Goal: Task Accomplishment & Management: Manage account settings

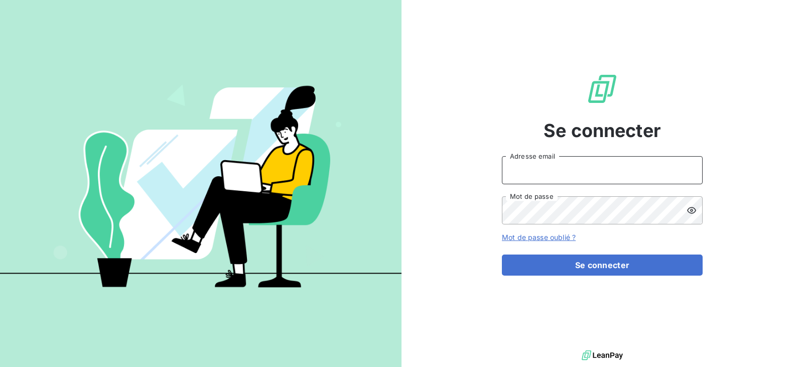
type input "[EMAIL_ADDRESS][DOMAIN_NAME]"
click at [602, 164] on input "[EMAIL_ADDRESS][DOMAIN_NAME]" at bounding box center [602, 170] width 201 height 28
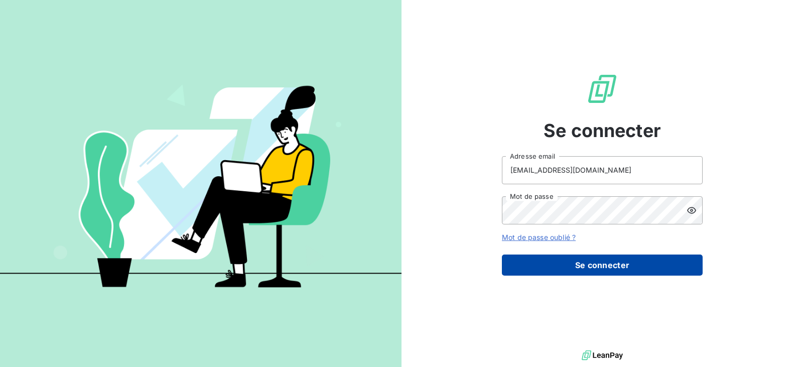
click at [617, 263] on button "Se connecter" at bounding box center [602, 264] width 201 height 21
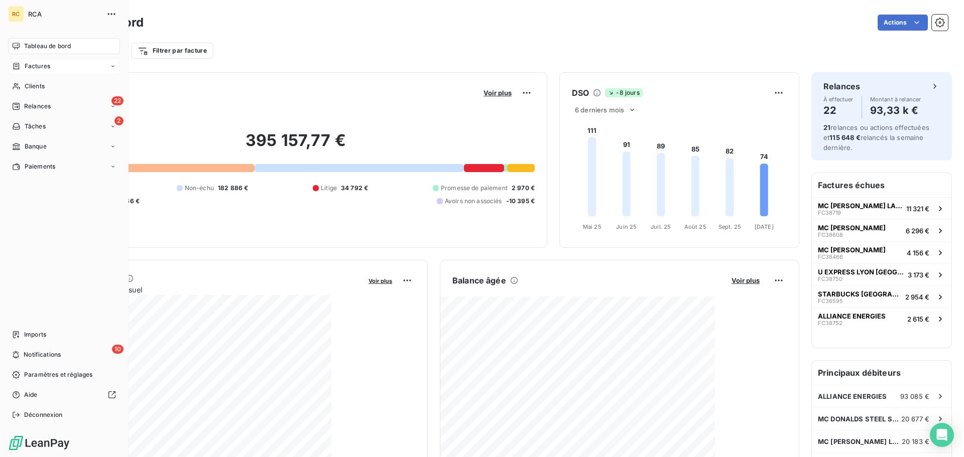
click at [22, 65] on div "Factures" at bounding box center [31, 66] width 38 height 9
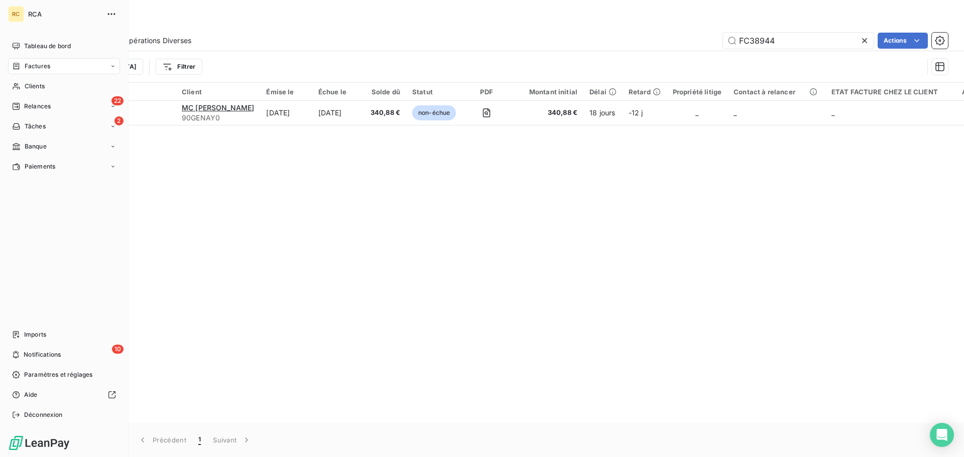
drag, startPoint x: 28, startPoint y: 89, endPoint x: 34, endPoint y: 98, distance: 10.4
click at [34, 98] on nav "Tableau de bord Factures Clients 22 Relances 2 Tâches Banque Paiements" at bounding box center [64, 106] width 112 height 137
click at [34, 88] on span "Clients" at bounding box center [35, 86] width 20 height 9
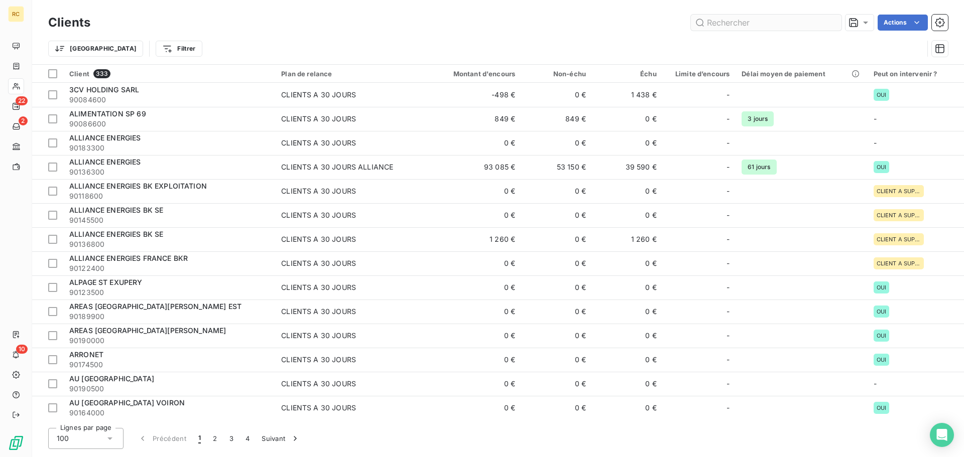
click at [733, 27] on input "text" at bounding box center [766, 23] width 151 height 16
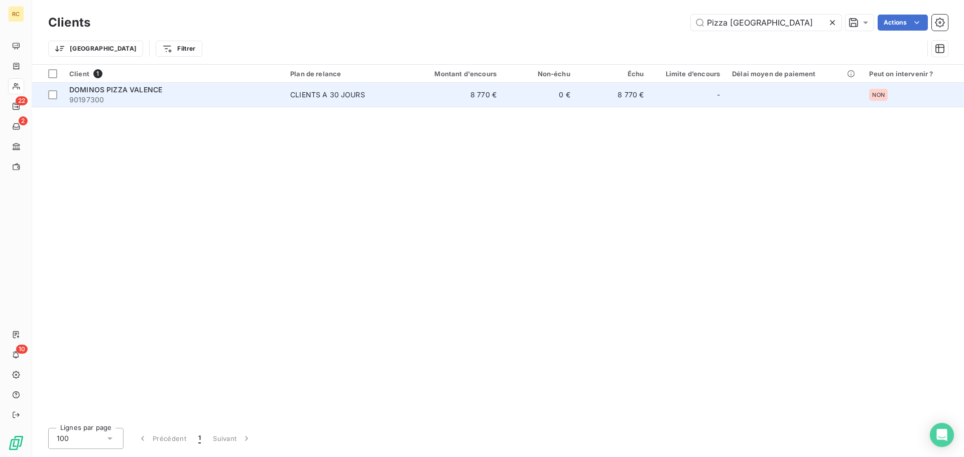
type input "Pizza Valence"
click at [155, 101] on span "90197300" at bounding box center [173, 100] width 209 height 10
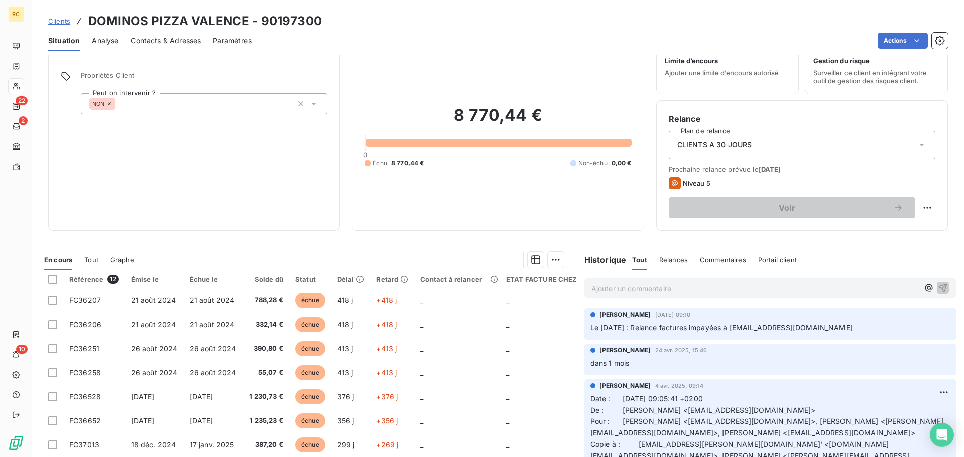
scroll to position [68, 0]
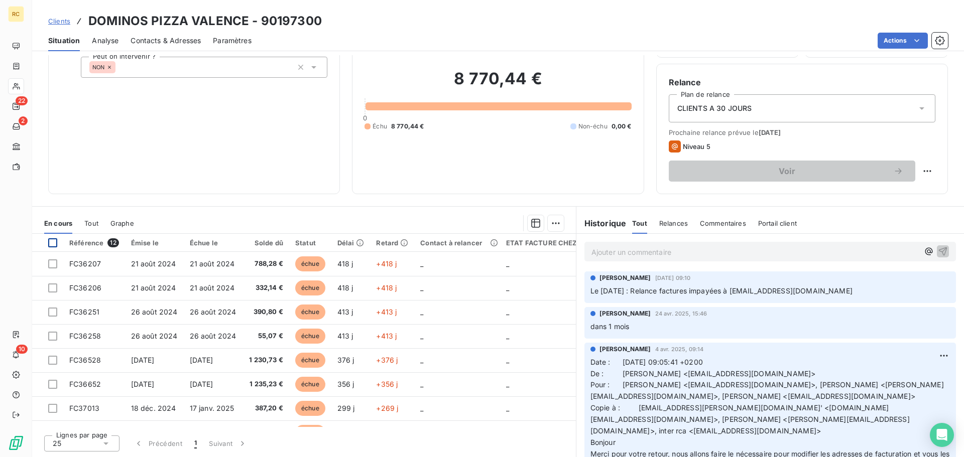
click at [55, 242] on div at bounding box center [52, 242] width 9 height 9
click at [544, 224] on html "RC 22 2 10 Clients DOMINOS PIZZA VALENCE - 90197300 Situation Analyse Contacts …" at bounding box center [482, 228] width 964 height 457
click at [329, 204] on html "RC 22 2 10 Clients DOMINOS PIZZA VALENCE - 90197300 Situation Analyse Contacts …" at bounding box center [482, 228] width 964 height 457
click at [802, 46] on html "RC 22 2 10 Clients DOMINOS PIZZA VALENCE - 90197300 Situation Analyse Contacts …" at bounding box center [482, 228] width 964 height 457
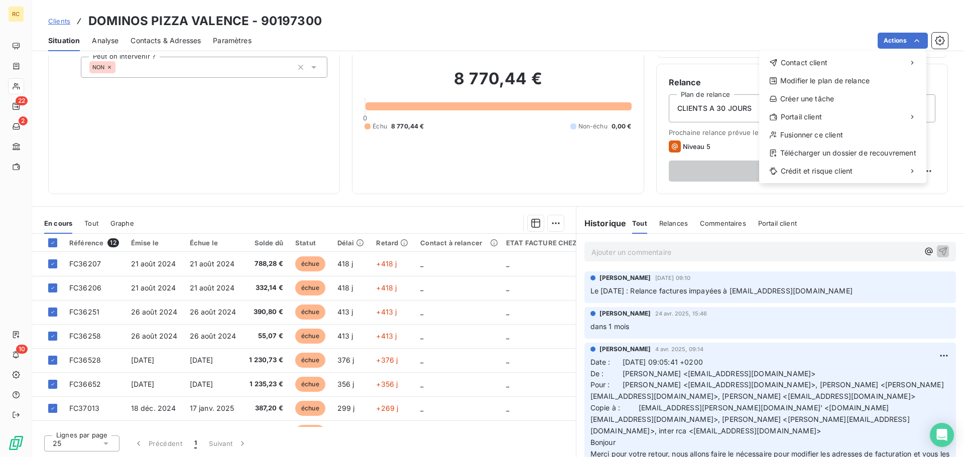
click at [398, 20] on html "RC 22 2 10 Clients DOMINOS PIZZA VALENCE - 90197300 Situation Analyse Contacts …" at bounding box center [482, 228] width 964 height 457
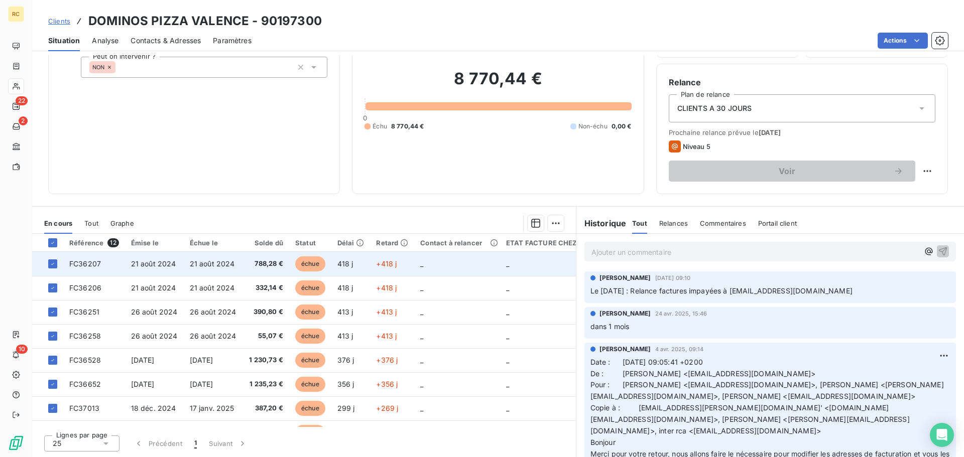
click at [372, 267] on td "+418 j" at bounding box center [392, 264] width 44 height 24
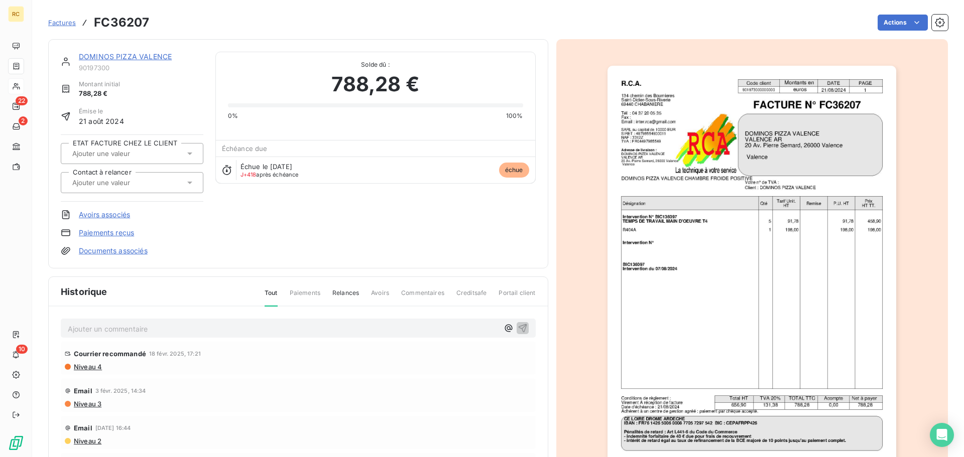
click at [68, 22] on span "Factures" at bounding box center [62, 23] width 28 height 8
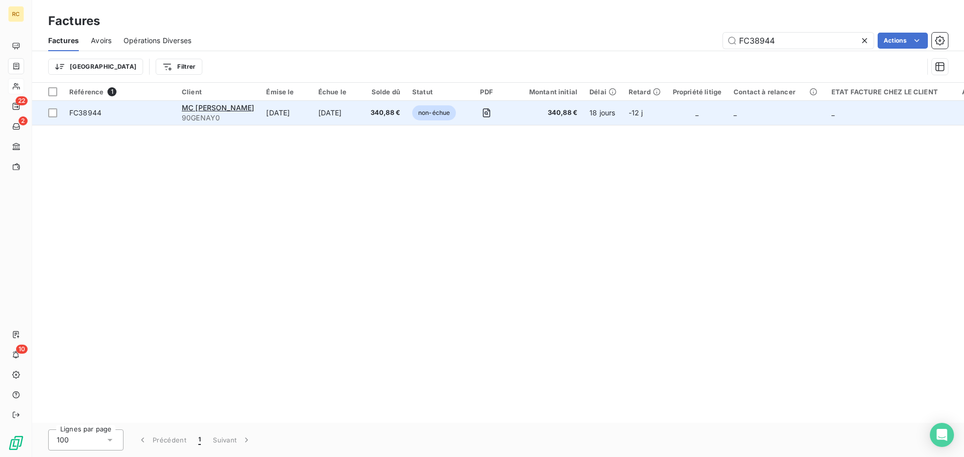
click at [263, 116] on td "[DATE]" at bounding box center [286, 113] width 52 height 24
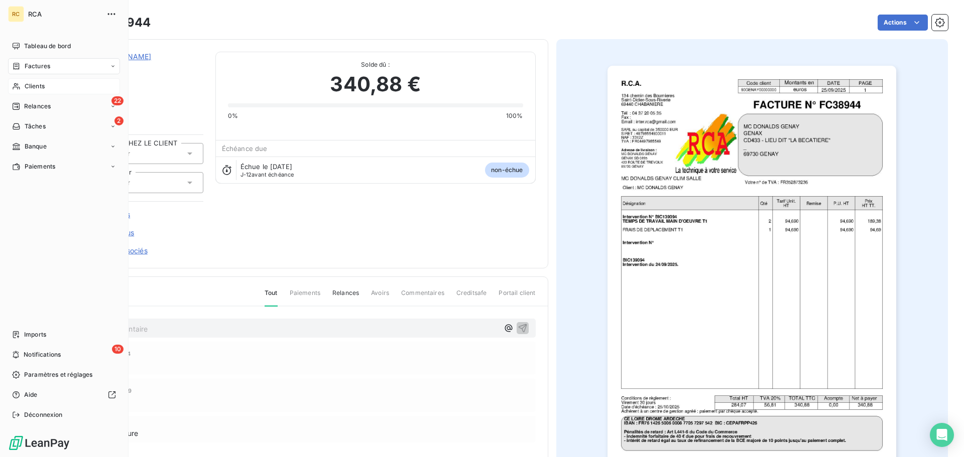
click at [44, 85] on span "Clients" at bounding box center [35, 86] width 20 height 9
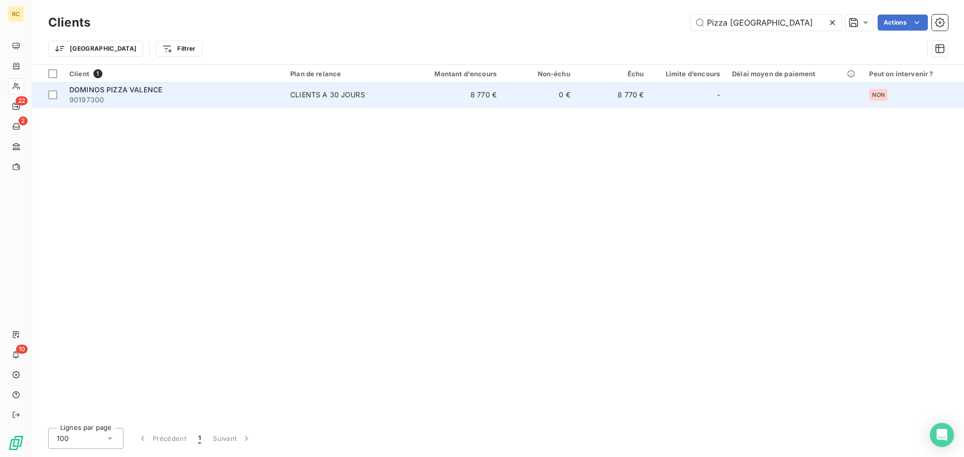
click at [276, 99] on span "90197300" at bounding box center [173, 100] width 209 height 10
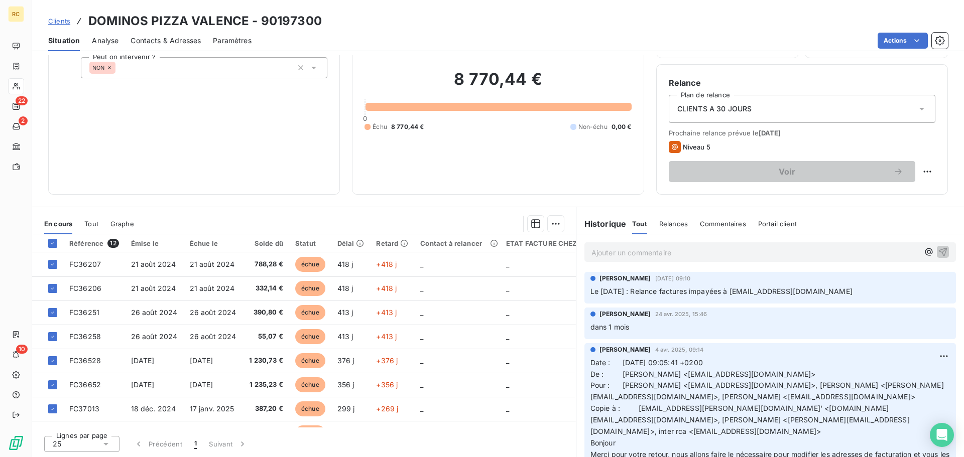
scroll to position [68, 0]
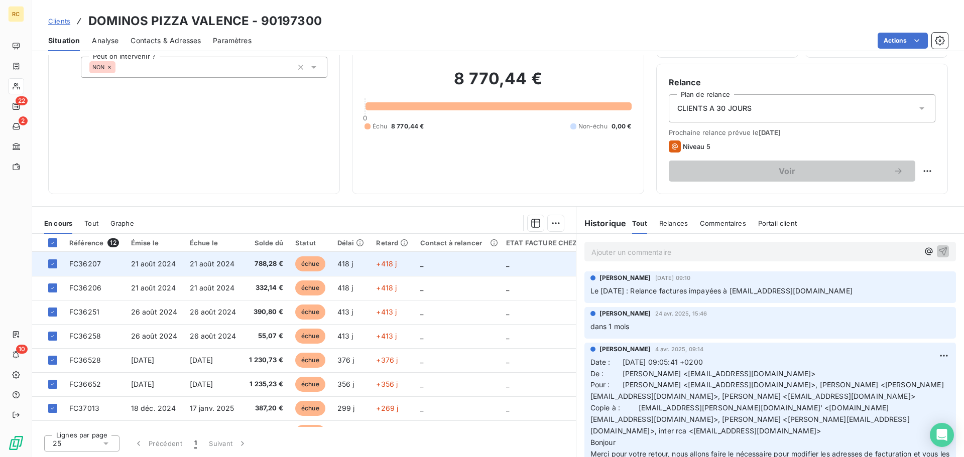
click at [253, 262] on span "788,28 €" at bounding box center [266, 264] width 34 height 10
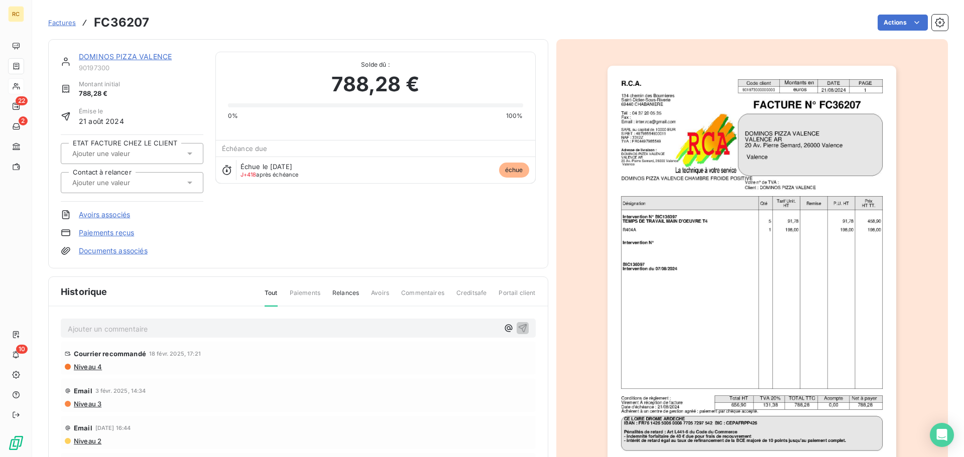
click at [802, 89] on img "button" at bounding box center [751, 270] width 289 height 409
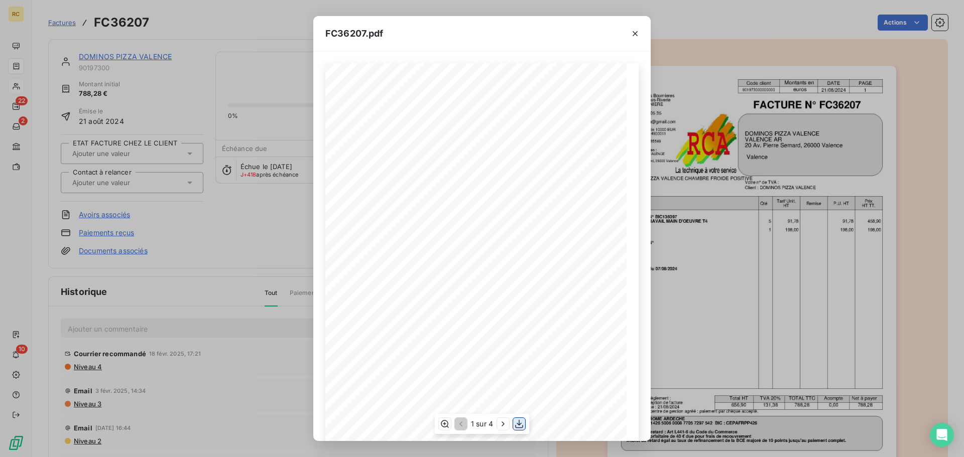
click at [518, 366] on icon "button" at bounding box center [519, 424] width 10 height 10
click at [669, 17] on div "FC36207.pdf R.C.A. Code client Montants en DATE PAGE 901973000000000 euros 21/0…" at bounding box center [482, 228] width 964 height 457
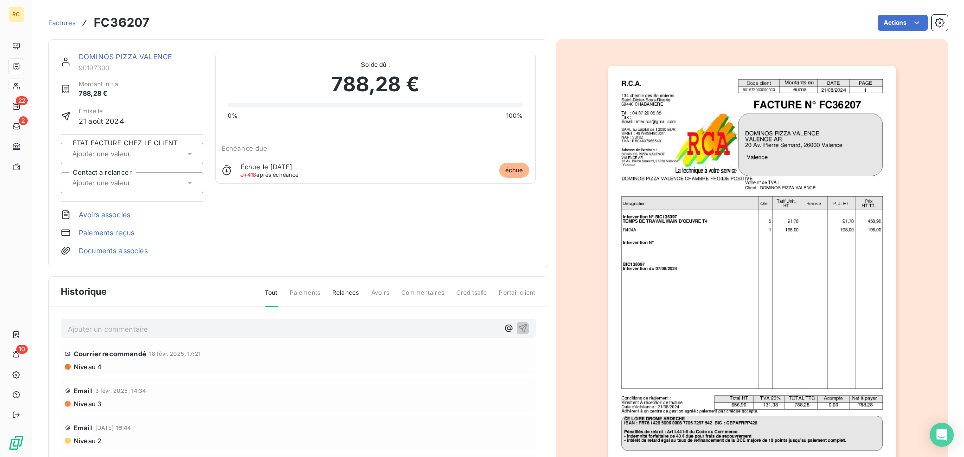
click at [130, 56] on link "DOMINOS PIZZA VALENCE" at bounding box center [125, 56] width 93 height 9
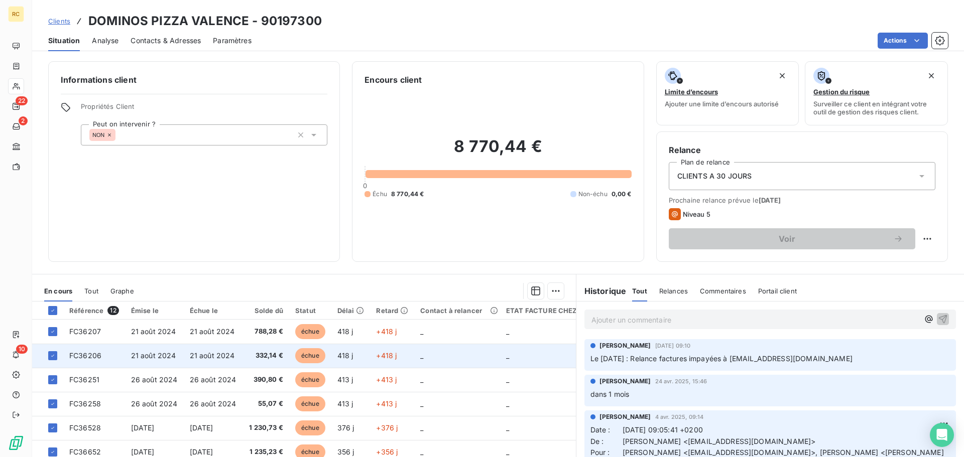
click at [271, 355] on span "332,14 €" at bounding box center [266, 356] width 34 height 10
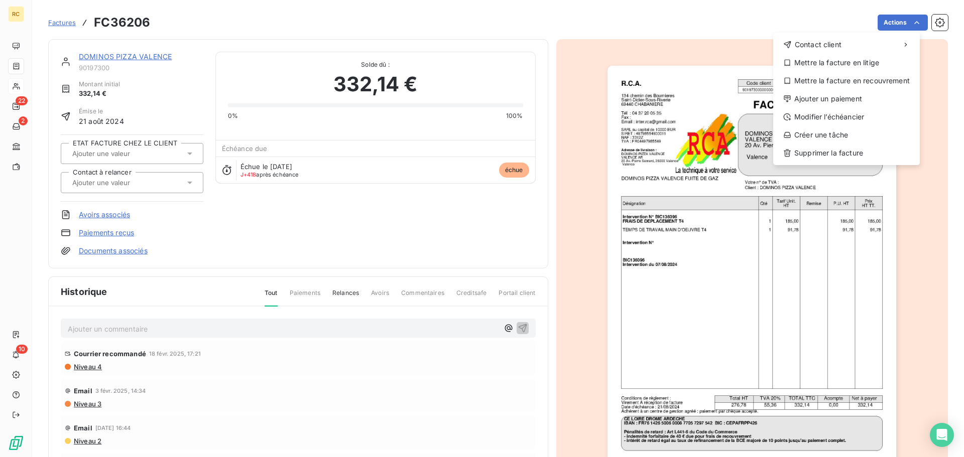
click at [727, 114] on html "RC 22 2 10 Factures FC36206 Actions Contact client Mettre la facture en litige …" at bounding box center [482, 228] width 964 height 457
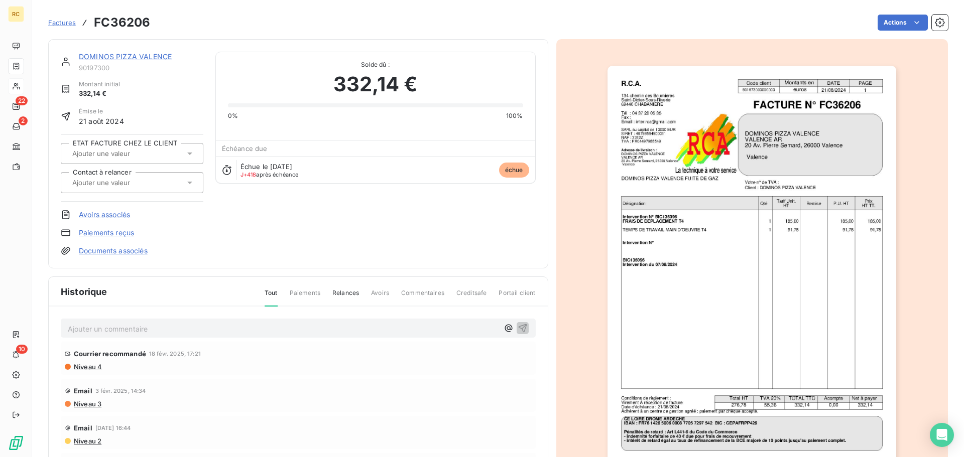
click at [128, 58] on link "DOMINOS PIZZA VALENCE" at bounding box center [125, 56] width 93 height 9
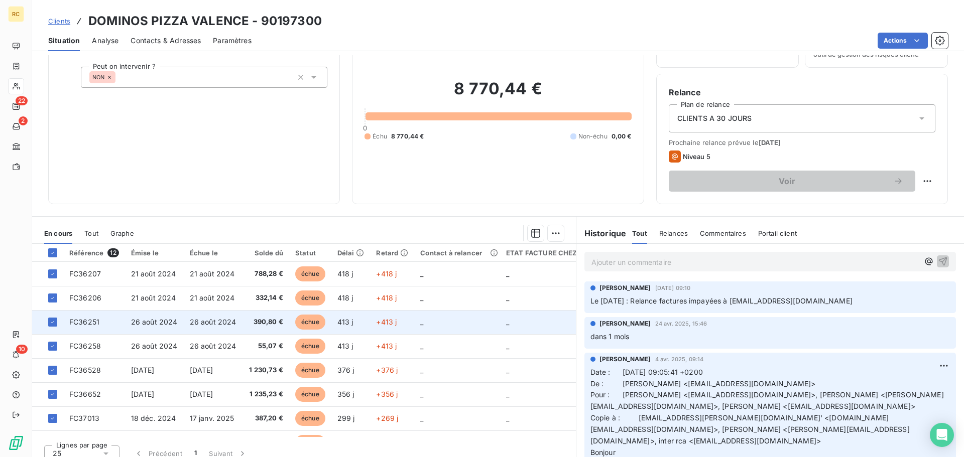
scroll to position [68, 0]
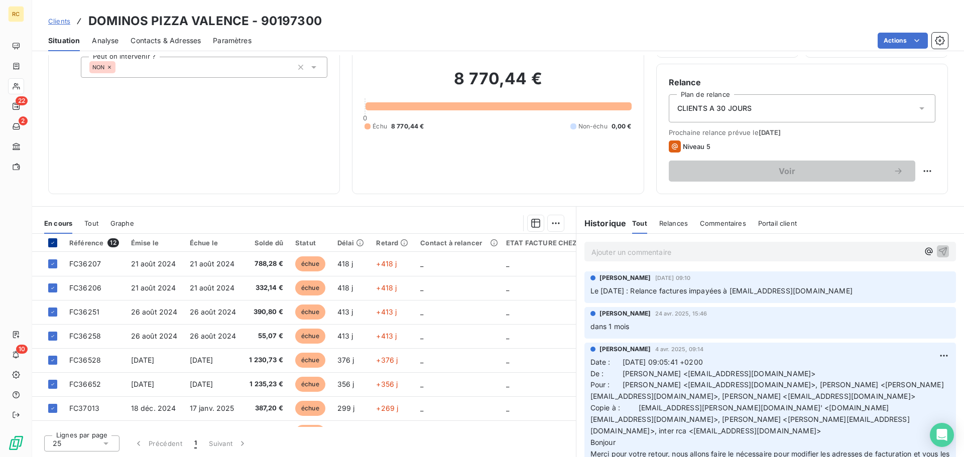
click at [50, 239] on div at bounding box center [52, 242] width 9 height 9
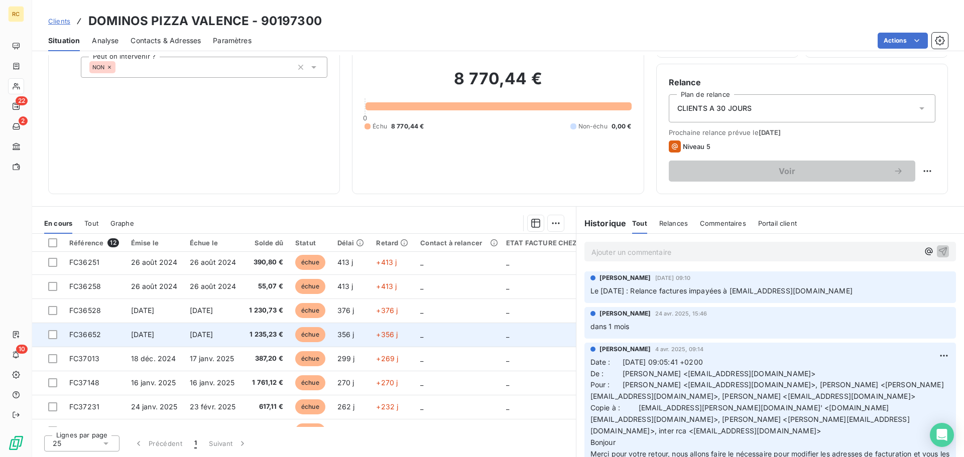
scroll to position [0, 0]
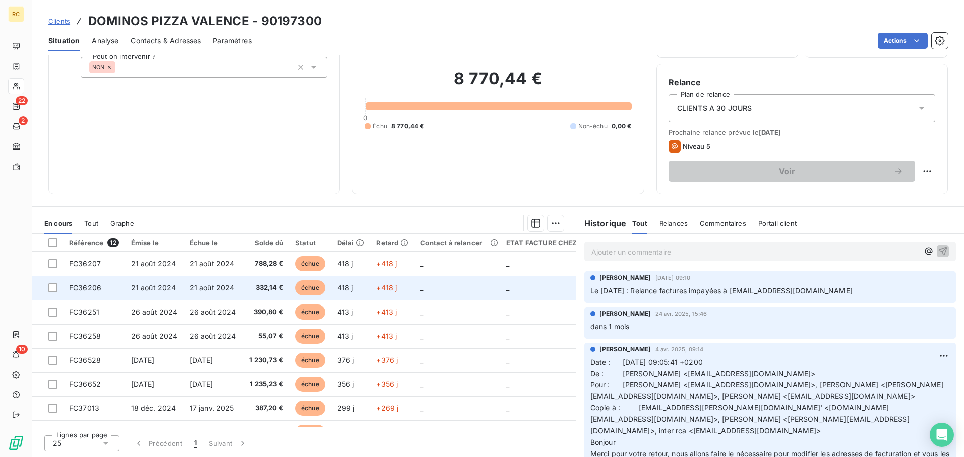
click at [244, 292] on td "332,14 €" at bounding box center [266, 288] width 46 height 24
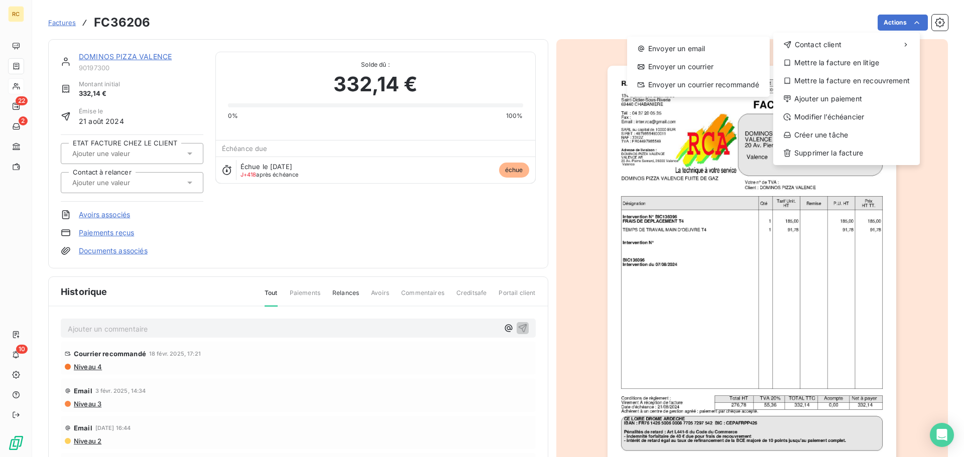
click at [794, 299] on html "RC 22 2 10 Factures FC36206 Actions Contact client Envoyer un email Envoyer un …" at bounding box center [482, 228] width 964 height 457
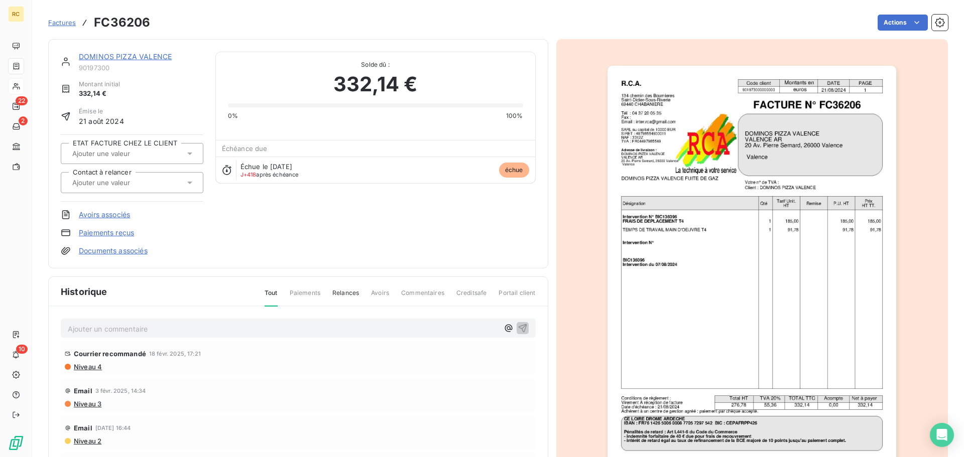
click at [792, 298] on img "button" at bounding box center [751, 270] width 289 height 409
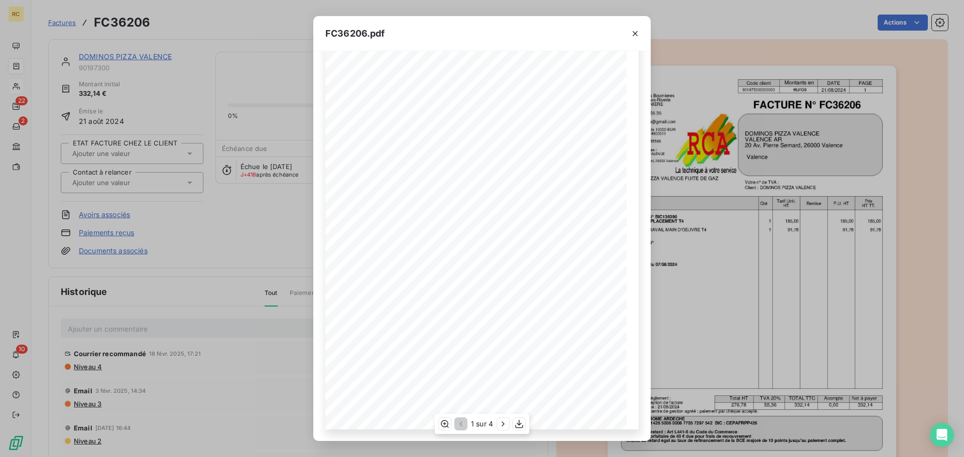
scroll to position [60, 0]
click at [521, 366] on icon "button" at bounding box center [519, 424] width 10 height 10
click at [241, 16] on div "FC36206.pdf R.C.A. Code client Montants en DATE PAGE 901973000000000 euros 21/0…" at bounding box center [482, 228] width 964 height 457
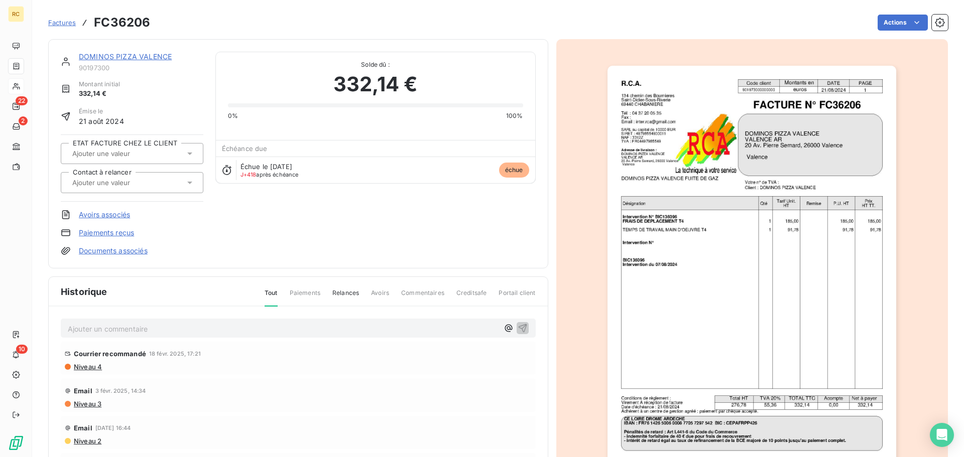
click at [58, 20] on span "Factures" at bounding box center [62, 23] width 28 height 8
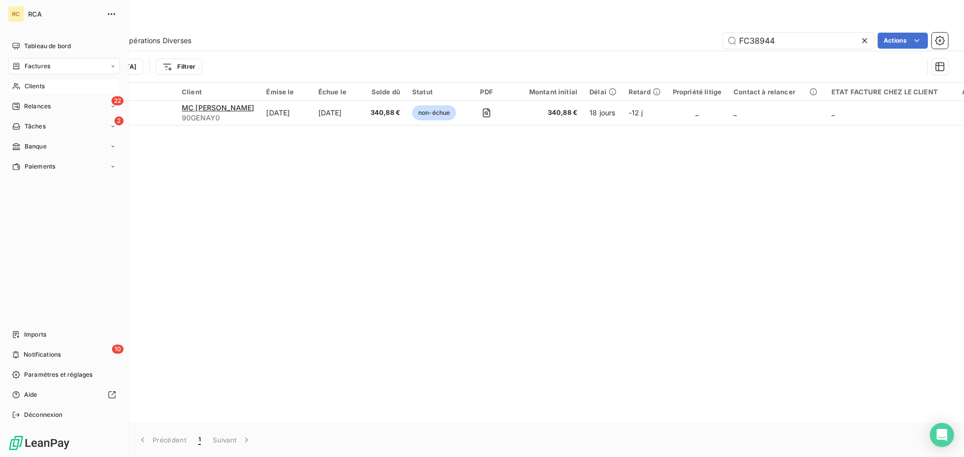
click at [31, 82] on span "Clients" at bounding box center [35, 86] width 20 height 9
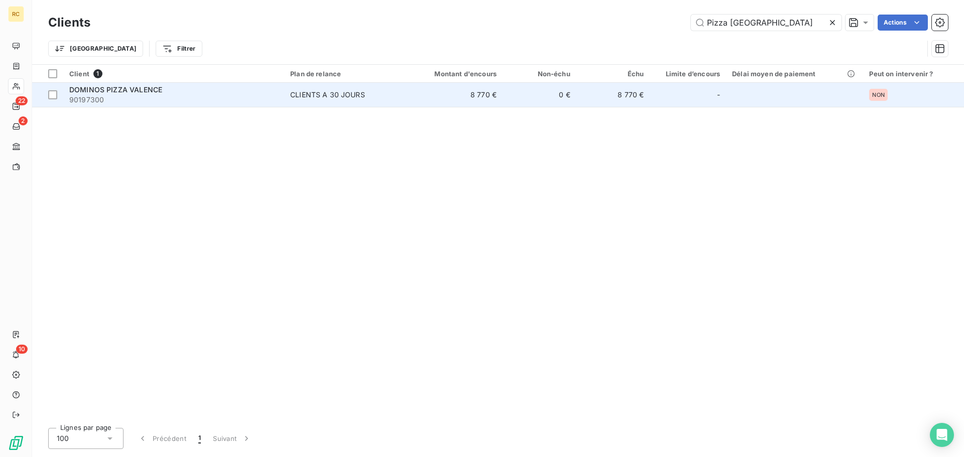
click at [193, 99] on span "90197300" at bounding box center [173, 100] width 209 height 10
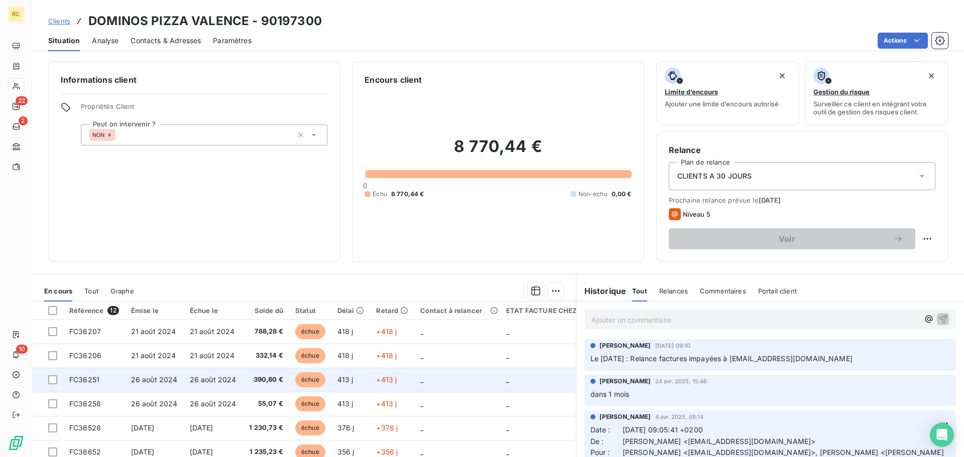
click at [273, 366] on span "390,80 €" at bounding box center [266, 380] width 34 height 10
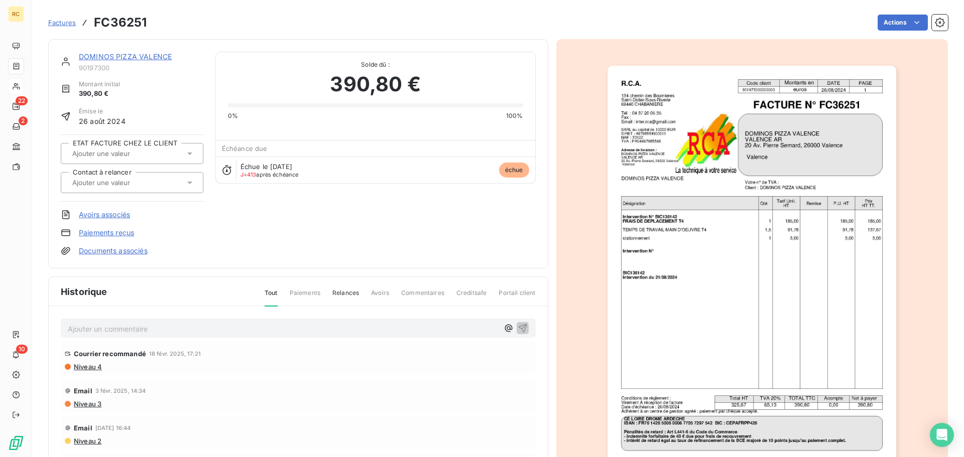
click at [769, 224] on img "button" at bounding box center [751, 270] width 289 height 409
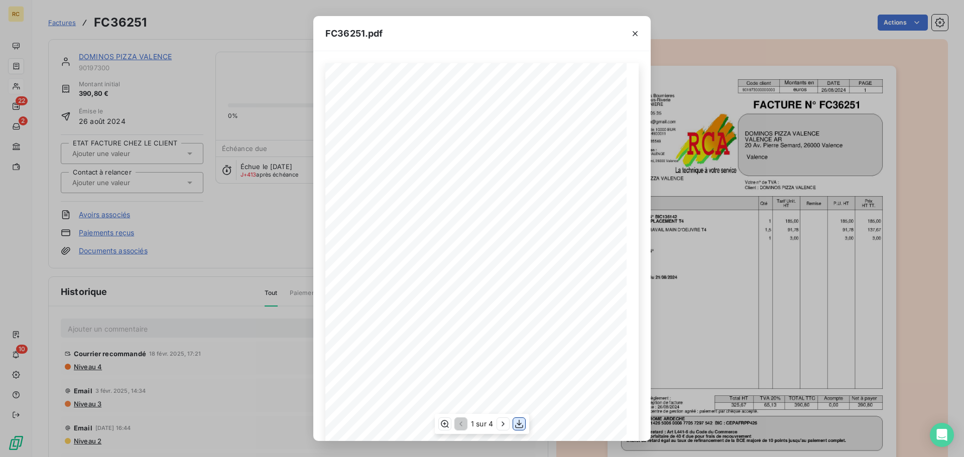
click at [524, 366] on icon "button" at bounding box center [519, 424] width 10 height 10
click at [254, 231] on div "FC36251.pdf R.C.A. Code client Montants en DATE PAGE 901973000000000 euros 26/0…" at bounding box center [482, 228] width 964 height 457
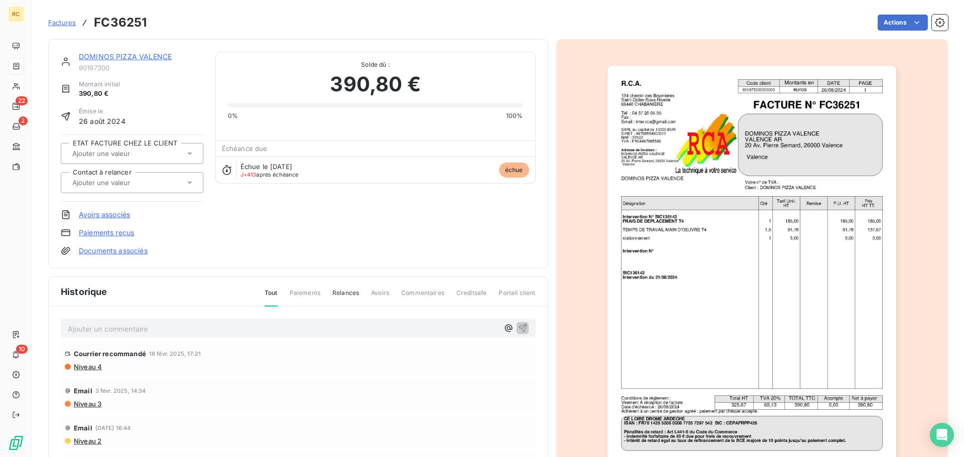
click at [153, 59] on link "DOMINOS PIZZA VALENCE" at bounding box center [125, 56] width 93 height 9
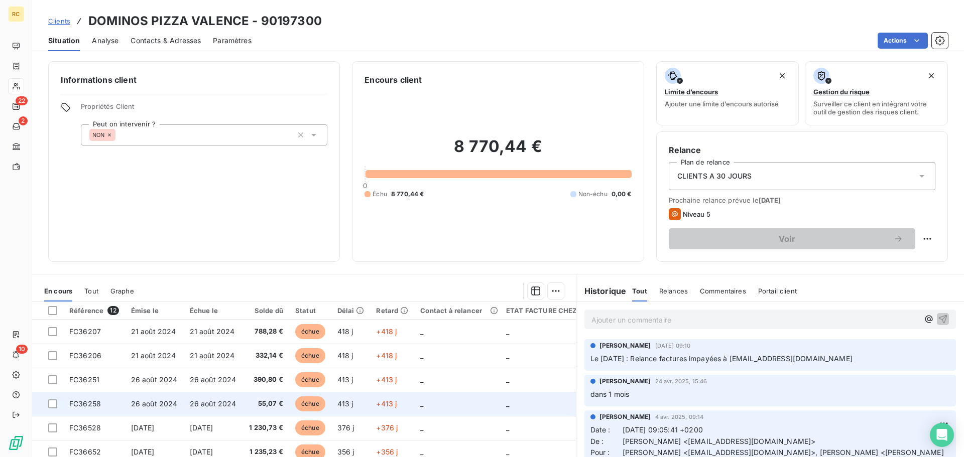
click at [296, 366] on span "échue" at bounding box center [310, 403] width 30 height 15
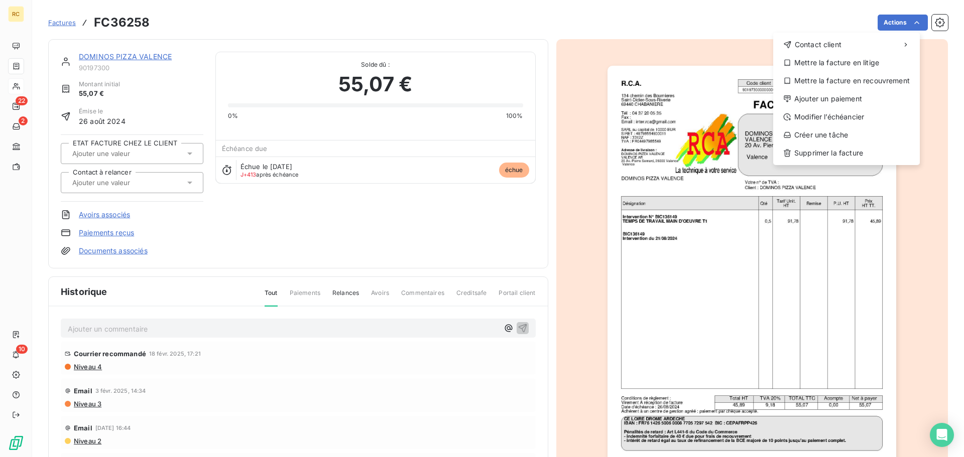
click at [700, 167] on html "RC 22 2 10 Factures FC36258 Actions Contact client Mettre la facture en litige …" at bounding box center [482, 228] width 964 height 457
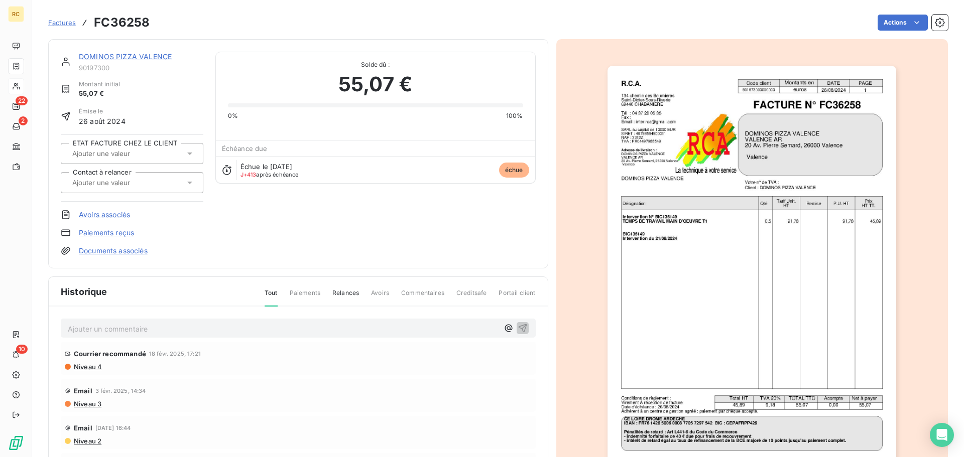
click at [700, 167] on img "button" at bounding box center [751, 270] width 289 height 409
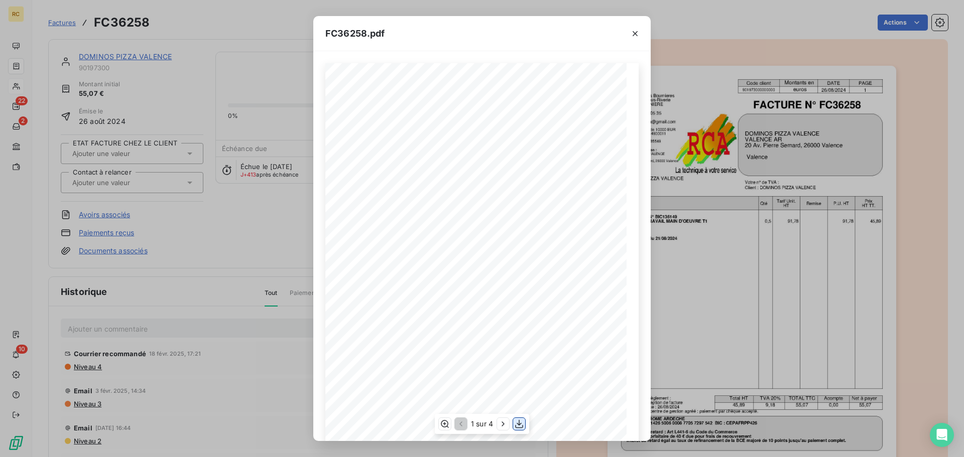
click at [524, 366] on button "button" at bounding box center [519, 424] width 12 height 12
click at [242, 221] on div "FC36258.pdf R.C.A. Code client Montants en DATE PAGE 901973000000000 euros 26/0…" at bounding box center [482, 228] width 964 height 457
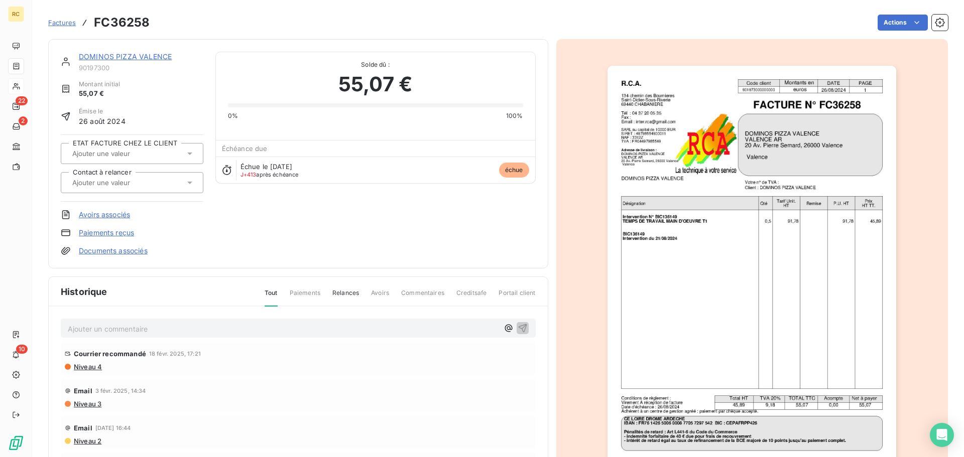
click at [131, 60] on link "DOMINOS PIZZA VALENCE" at bounding box center [125, 56] width 93 height 9
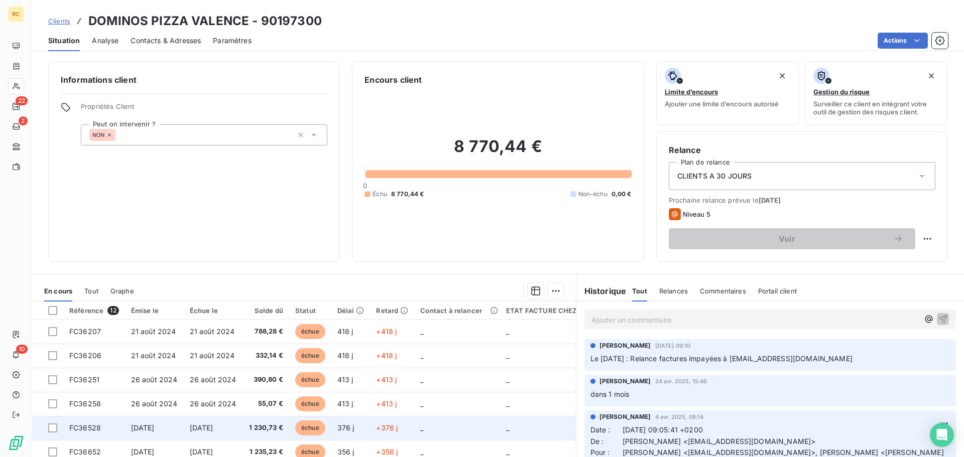
click at [289, 366] on td "échue" at bounding box center [310, 428] width 42 height 24
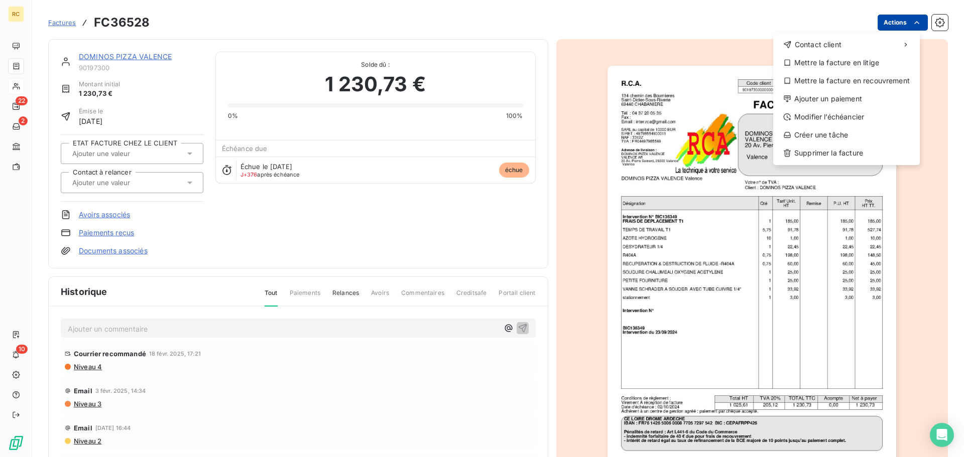
click at [802, 28] on html "RC 22 2 10 Factures FC36528 Actions Contact client Mettre la facture en litige …" at bounding box center [482, 228] width 964 height 457
click at [714, 124] on html "RC 22 2 10 Factures FC36528 Actions Contact client Mettre la facture en litige …" at bounding box center [482, 228] width 964 height 457
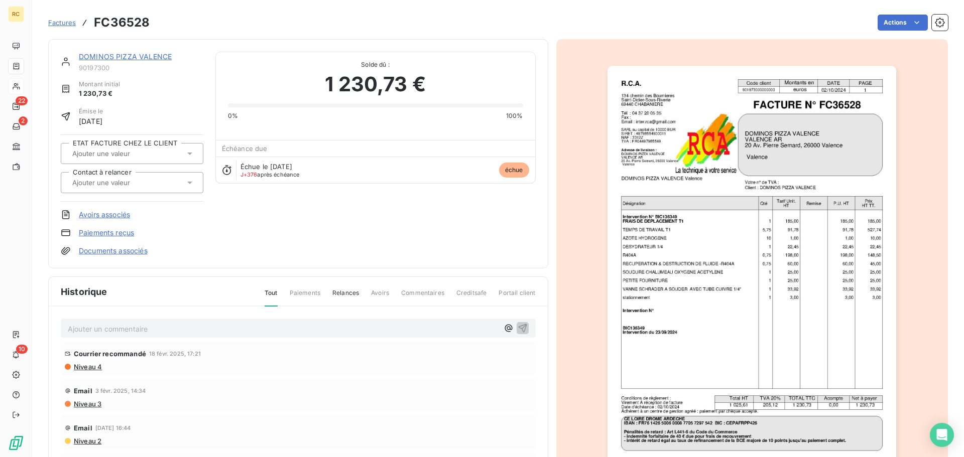
click at [714, 125] on img "button" at bounding box center [751, 270] width 289 height 409
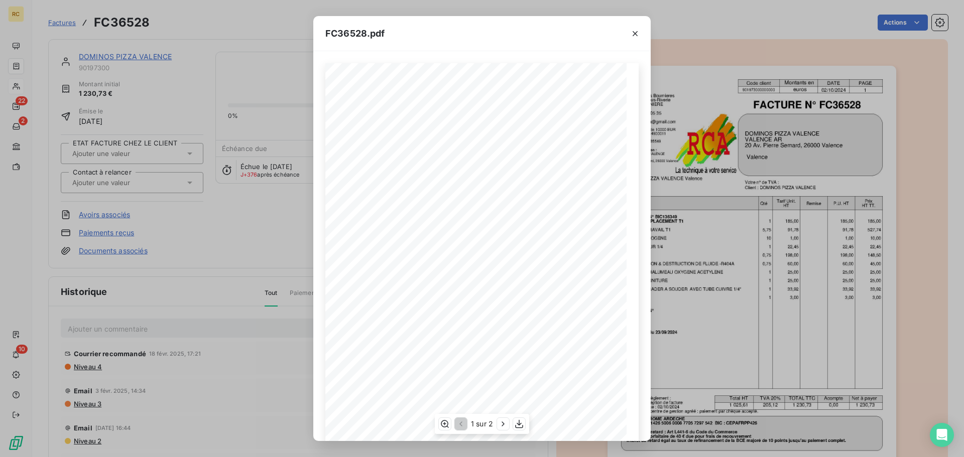
click at [522, 366] on div "1 sur 2" at bounding box center [482, 424] width 94 height 20
click at [522, 366] on icon "button" at bounding box center [519, 424] width 10 height 10
drag, startPoint x: 260, startPoint y: 260, endPoint x: 250, endPoint y: 243, distance: 20.5
click at [260, 260] on div "FC36528.pdf R.C.A. Code client Montants en DATE PAGE 901973000000000 euros 02/1…" at bounding box center [482, 228] width 964 height 457
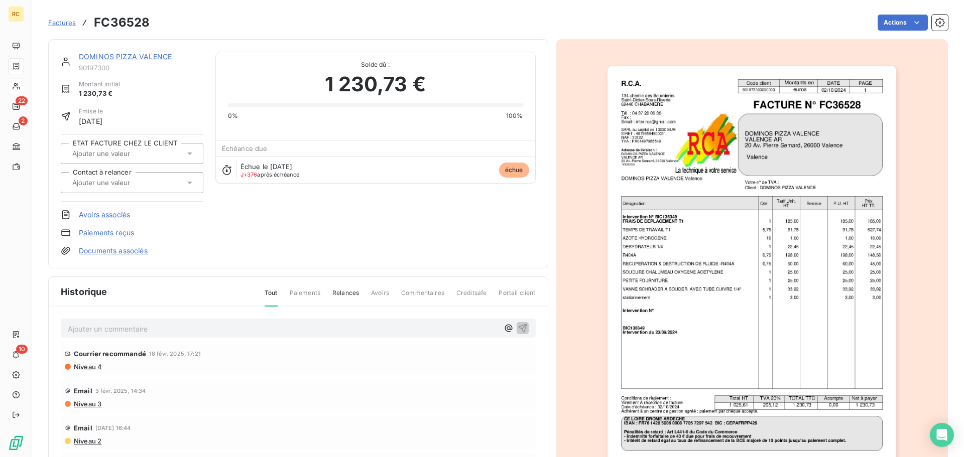
click at [55, 19] on span "Factures" at bounding box center [62, 23] width 28 height 8
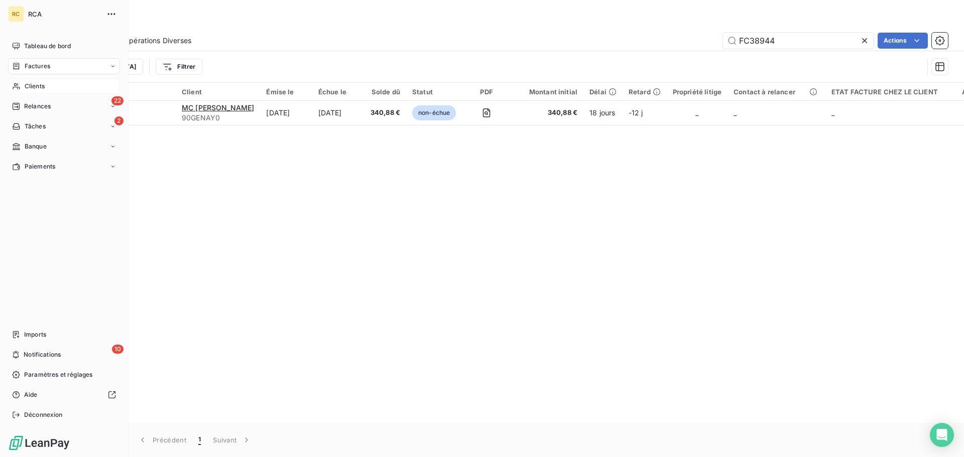
click at [37, 89] on span "Clients" at bounding box center [35, 86] width 20 height 9
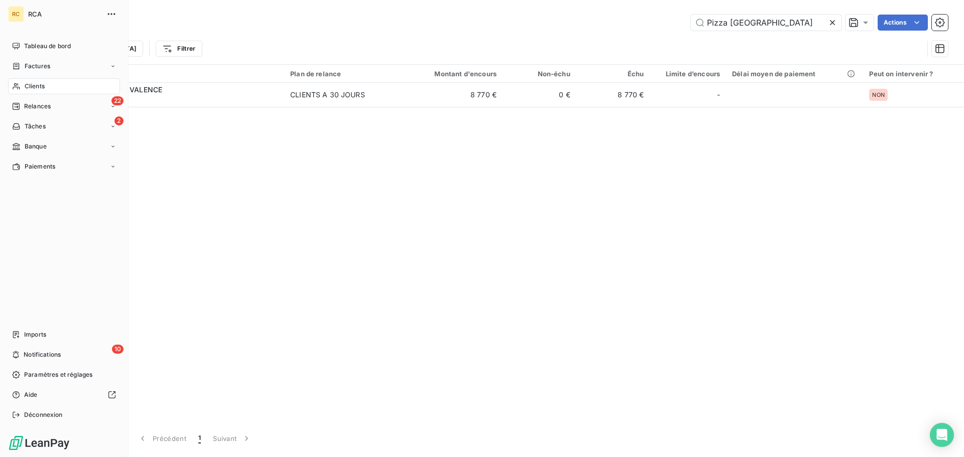
click at [52, 90] on div "Clients" at bounding box center [64, 86] width 112 height 16
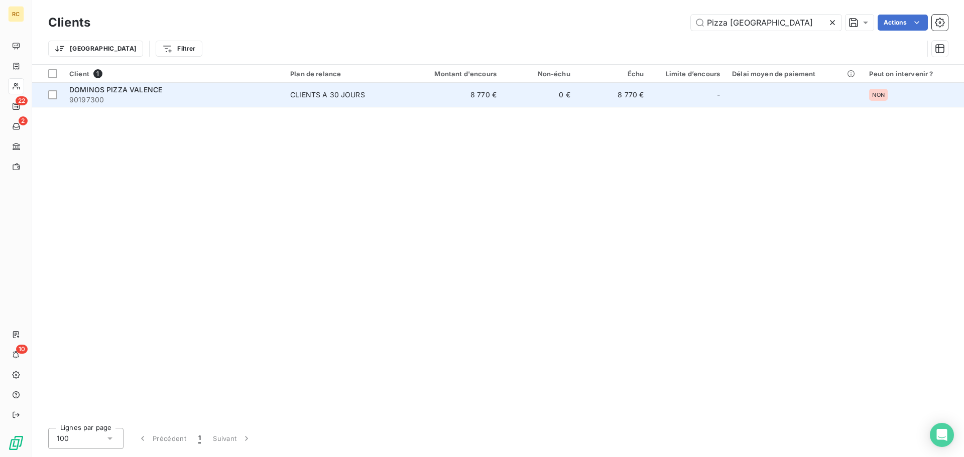
click at [320, 99] on div "CLIENTS A 30 JOURS" at bounding box center [327, 95] width 75 height 10
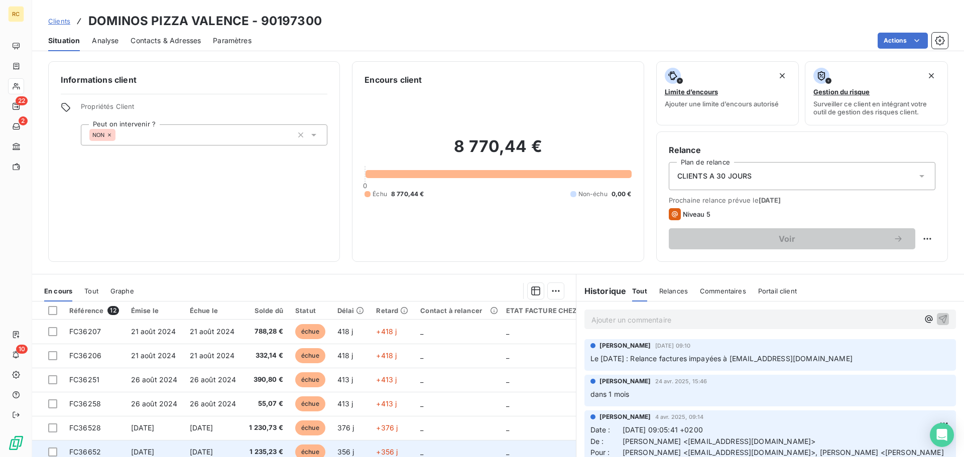
click at [282, 366] on td "1 235,23 €" at bounding box center [266, 452] width 46 height 24
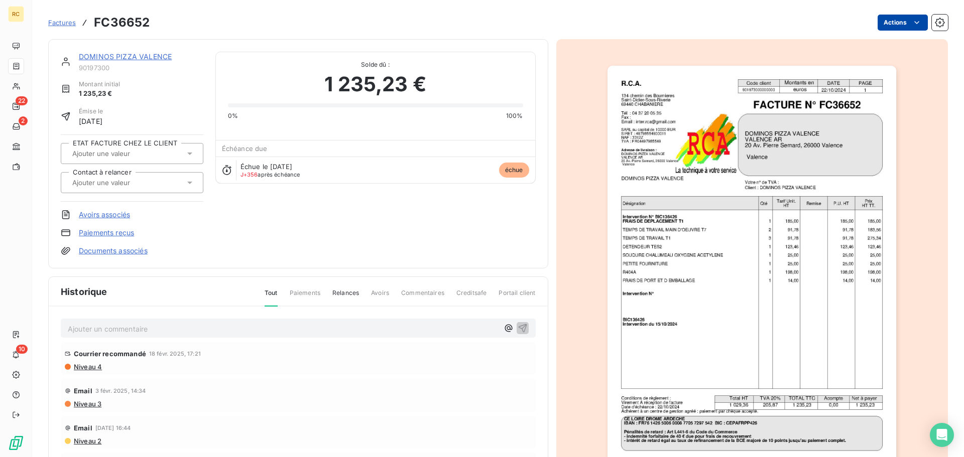
click at [802, 24] on html "RC 22 2 10 Factures FC36652 Actions DOMINOS PIZZA VALENCE 90197300 Montant init…" at bounding box center [482, 228] width 964 height 457
click at [643, 121] on html "RC 22 2 10 Factures FC36652 Actions DOMINOS PIZZA VALENCE 90197300 Montant init…" at bounding box center [482, 228] width 964 height 457
click at [643, 121] on img "button" at bounding box center [751, 270] width 289 height 409
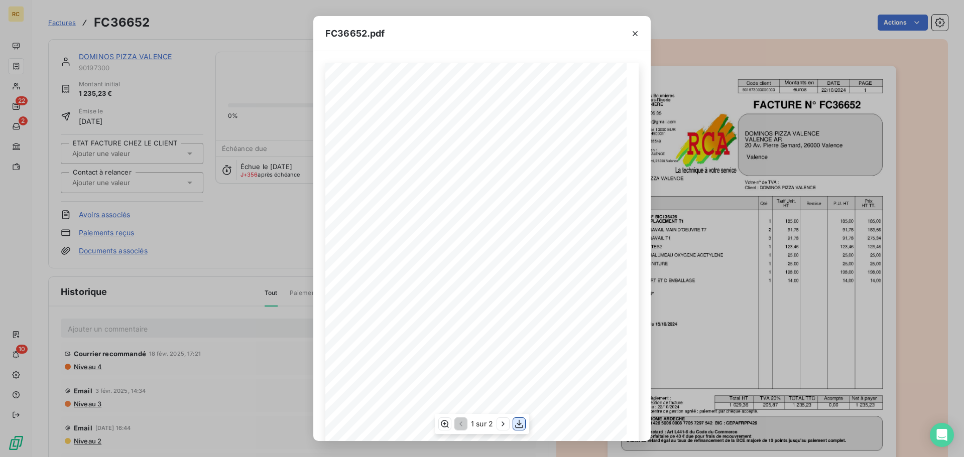
click at [521, 366] on icon "button" at bounding box center [519, 424] width 10 height 10
click at [228, 13] on div "FC36652.pdf R.C.A. Code client Montants en DATE PAGE 901973000000000 euros 22/1…" at bounding box center [482, 228] width 964 height 457
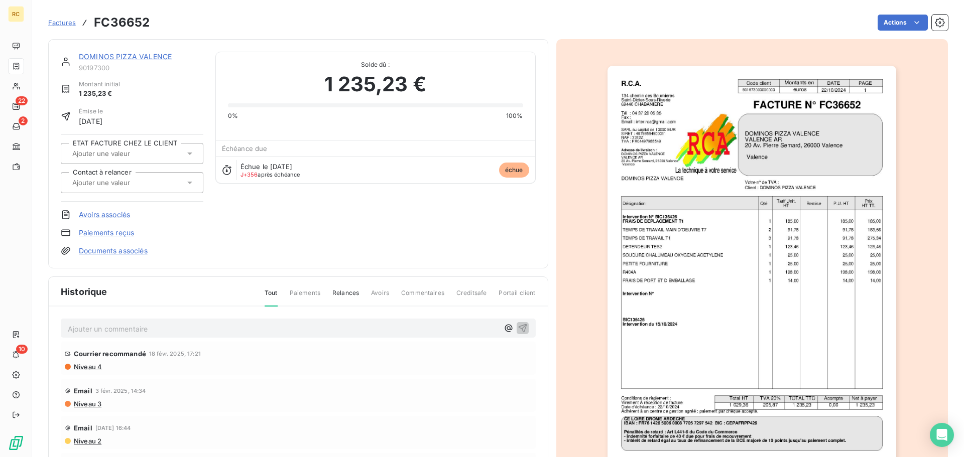
click at [142, 55] on link "DOMINOS PIZZA VALENCE" at bounding box center [125, 56] width 93 height 9
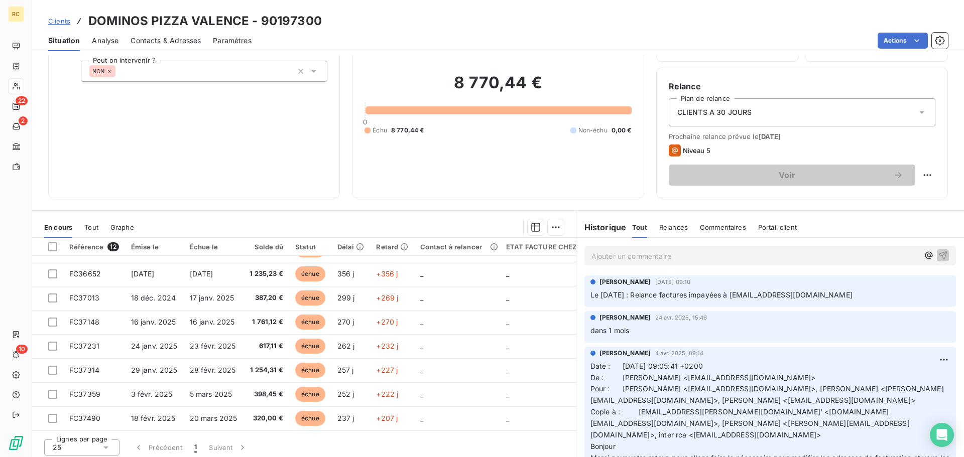
scroll to position [68, 0]
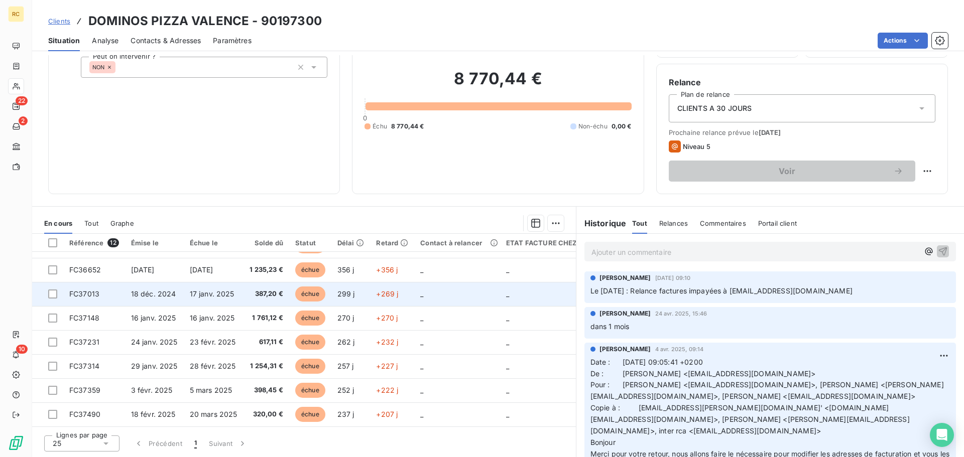
click at [209, 291] on span "17 janv. 2025" at bounding box center [212, 294] width 45 height 9
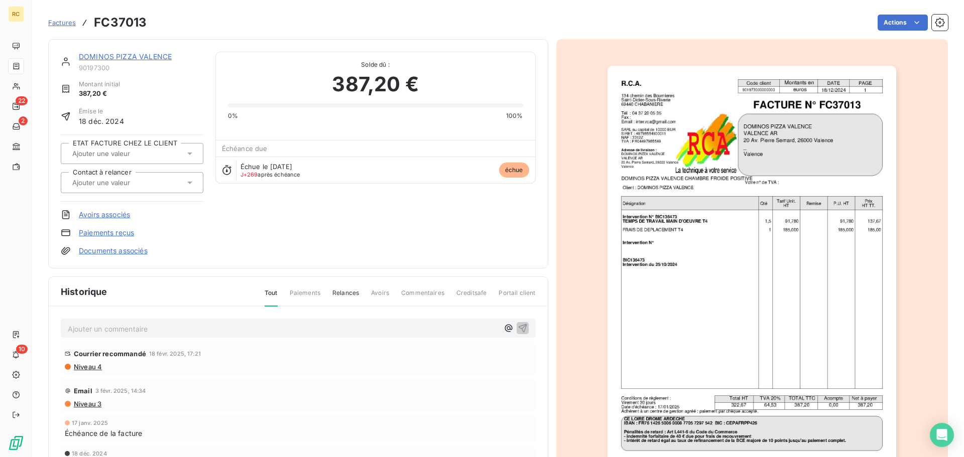
click at [802, 116] on img "button" at bounding box center [751, 270] width 289 height 409
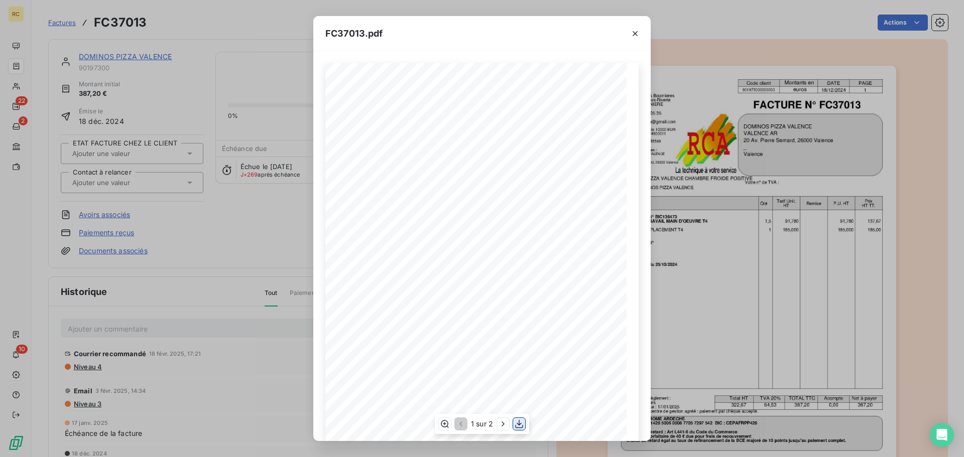
click at [517, 366] on icon "button" at bounding box center [519, 424] width 10 height 10
click at [727, 253] on div "FC37013.pdf R.C.A. Code client Montants en DATE PAGE 901973000000000 euros 18/1…" at bounding box center [482, 228] width 964 height 457
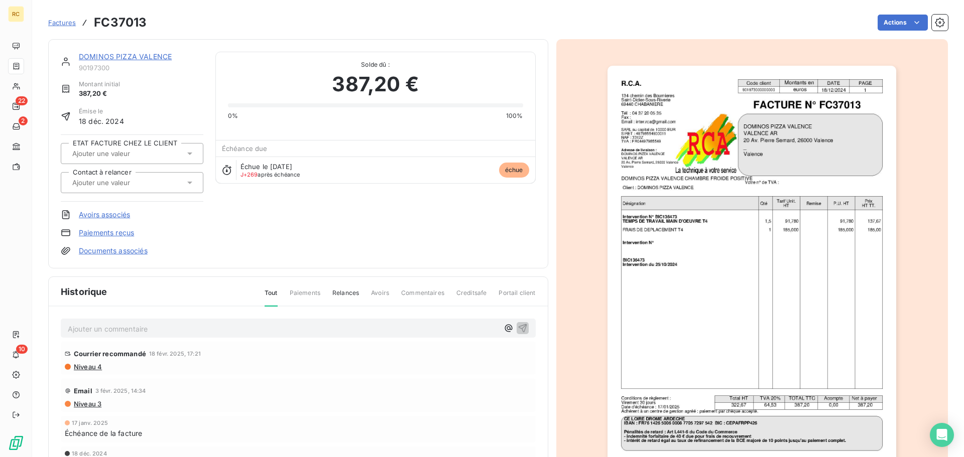
click at [122, 54] on link "DOMINOS PIZZA VALENCE" at bounding box center [125, 56] width 93 height 9
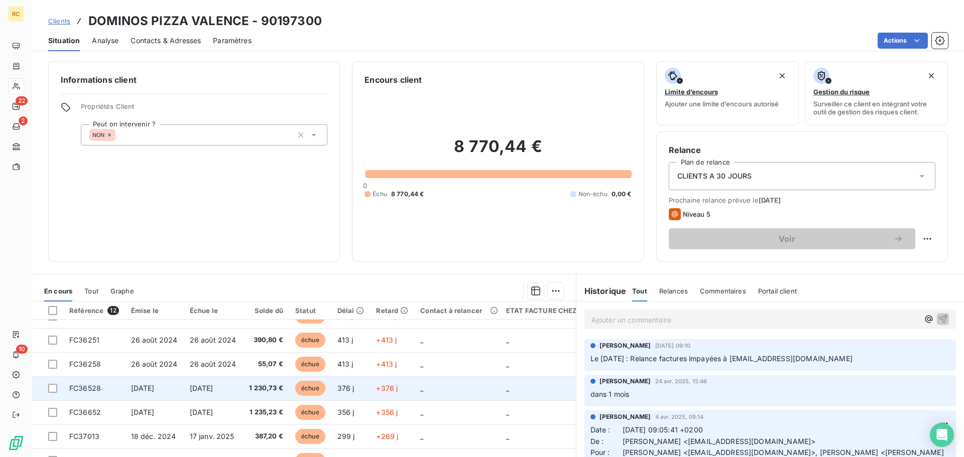
scroll to position [118, 0]
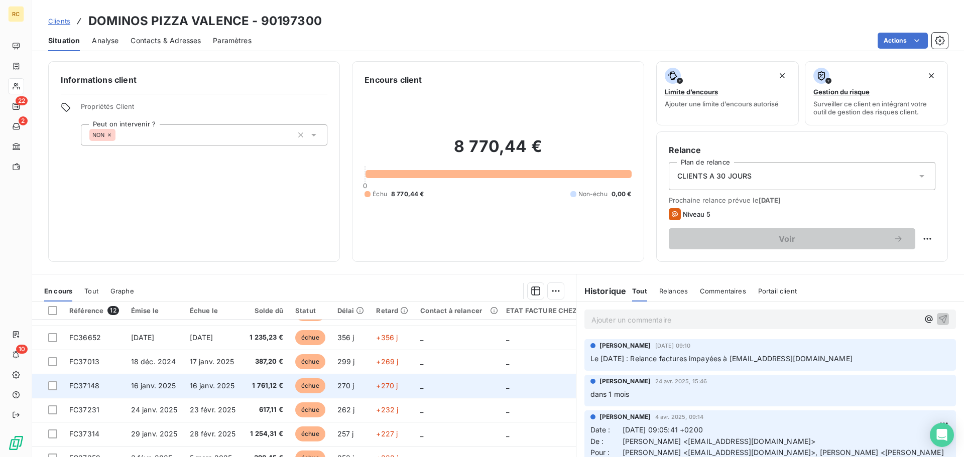
click at [122, 366] on td "FC37148" at bounding box center [94, 386] width 62 height 24
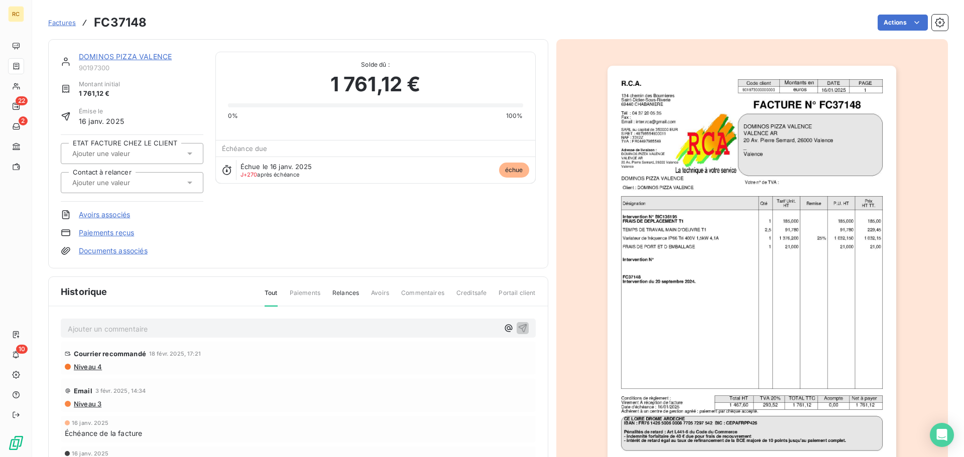
click at [802, 121] on img "button" at bounding box center [751, 270] width 289 height 409
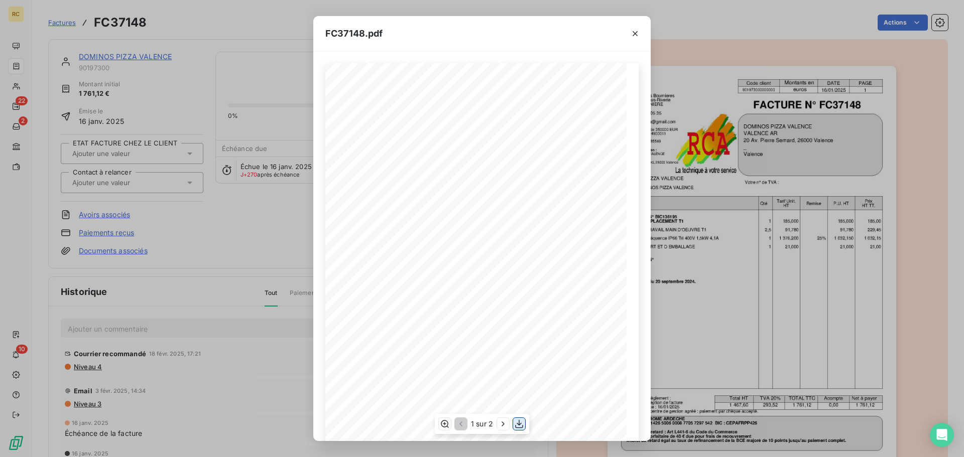
click at [515, 366] on icon "button" at bounding box center [519, 424] width 8 height 9
click at [688, 28] on div "FC37148.pdf R.C.A. Code client Montants en DATE PAGE 901973000000000 euros 16/0…" at bounding box center [482, 228] width 964 height 457
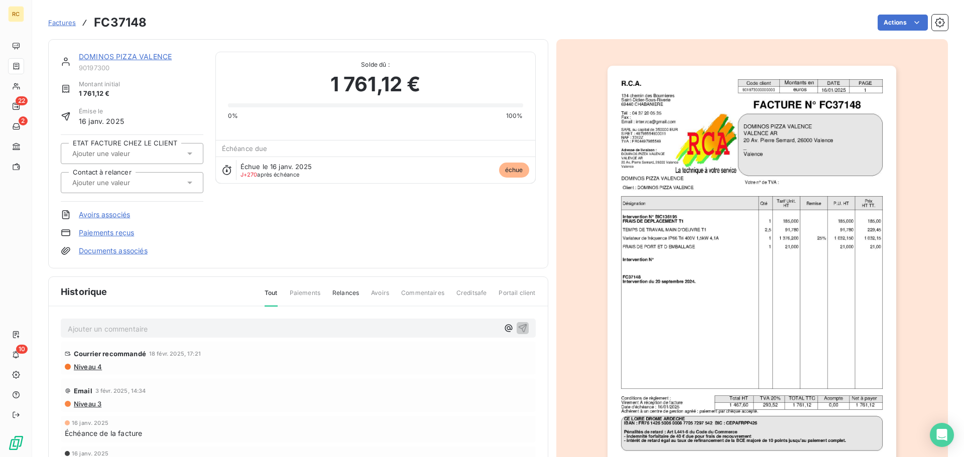
click at [135, 58] on link "DOMINOS PIZZA VALENCE" at bounding box center [125, 56] width 93 height 9
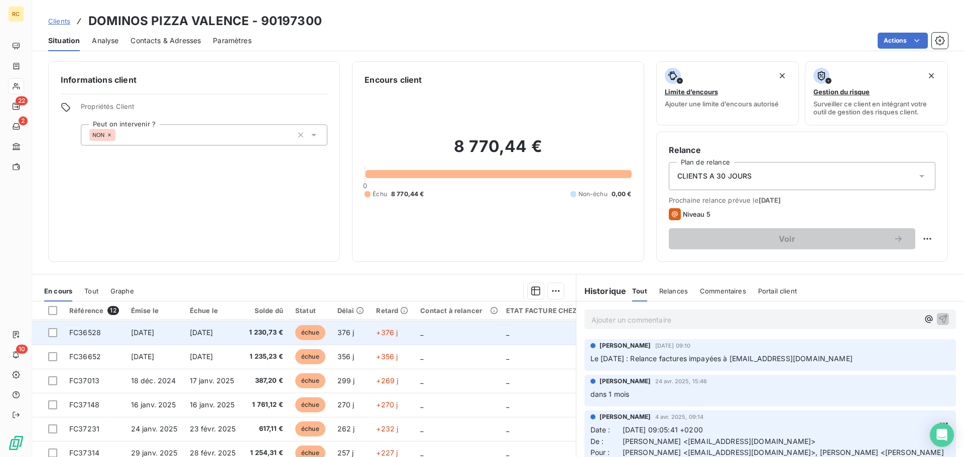
scroll to position [118, 0]
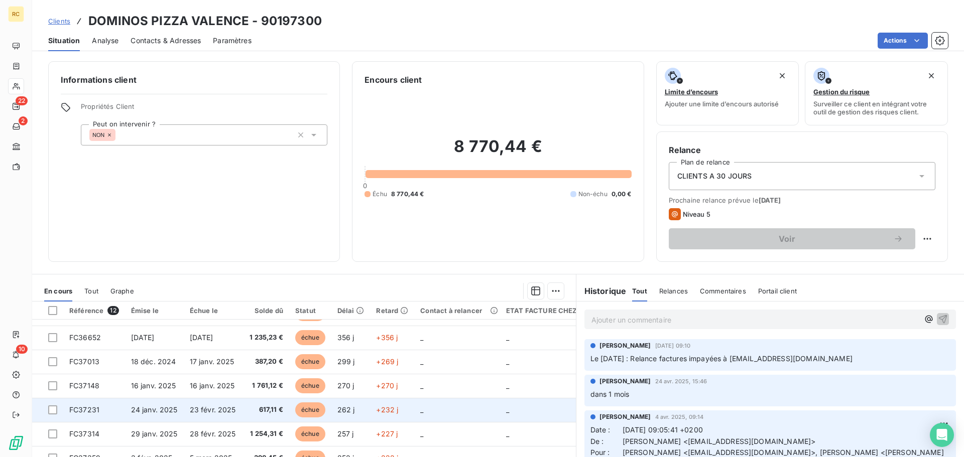
click at [208, 366] on span "23 févr. 2025" at bounding box center [213, 410] width 46 height 9
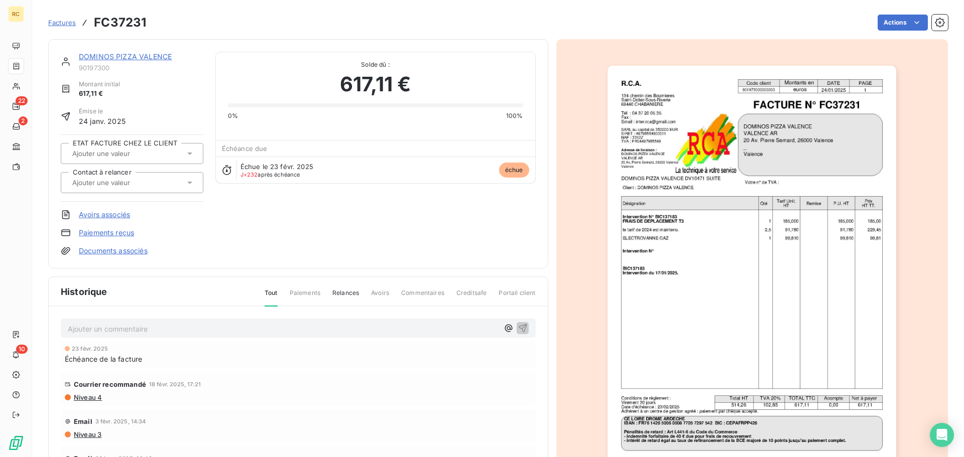
click at [673, 148] on html "RC 22 2 10 Factures FC37231 Actions DOMINOS PIZZA VALENCE 90197300 Montant init…" at bounding box center [482, 228] width 964 height 457
click at [673, 148] on img "button" at bounding box center [751, 270] width 289 height 409
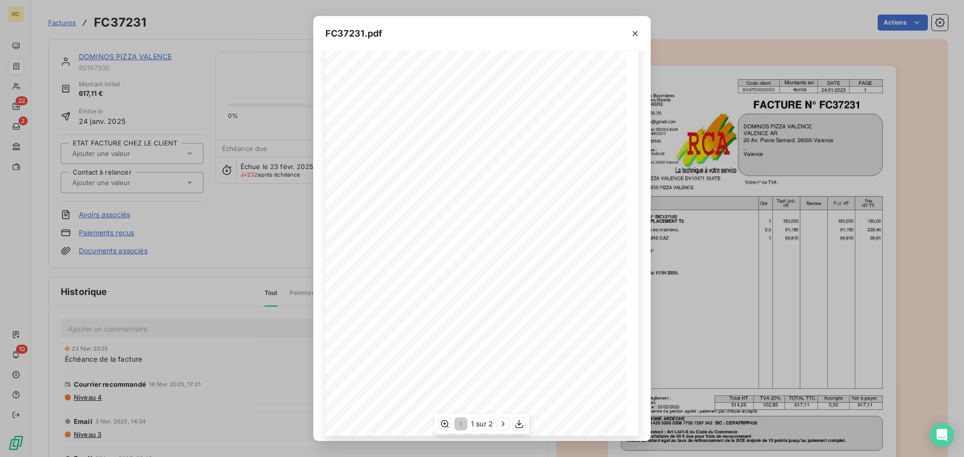
scroll to position [60, 0]
click at [518, 366] on icon "button" at bounding box center [519, 424] width 10 height 10
click at [238, 232] on div "FC37231.pdf R.C.A. Code client Montants en DATE PAGE 901973000000000 euros 24/0…" at bounding box center [482, 228] width 964 height 457
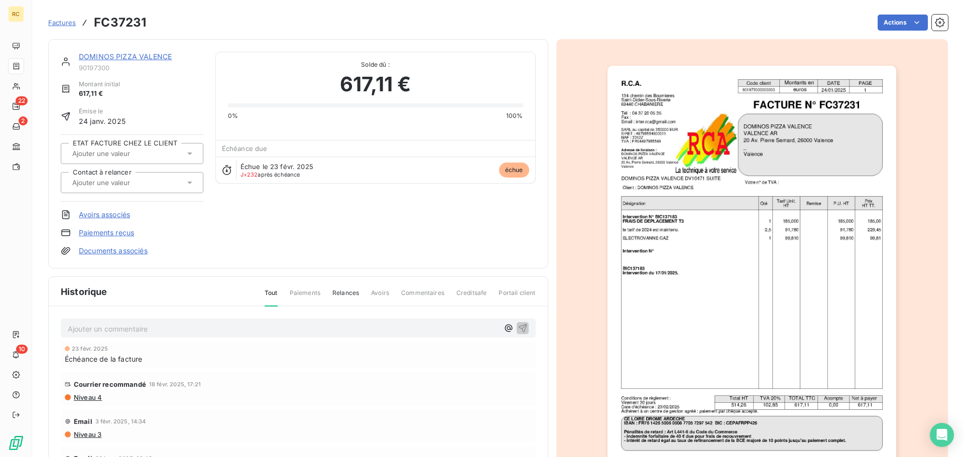
click at [122, 56] on link "DOMINOS PIZZA VALENCE" at bounding box center [125, 56] width 93 height 9
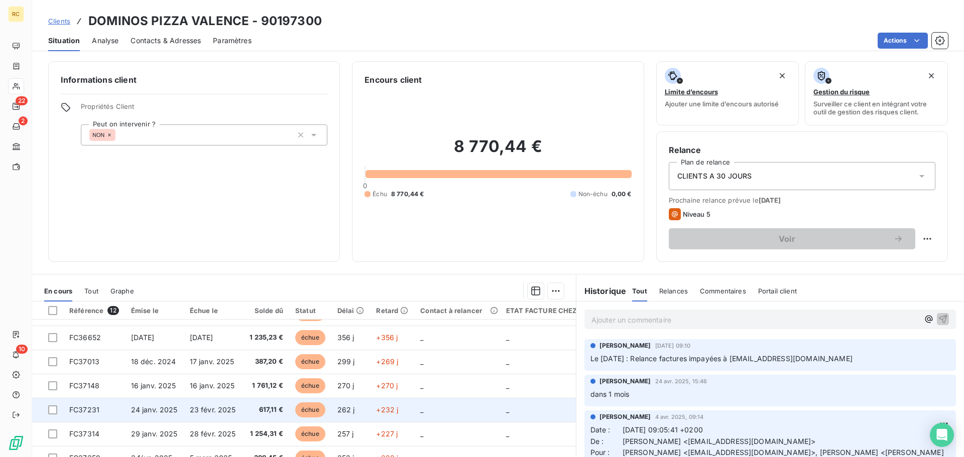
scroll to position [68, 0]
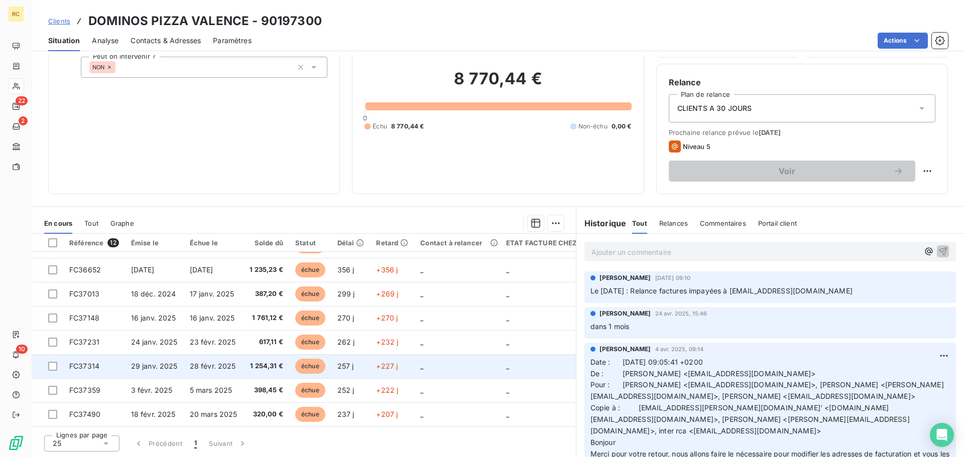
click at [243, 363] on td "1 254,31 €" at bounding box center [266, 366] width 46 height 24
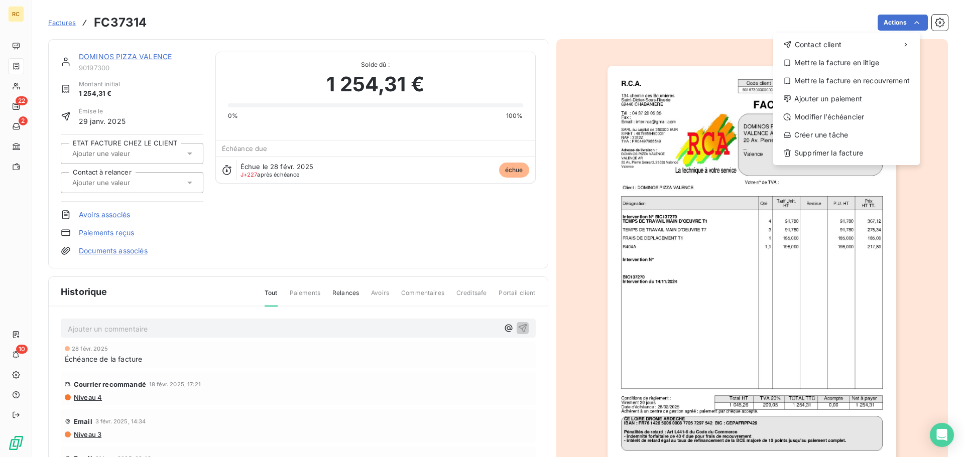
click at [800, 13] on html "RC 22 2 10 Factures FC37314 Actions Contact client Mettre la facture en litige …" at bounding box center [482, 228] width 964 height 457
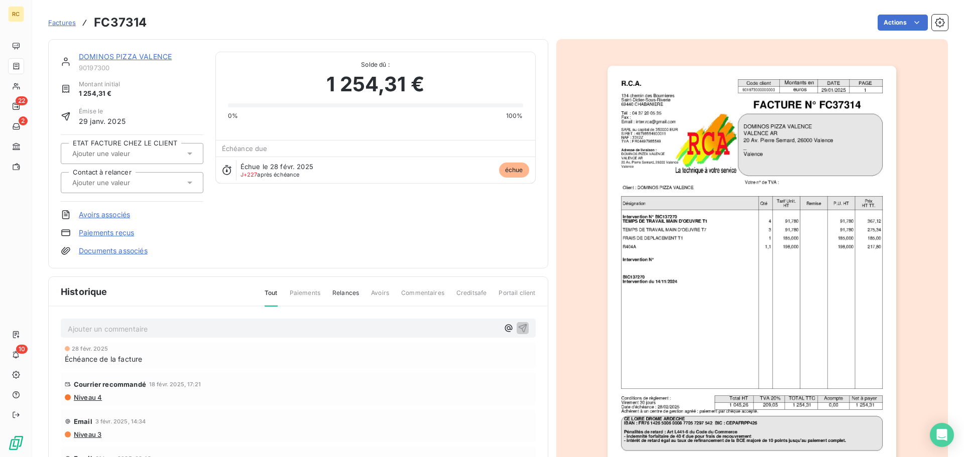
click at [764, 173] on img "button" at bounding box center [751, 270] width 289 height 409
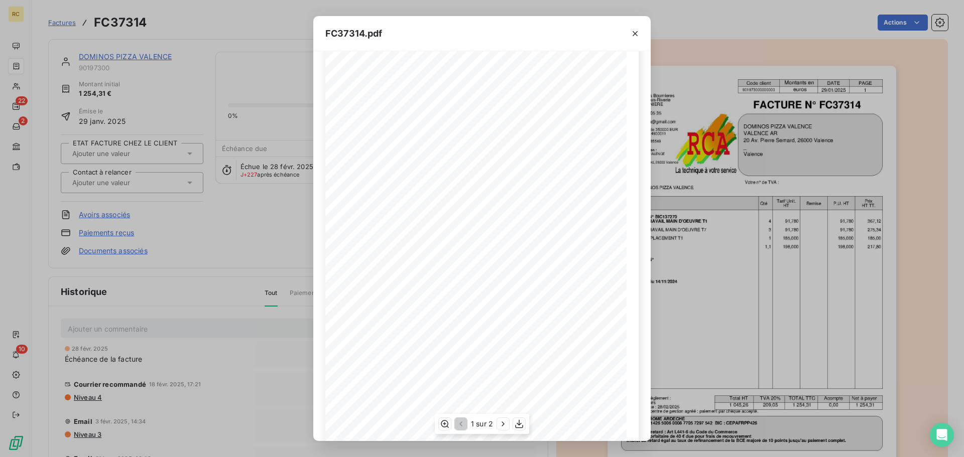
scroll to position [60, 0]
click at [523, 366] on icon "button" at bounding box center [519, 424] width 10 height 10
click at [249, 32] on div "FC37314.pdf R.C.A. Code client Montants en DATE PAGE 901973000000000 euros 29/0…" at bounding box center [482, 228] width 964 height 457
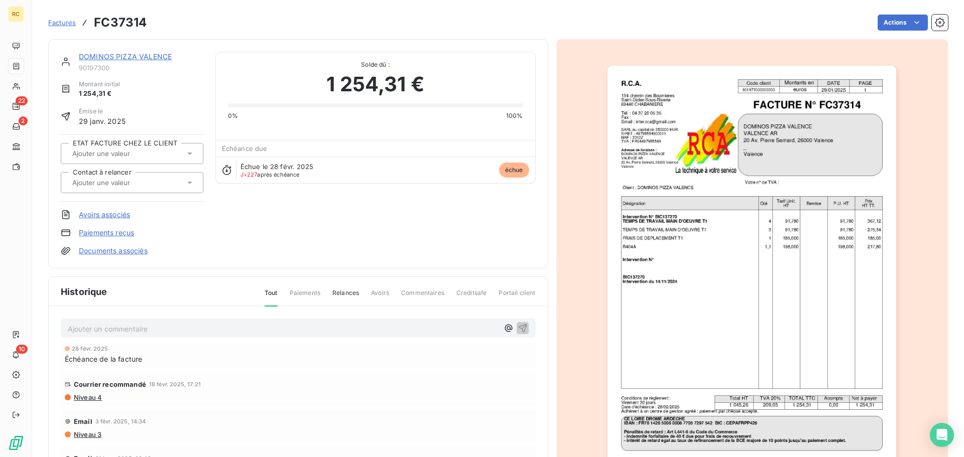
click at [145, 52] on div "DOMINOS PIZZA VALENCE" at bounding box center [141, 57] width 124 height 10
click at [145, 56] on link "DOMINOS PIZZA VALENCE" at bounding box center [125, 56] width 93 height 9
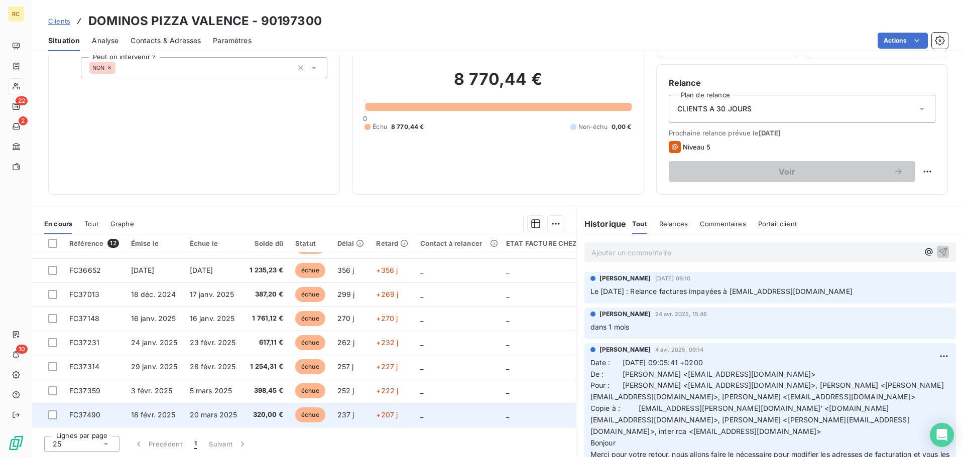
scroll to position [68, 0]
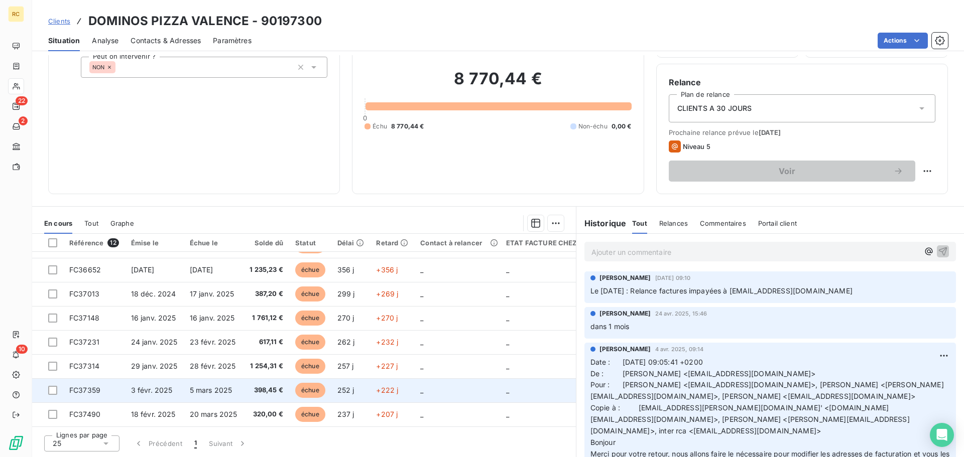
click at [354, 366] on td "252 j" at bounding box center [350, 390] width 39 height 24
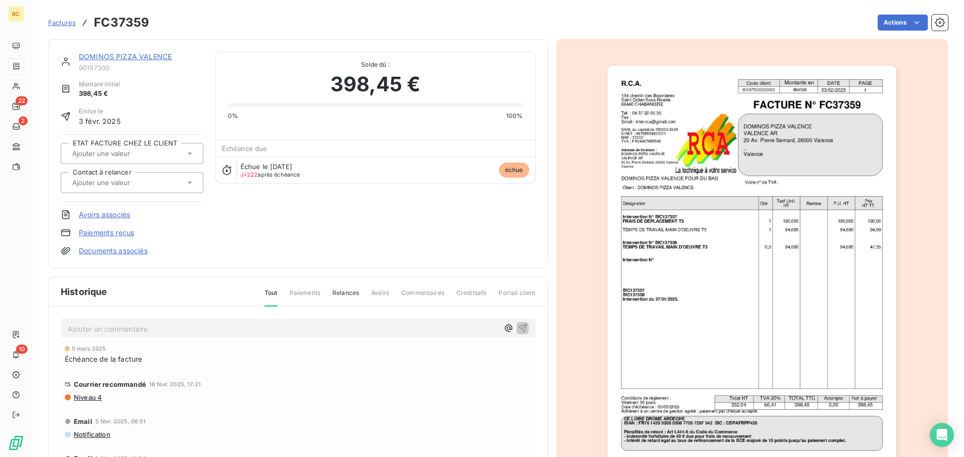
click at [675, 133] on img "button" at bounding box center [751, 270] width 289 height 409
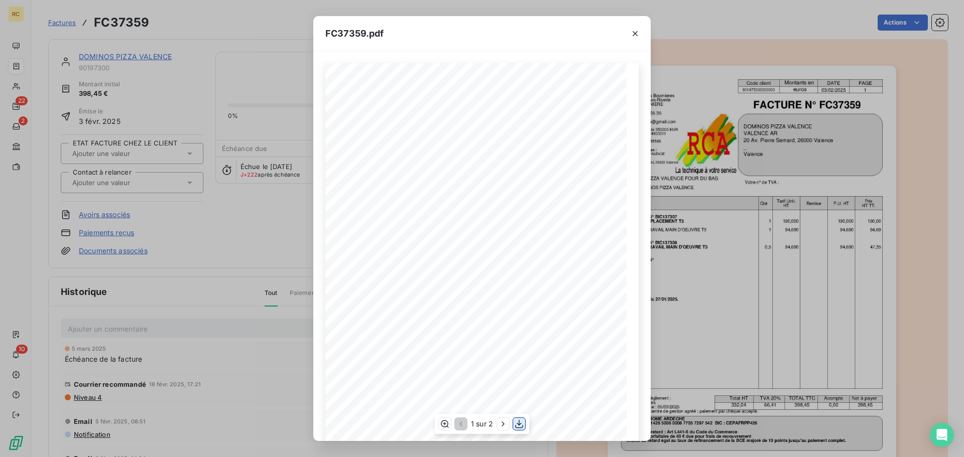
click at [518, 366] on icon "button" at bounding box center [519, 424] width 10 height 10
drag, startPoint x: 285, startPoint y: 239, endPoint x: 295, endPoint y: 222, distance: 20.1
click at [285, 238] on div "FC37359.pdf R.C.A. Code client Montants en DATE PAGE 901973000000000 euros 03/0…" at bounding box center [482, 228] width 964 height 457
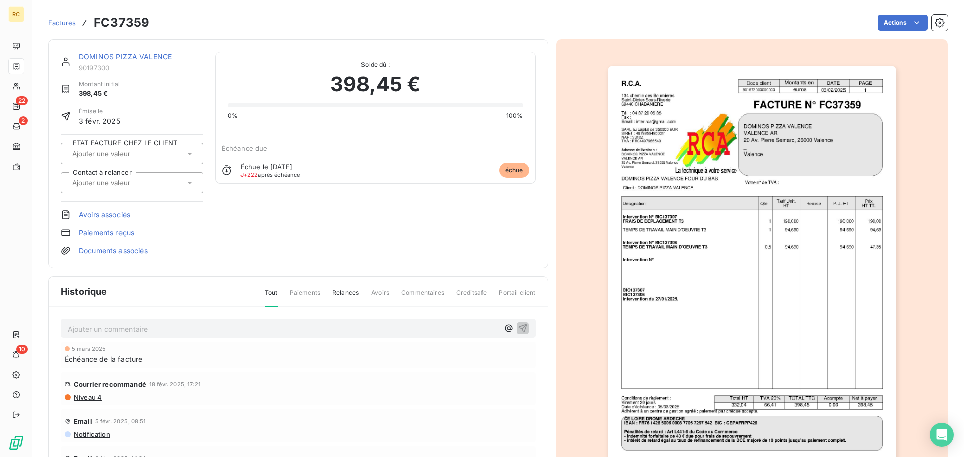
click at [149, 55] on link "DOMINOS PIZZA VALENCE" at bounding box center [125, 56] width 93 height 9
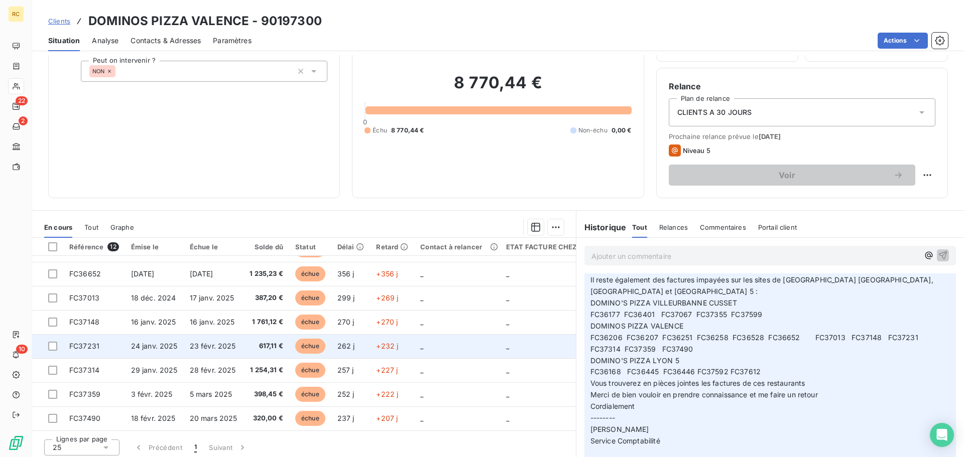
scroll to position [68, 0]
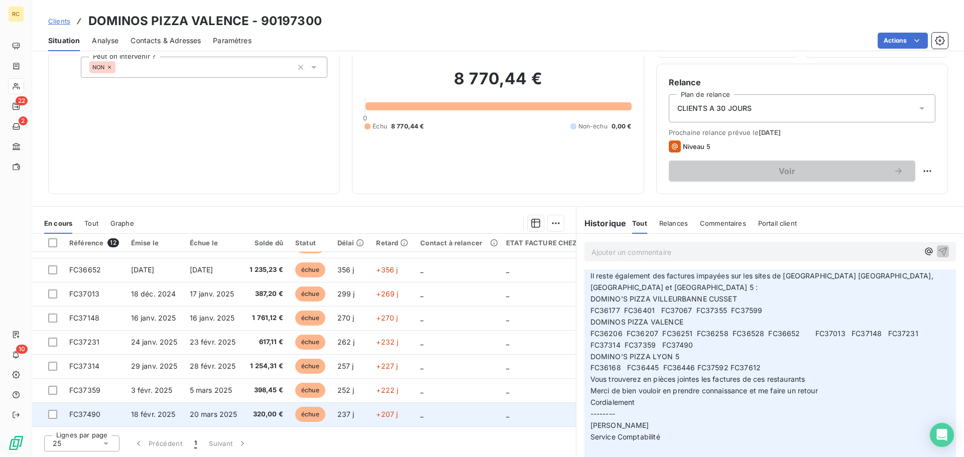
click at [401, 366] on td "+207 j" at bounding box center [392, 415] width 44 height 24
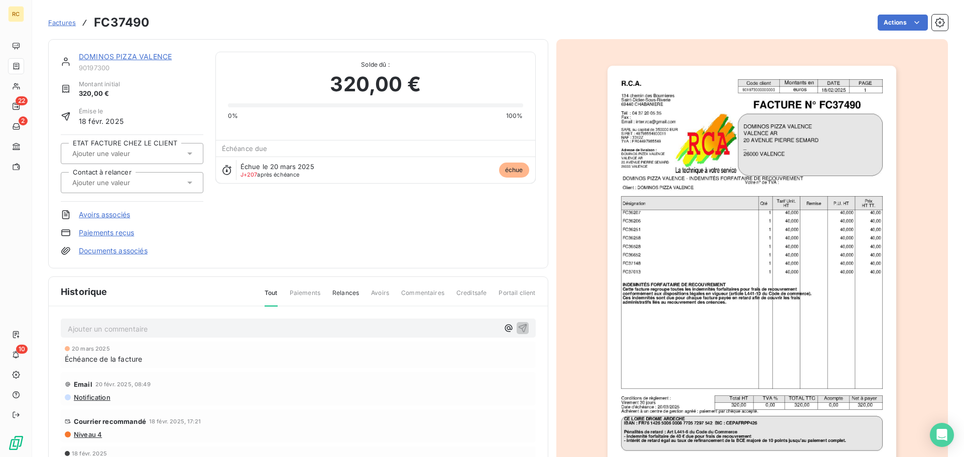
click at [726, 155] on img "button" at bounding box center [751, 270] width 289 height 409
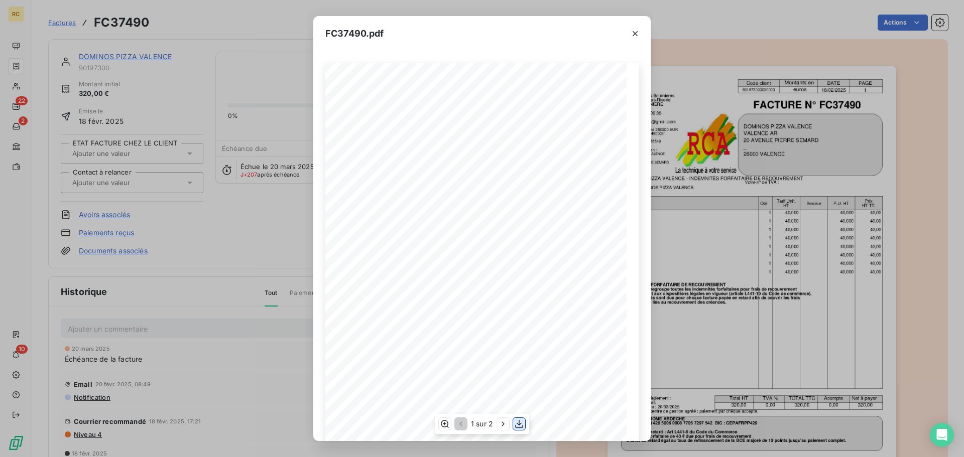
click at [516, 366] on icon "button" at bounding box center [519, 424] width 10 height 10
drag, startPoint x: 635, startPoint y: 35, endPoint x: 620, endPoint y: 32, distance: 15.4
click at [634, 35] on icon "button" at bounding box center [635, 34] width 10 height 10
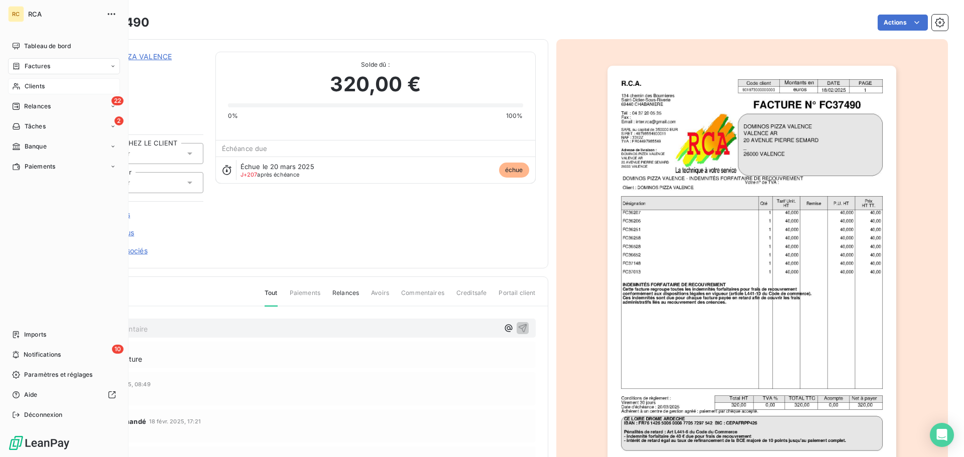
click at [45, 86] on span "Clients" at bounding box center [35, 86] width 20 height 9
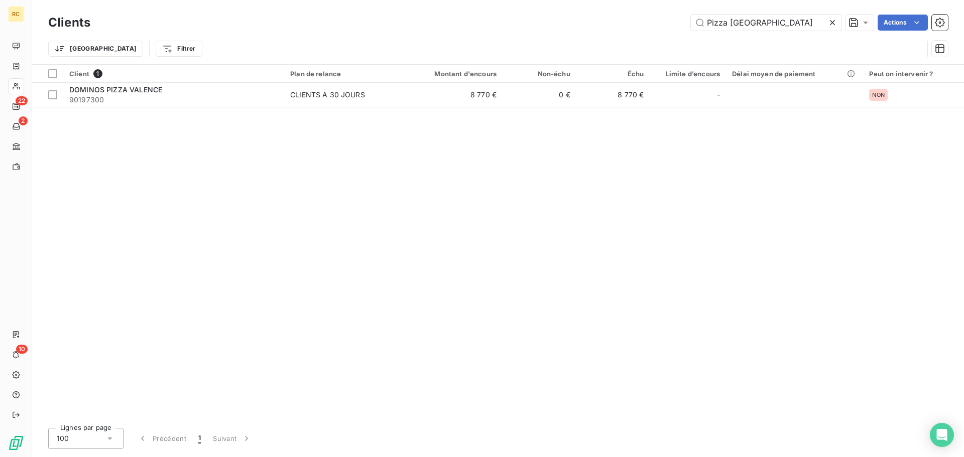
drag, startPoint x: 757, startPoint y: 25, endPoint x: 640, endPoint y: 15, distance: 117.3
click at [640, 15] on div "Pizza Valence Actions" at bounding box center [524, 23] width 845 height 16
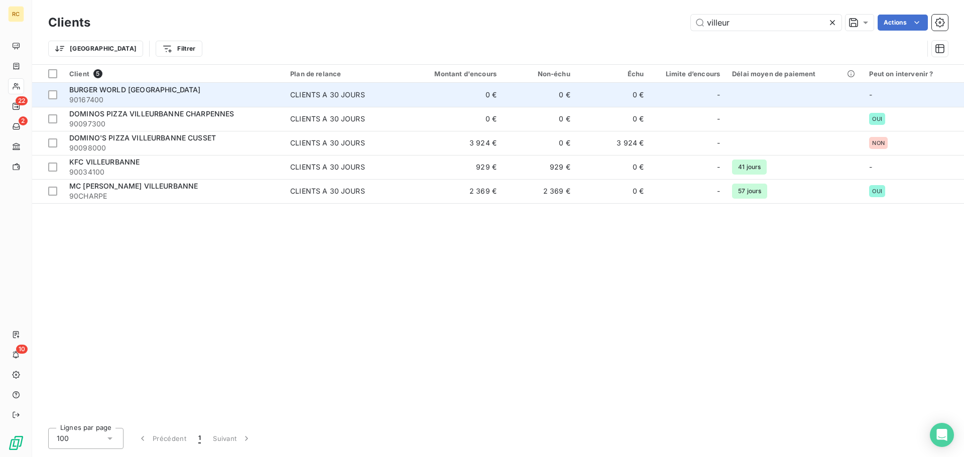
type input "villeur"
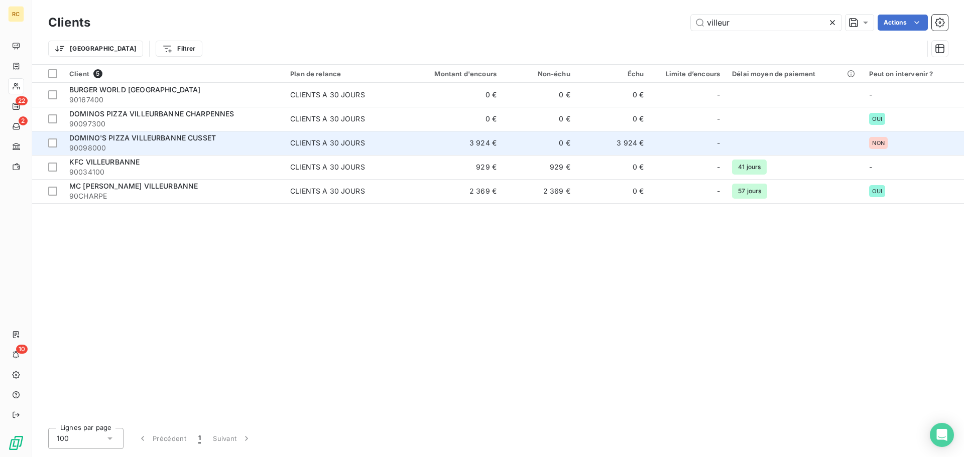
click at [146, 151] on span "90098000" at bounding box center [173, 148] width 209 height 10
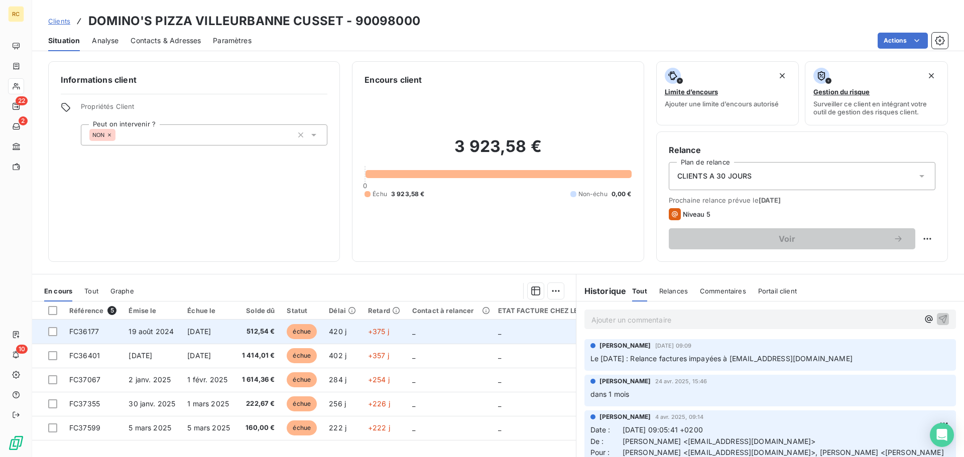
click at [199, 334] on span "[DATE]" at bounding box center [199, 331] width 24 height 9
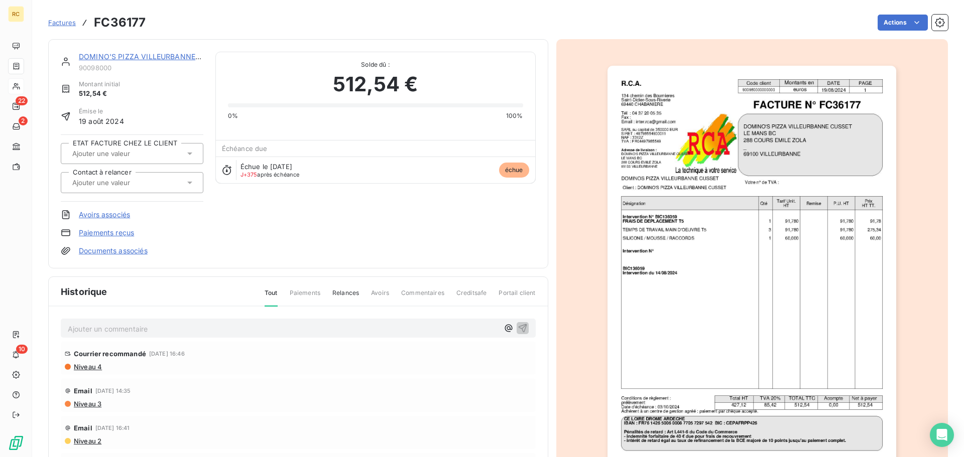
click at [63, 19] on span "Factures" at bounding box center [62, 23] width 28 height 8
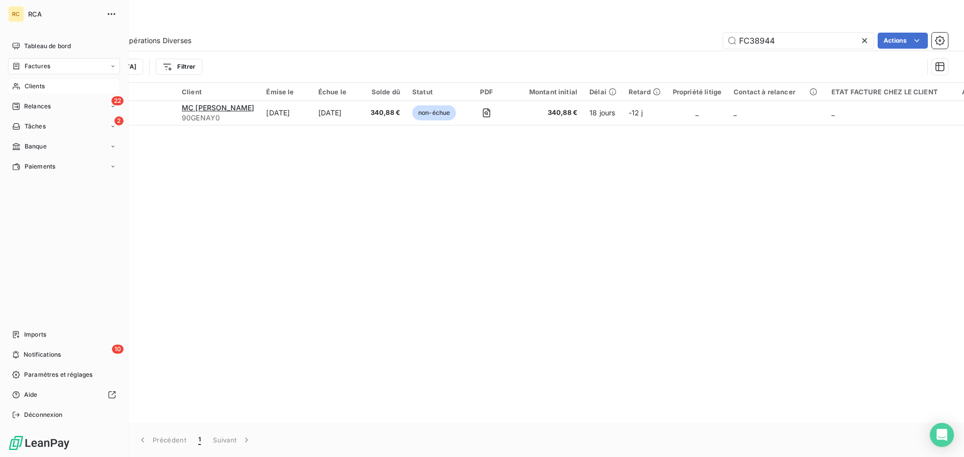
click at [27, 82] on span "Clients" at bounding box center [35, 86] width 20 height 9
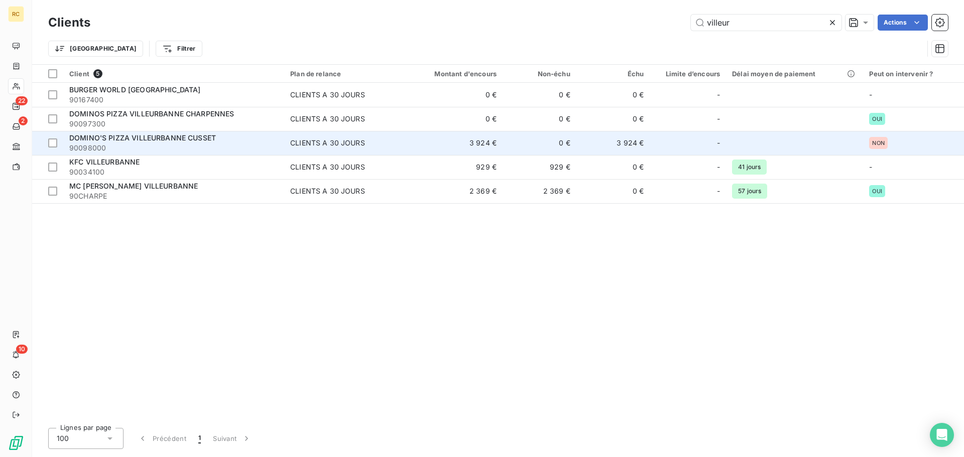
click at [193, 147] on span "90098000" at bounding box center [173, 148] width 209 height 10
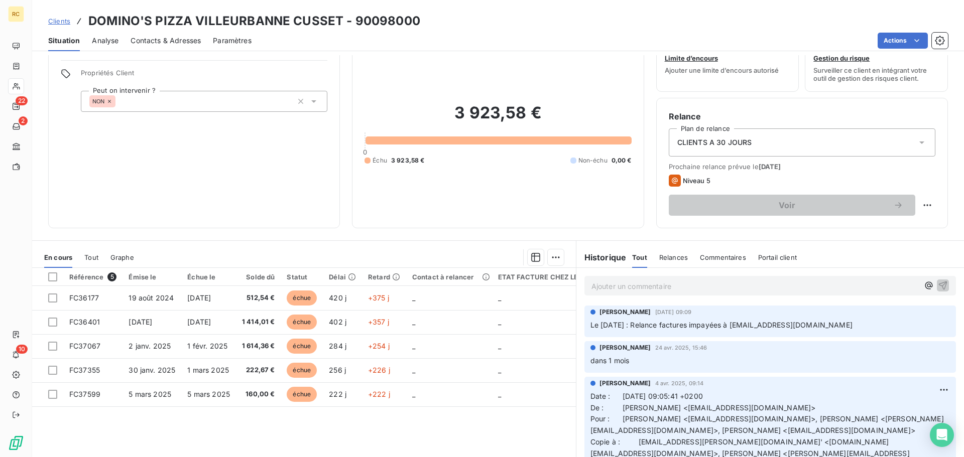
scroll to position [68, 0]
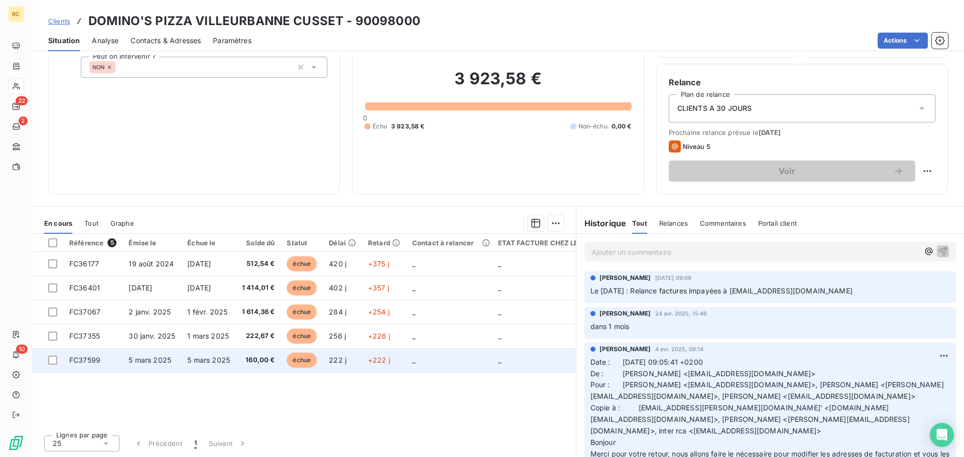
click at [306, 353] on span "échue" at bounding box center [302, 360] width 30 height 15
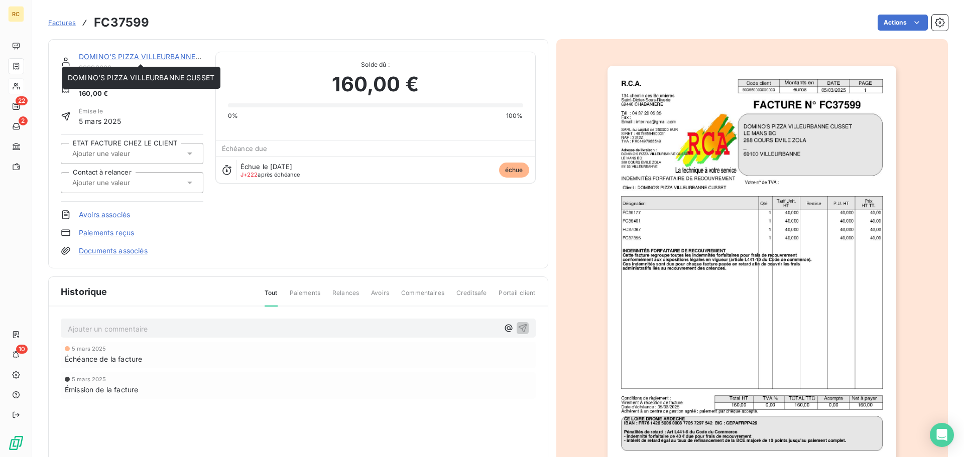
click at [142, 56] on link "DOMINO'S PIZZA VILLEURBANNE CUSSET" at bounding box center [152, 56] width 147 height 9
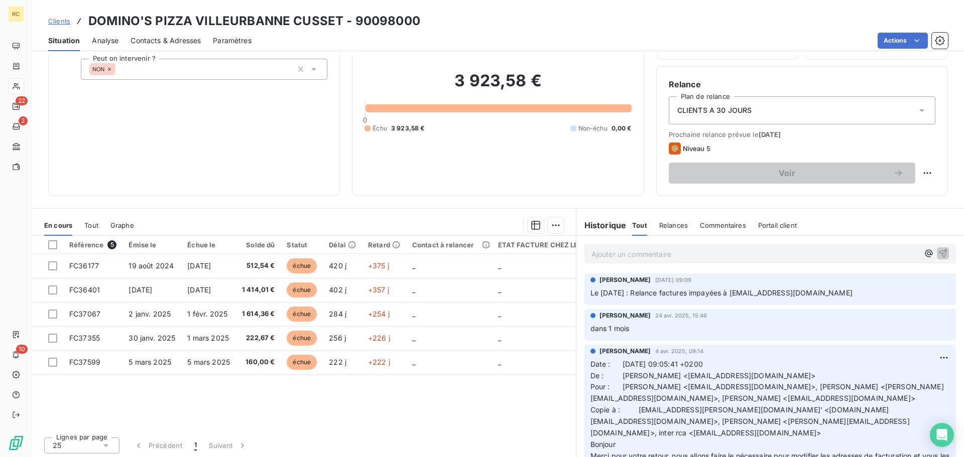
scroll to position [68, 0]
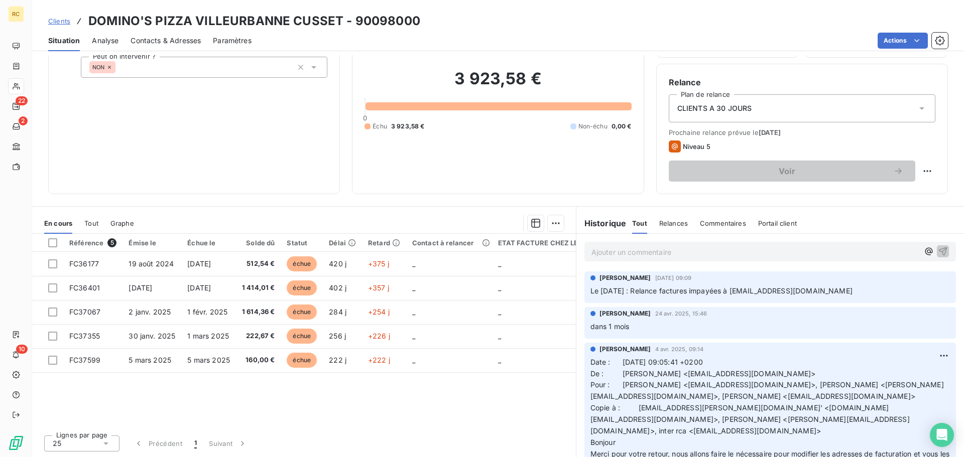
click at [54, 17] on span "Clients" at bounding box center [59, 21] width 22 height 8
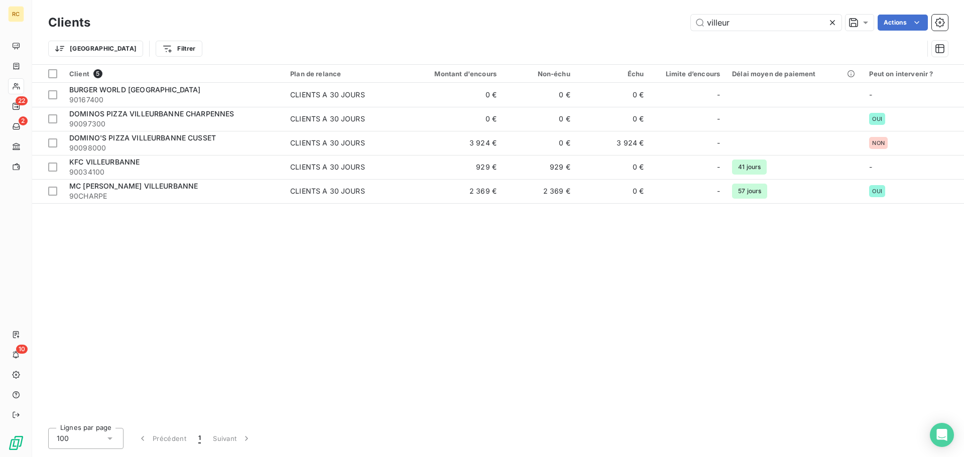
drag, startPoint x: 747, startPoint y: 23, endPoint x: 676, endPoint y: 26, distance: 71.3
click at [676, 26] on div "villeur Actions" at bounding box center [524, 23] width 845 height 16
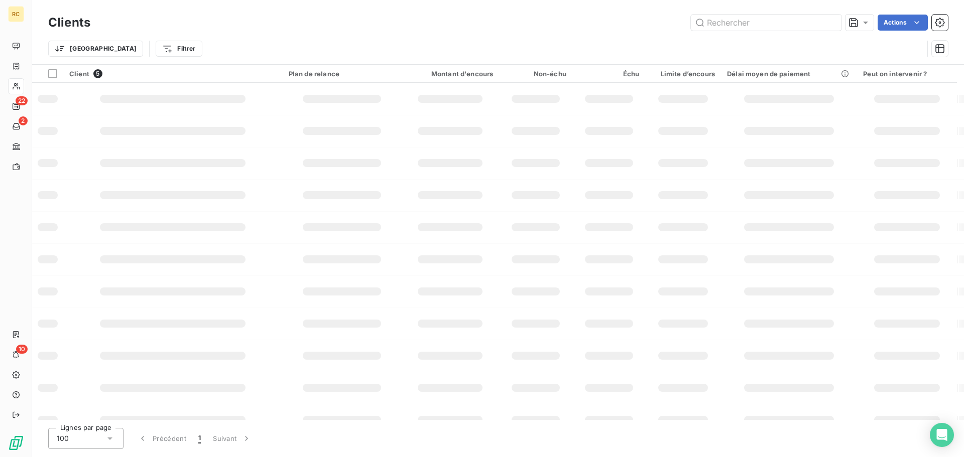
type input "k"
type input "f"
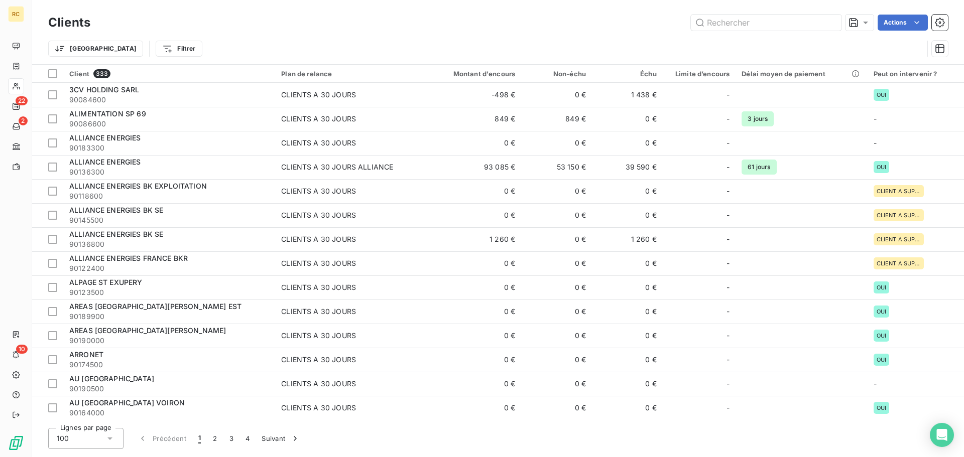
type input "f"
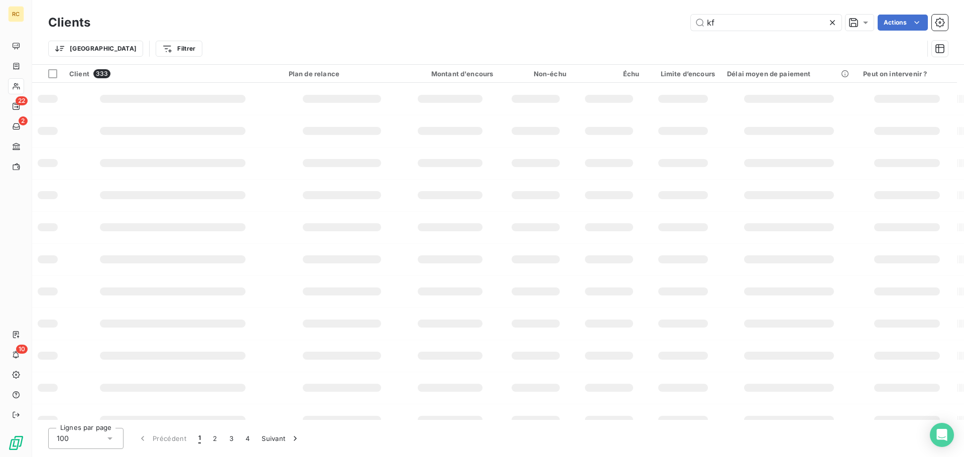
type input "kfc"
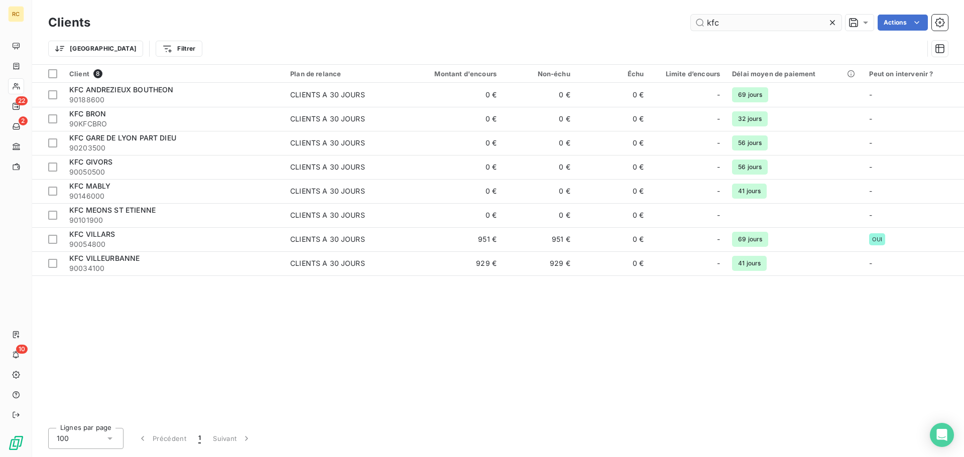
drag, startPoint x: 724, startPoint y: 21, endPoint x: 690, endPoint y: 23, distance: 34.7
click at [691, 23] on input "kfc" at bounding box center [766, 23] width 151 height 16
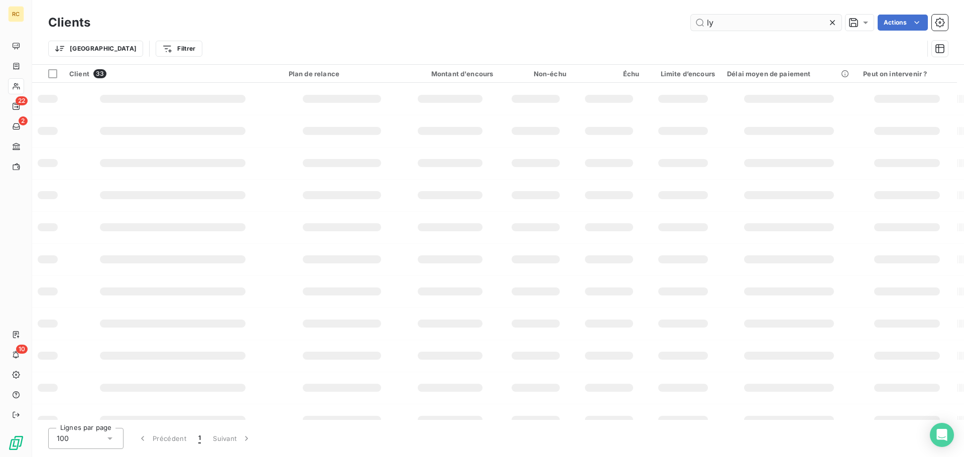
type input "l"
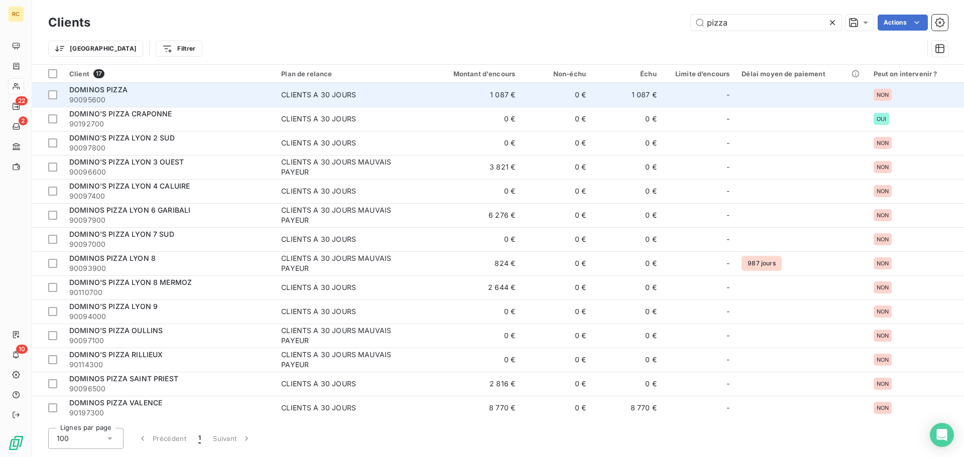
type input "pizza"
click at [188, 95] on span "90095600" at bounding box center [169, 100] width 200 height 10
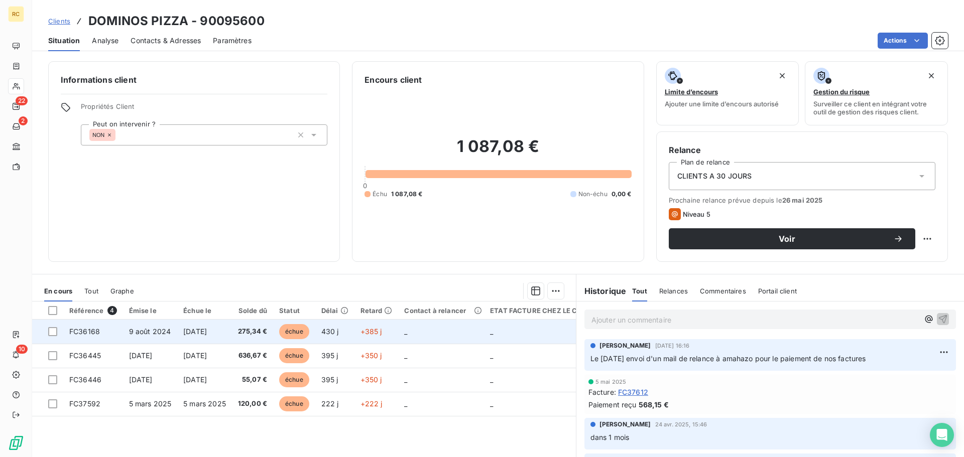
click at [196, 335] on span "[DATE]" at bounding box center [195, 331] width 24 height 9
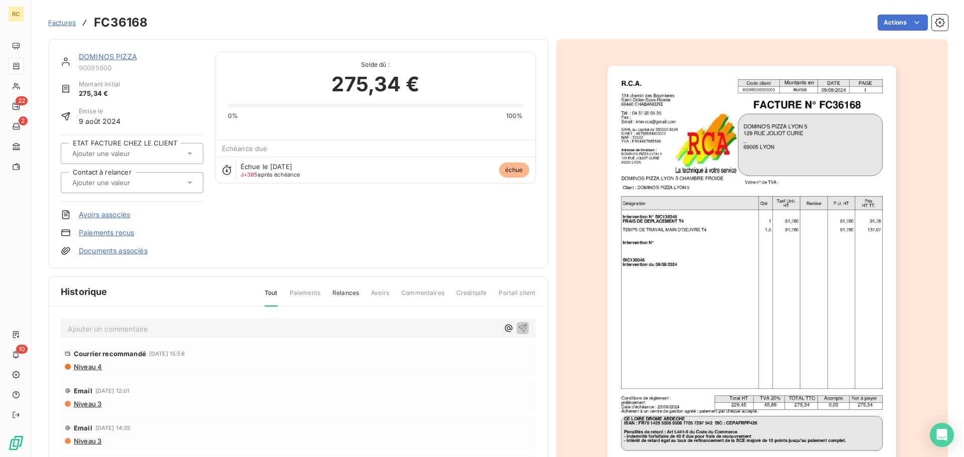
click at [126, 57] on link "DOMINOS PIZZA" at bounding box center [108, 56] width 58 height 9
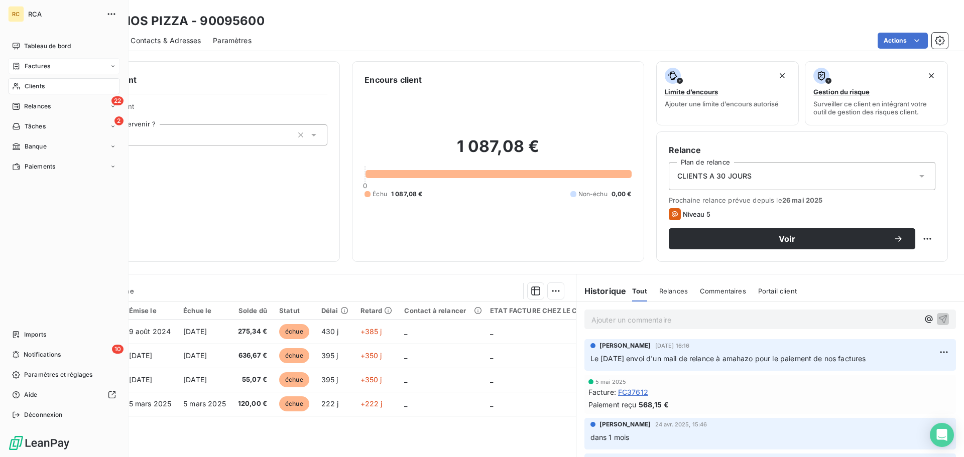
click at [38, 69] on span "Factures" at bounding box center [38, 66] width 26 height 9
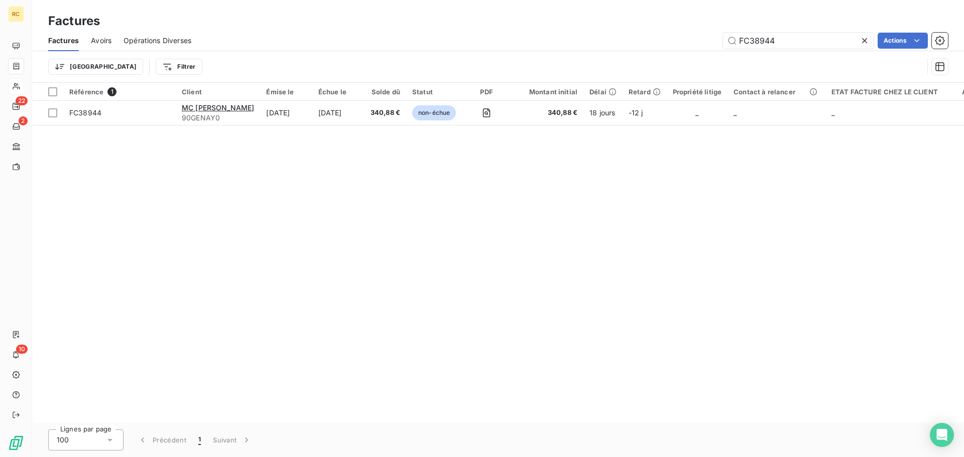
drag, startPoint x: 789, startPoint y: 40, endPoint x: 614, endPoint y: 54, distance: 175.8
click at [656, 54] on div "Factures Avoirs Opérations Diverses FC38944 Actions Trier Filtrer" at bounding box center [497, 56] width 931 height 52
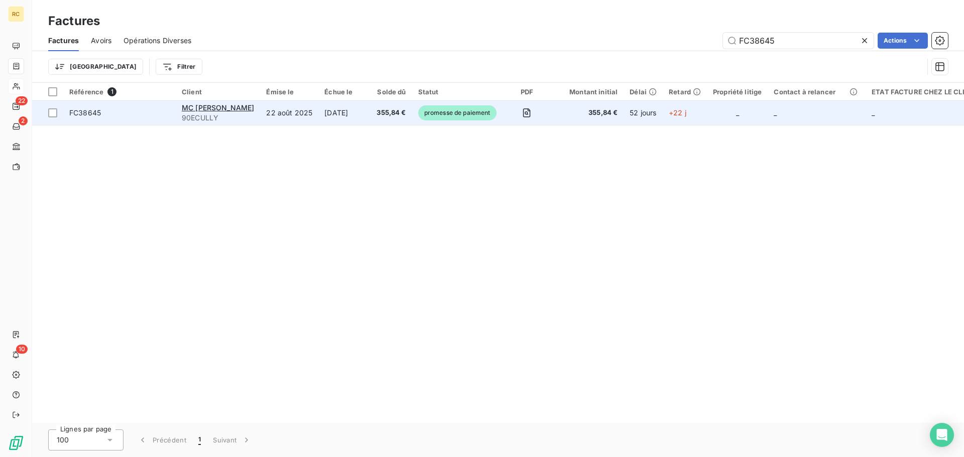
type input "FC38645"
click at [382, 115] on td "355,84 €" at bounding box center [390, 113] width 41 height 24
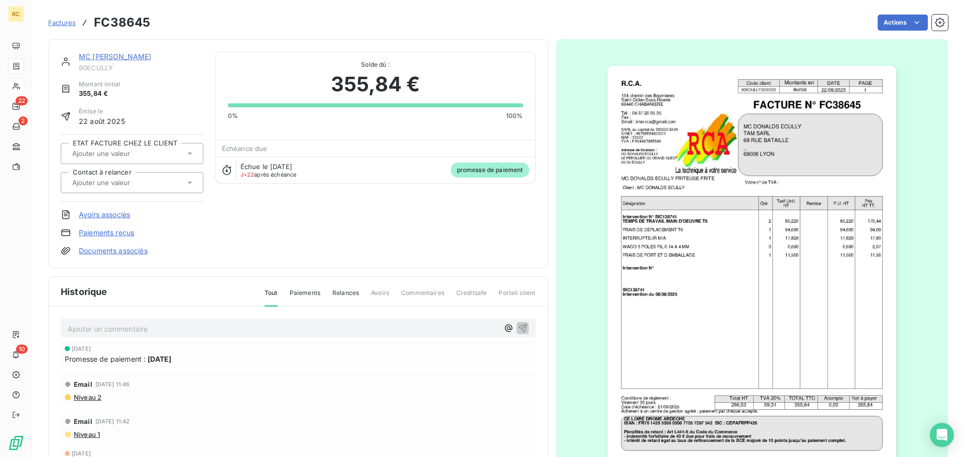
click at [125, 56] on link "MC [PERSON_NAME]" at bounding box center [115, 56] width 72 height 9
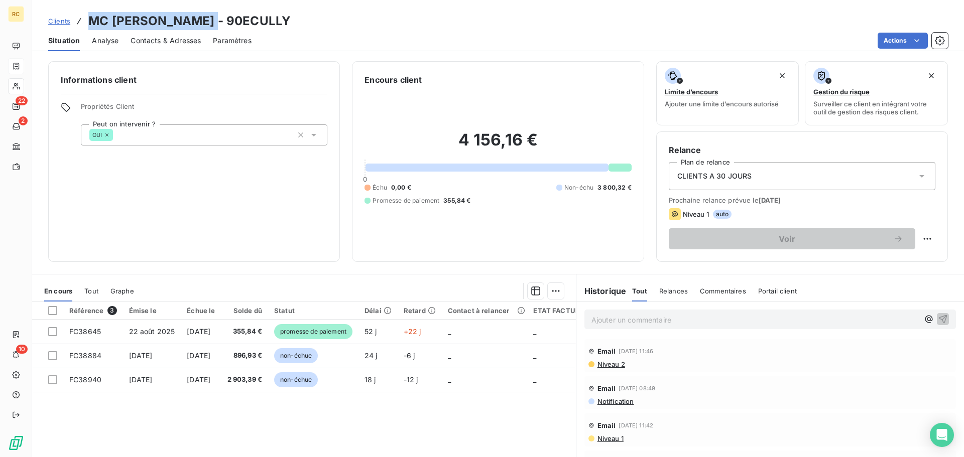
drag, startPoint x: 219, startPoint y: 19, endPoint x: 89, endPoint y: 23, distance: 129.5
click at [89, 23] on h3 "MC DONALDS ECULLY - 90ECULLY" at bounding box center [189, 21] width 202 height 18
copy h3 "MC [PERSON_NAME]"
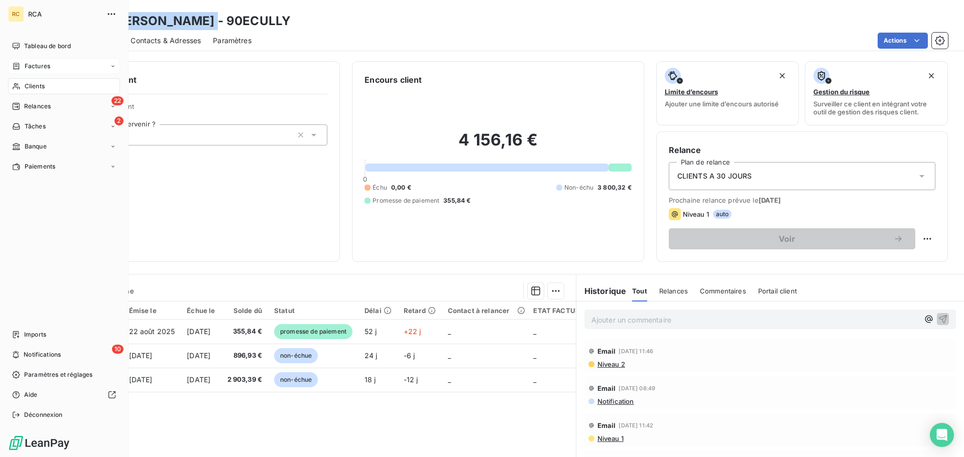
click at [34, 69] on span "Factures" at bounding box center [38, 66] width 26 height 9
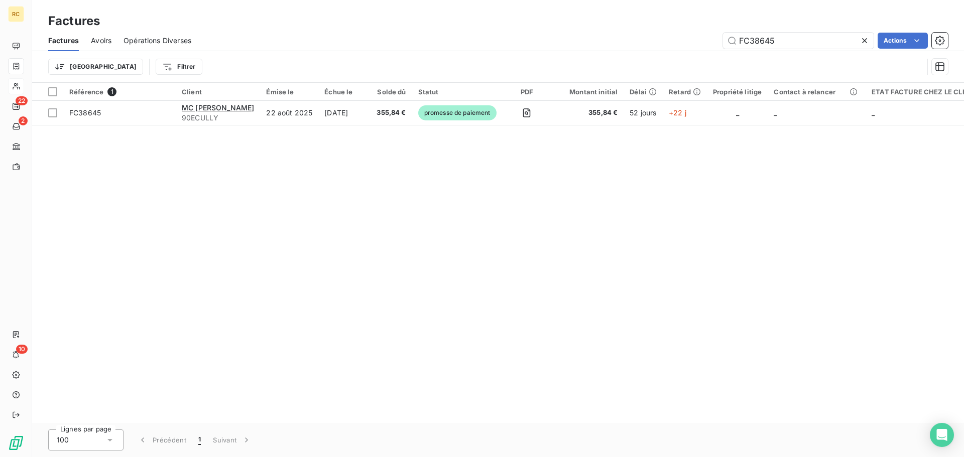
drag, startPoint x: 772, startPoint y: 41, endPoint x: 718, endPoint y: 44, distance: 53.8
click at [718, 44] on div "FC38645 Actions" at bounding box center [575, 41] width 744 height 16
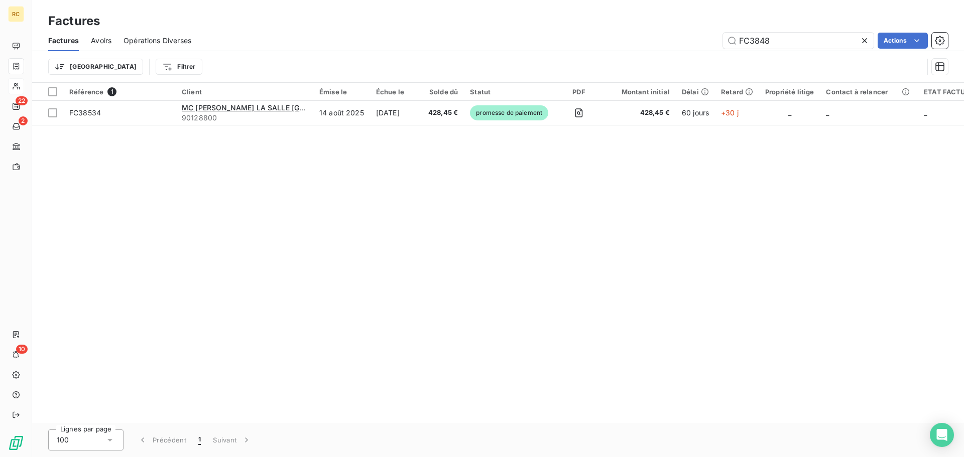
type input "FC38488"
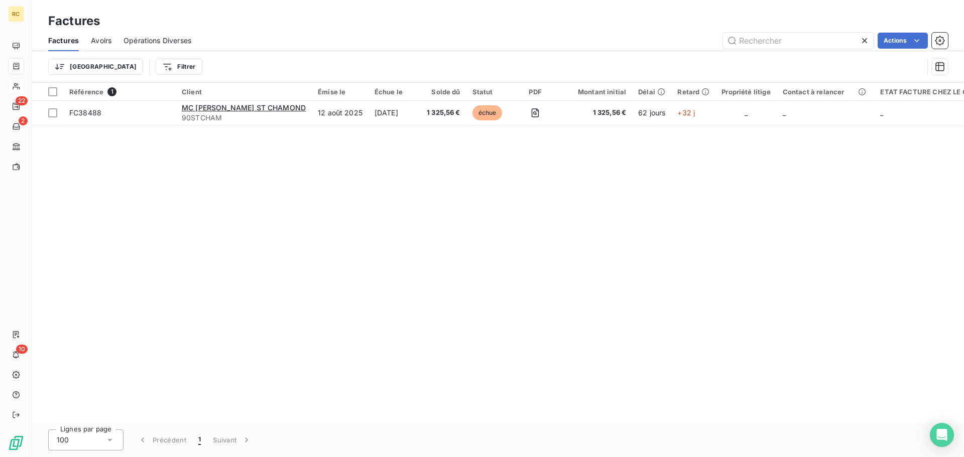
type input "FC38685"
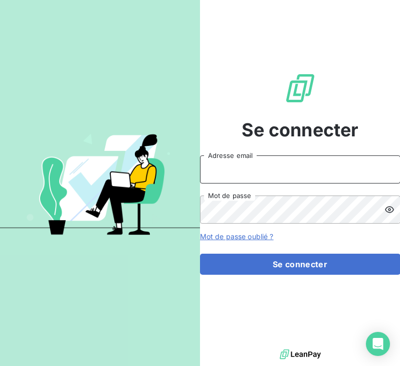
type input "[EMAIL_ADDRESS][DOMAIN_NAME]"
click at [305, 171] on input "[EMAIL_ADDRESS][DOMAIN_NAME]" at bounding box center [300, 170] width 201 height 28
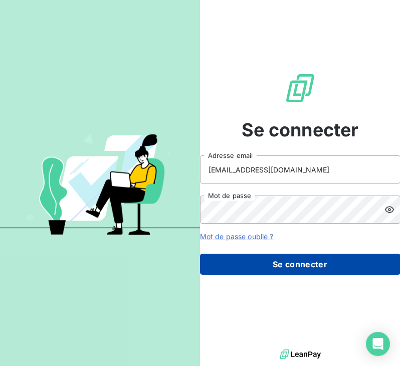
click at [258, 257] on button "Se connecter" at bounding box center [300, 264] width 201 height 21
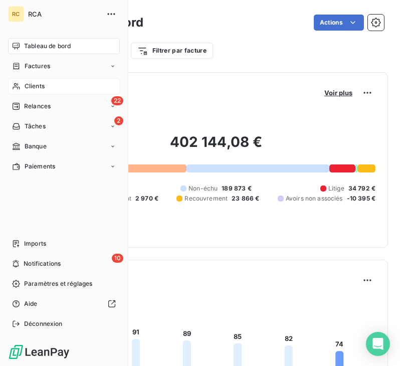
click at [29, 85] on span "Clients" at bounding box center [35, 86] width 20 height 9
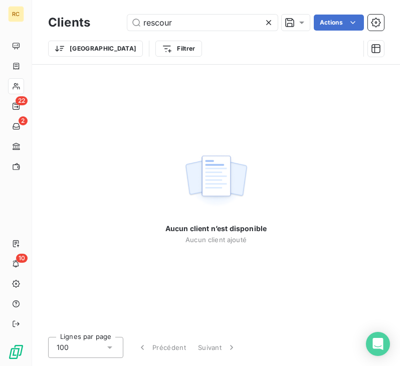
type input "rescour"
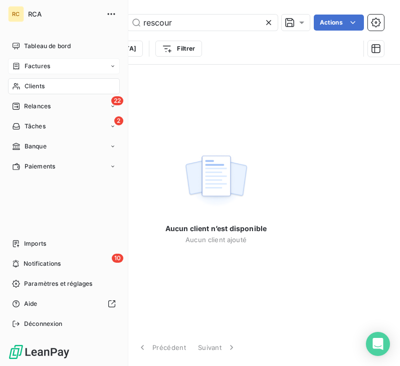
click at [37, 64] on span "Factures" at bounding box center [38, 66] width 26 height 9
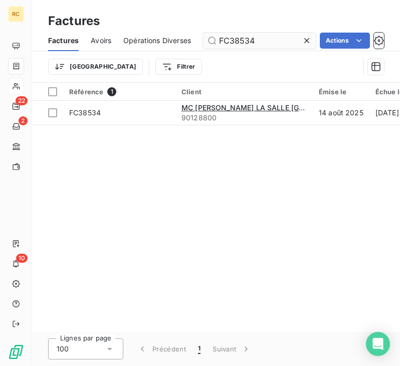
drag, startPoint x: 270, startPoint y: 43, endPoint x: 233, endPoint y: 41, distance: 36.2
click at [233, 41] on input "FC38534" at bounding box center [259, 41] width 113 height 16
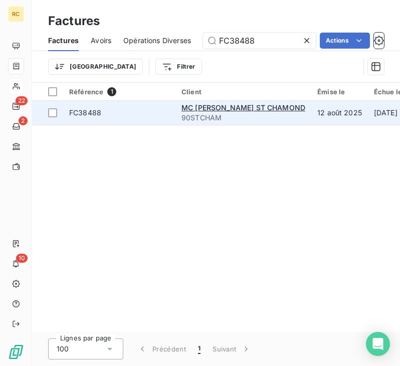
type input "FC38488"
click at [156, 122] on td "FC38488" at bounding box center [119, 113] width 112 height 24
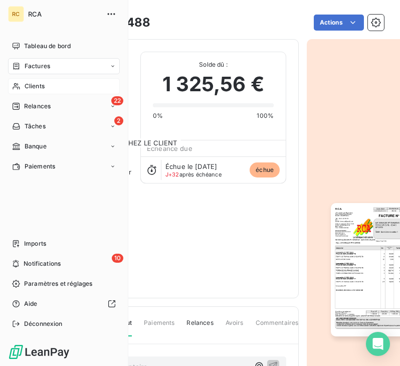
click at [48, 67] on span "Factures" at bounding box center [38, 66] width 26 height 9
click at [59, 69] on div "Factures" at bounding box center [64, 66] width 112 height 16
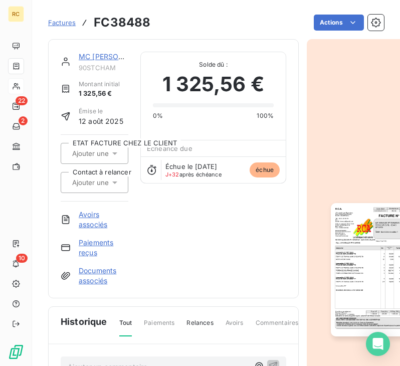
click at [74, 24] on span "Factures" at bounding box center [62, 23] width 28 height 8
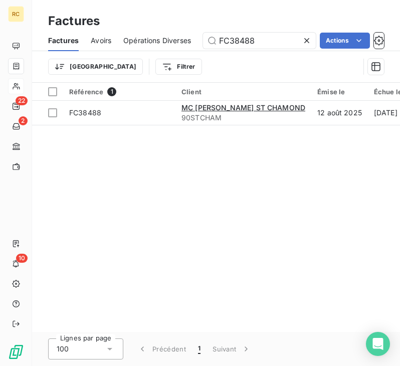
click at [307, 39] on icon at bounding box center [307, 41] width 10 height 10
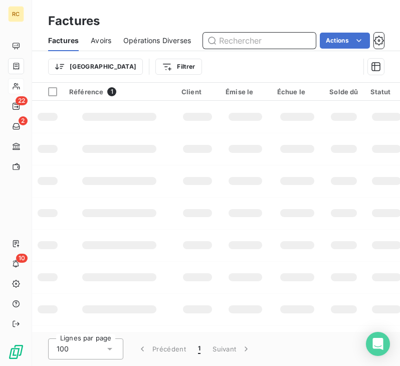
click at [267, 45] on input "text" at bounding box center [259, 41] width 113 height 16
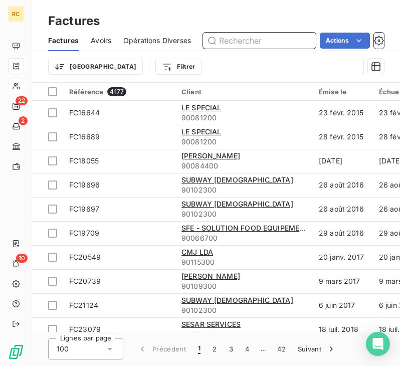
paste input "FC38685"
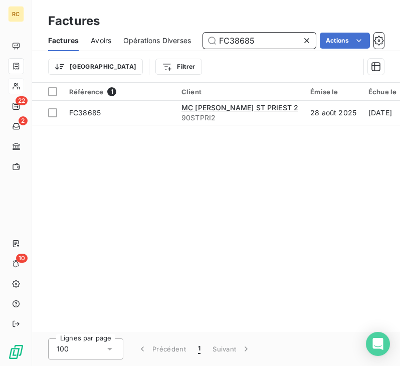
type input "FC38685"
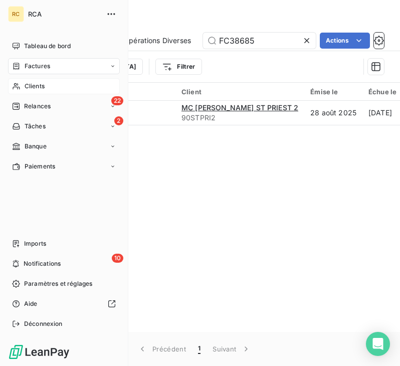
click at [52, 83] on div "Clients" at bounding box center [64, 86] width 112 height 16
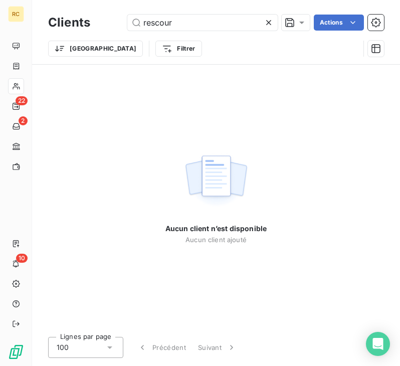
drag, startPoint x: 212, startPoint y: 23, endPoint x: 90, endPoint y: 22, distance: 122.0
click at [90, 22] on div "Clients rescour Actions" at bounding box center [216, 22] width 336 height 21
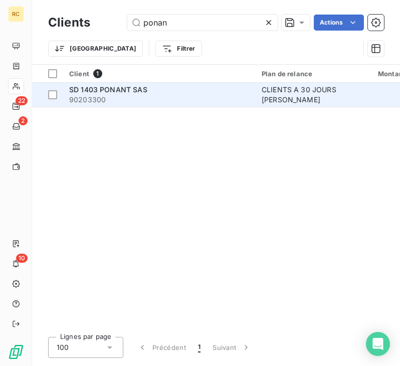
type input "ponan"
click at [109, 102] on span "90203300" at bounding box center [159, 100] width 181 height 10
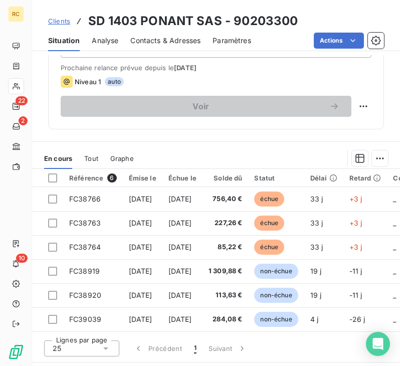
scroll to position [351, 0]
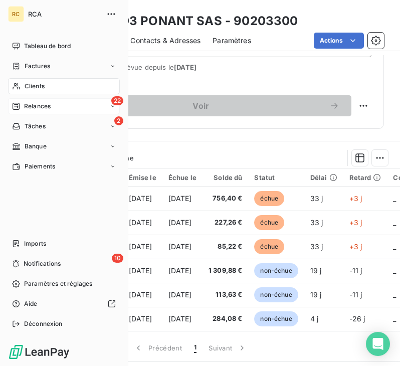
click at [52, 101] on div "22 Relances" at bounding box center [64, 106] width 112 height 16
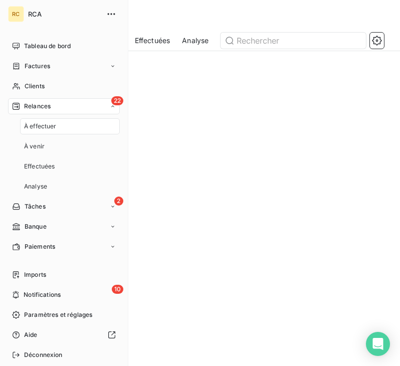
scroll to position [260, 67]
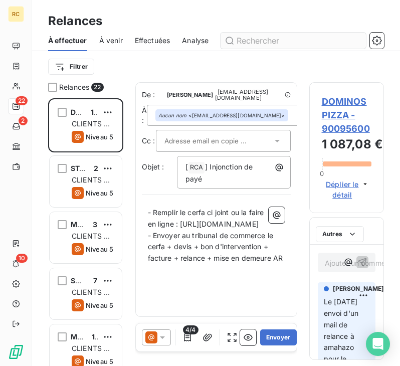
type input "m"
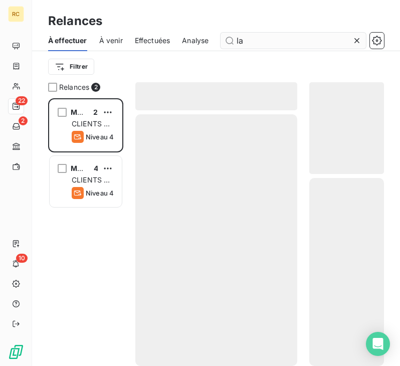
scroll to position [260, 67]
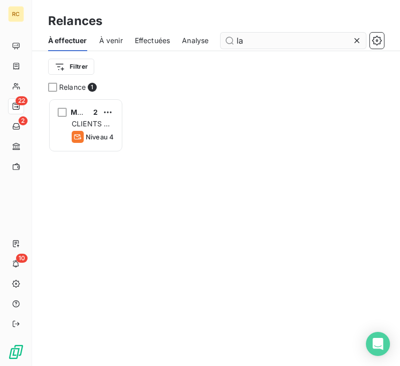
scroll to position [260, 67]
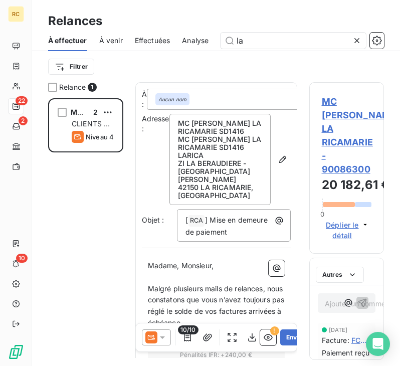
type input "la"
click at [344, 111] on span "MC [PERSON_NAME] LA RICAMARIE - 90086300" at bounding box center [347, 135] width 50 height 81
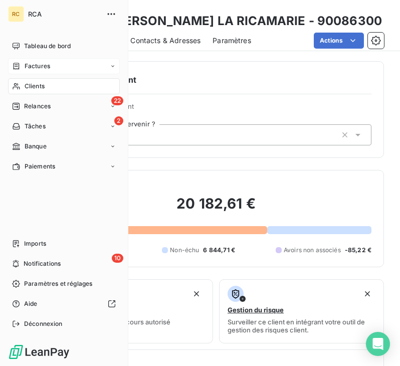
click at [57, 66] on div "Factures" at bounding box center [64, 66] width 112 height 16
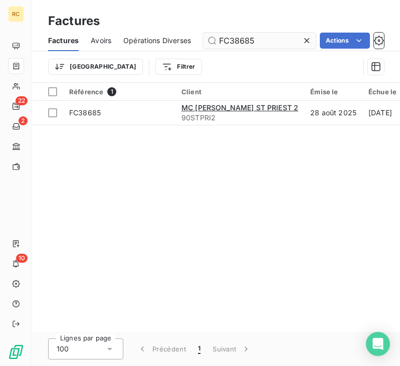
click at [269, 44] on input "FC38685" at bounding box center [259, 41] width 113 height 16
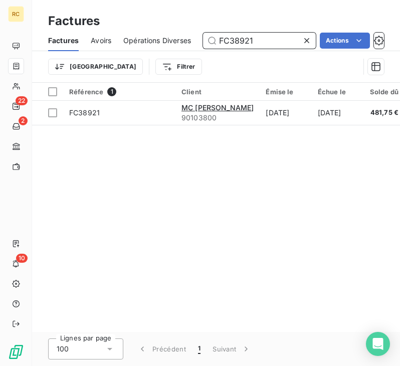
click at [266, 44] on input "FC38921" at bounding box center [259, 41] width 113 height 16
type input "FC38950"
click at [308, 46] on div at bounding box center [309, 41] width 14 height 16
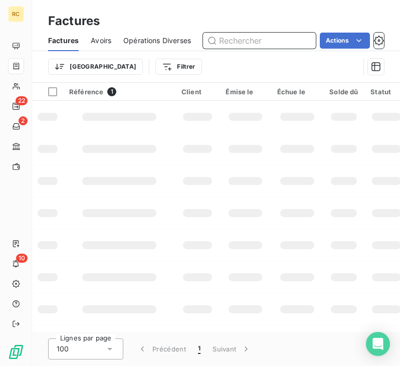
click at [259, 38] on input "text" at bounding box center [259, 41] width 113 height 16
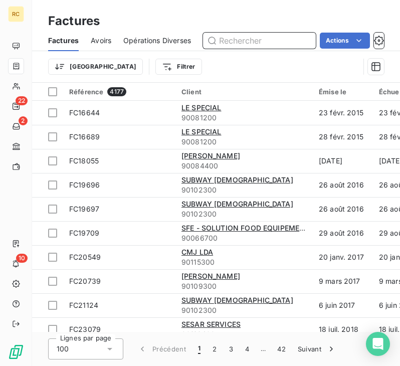
paste input "FC38757"
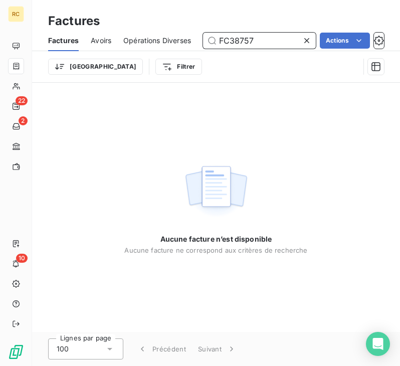
click at [257, 38] on input "FC38757" at bounding box center [259, 41] width 113 height 16
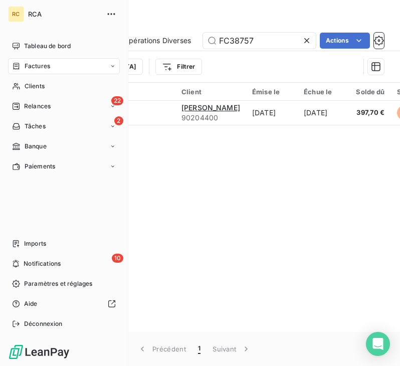
click at [48, 62] on span "Factures" at bounding box center [38, 66] width 26 height 9
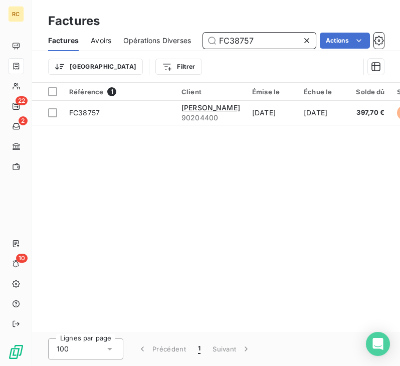
drag, startPoint x: 260, startPoint y: 39, endPoint x: 189, endPoint y: 37, distance: 70.8
click at [189, 37] on div "Factures Avoirs Opérations Diverses FC38757 Actions" at bounding box center [216, 40] width 368 height 21
click at [260, 48] on input "FC38757" at bounding box center [259, 41] width 113 height 16
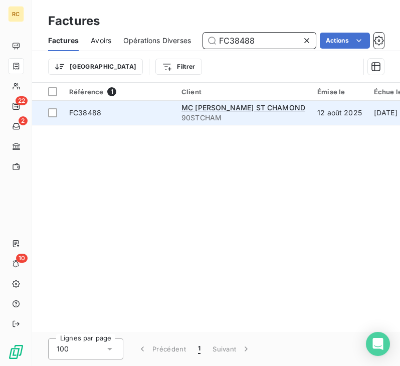
type input "FC38488"
click at [149, 108] on span "FC38488" at bounding box center [119, 113] width 100 height 10
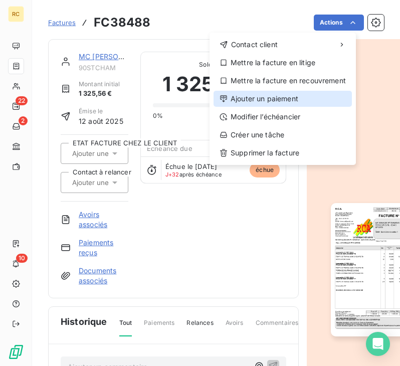
click at [286, 93] on div "Ajouter un paiement" at bounding box center [283, 99] width 139 height 16
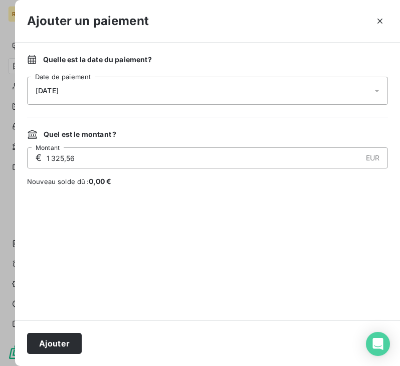
click at [155, 96] on div "[DATE]" at bounding box center [207, 91] width 361 height 28
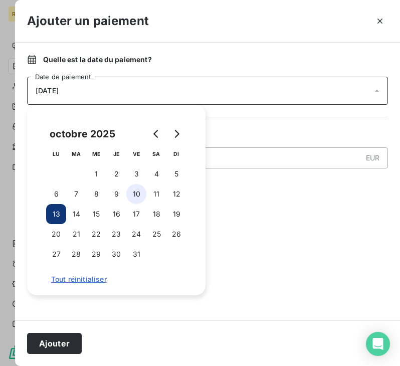
click at [140, 191] on button "10" at bounding box center [136, 194] width 20 height 20
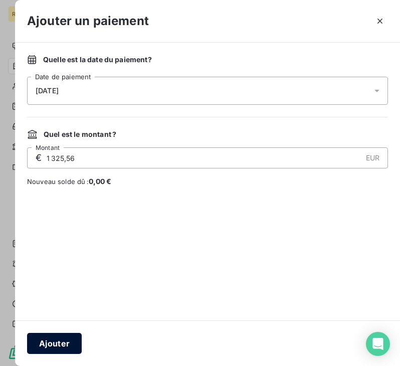
click at [61, 347] on button "Ajouter" at bounding box center [54, 343] width 55 height 21
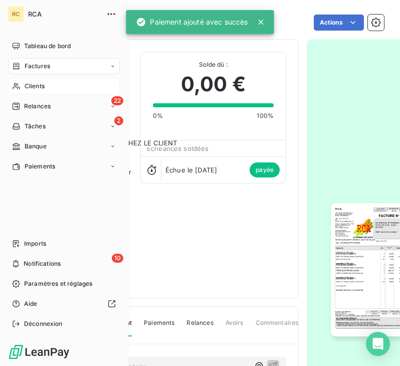
click at [59, 83] on div "Clients" at bounding box center [64, 86] width 112 height 16
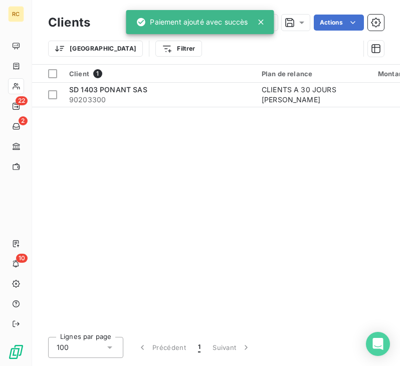
click at [260, 24] on icon at bounding box center [261, 22] width 5 height 5
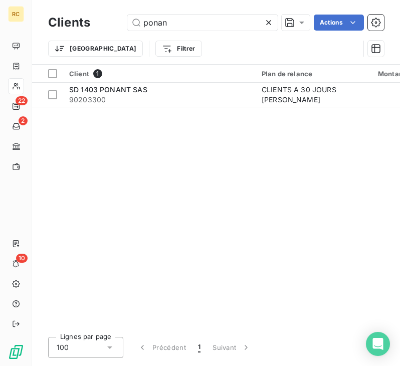
click at [270, 23] on icon at bounding box center [269, 23] width 10 height 10
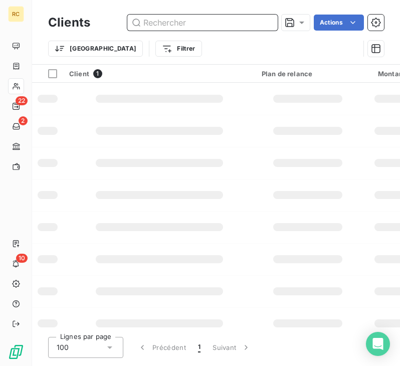
click at [173, 23] on input "text" at bounding box center [202, 23] width 151 height 16
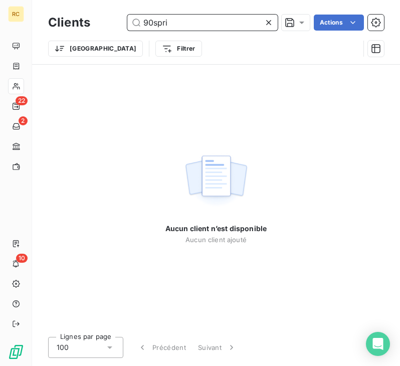
type input "90spri"
click at [265, 25] on icon at bounding box center [269, 23] width 10 height 10
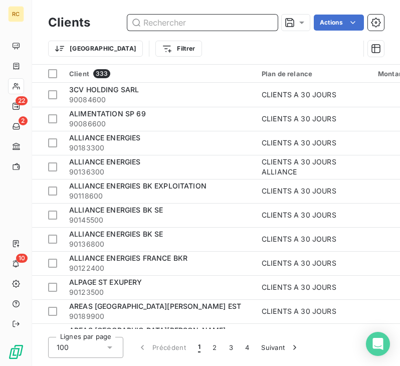
click at [154, 24] on input "text" at bounding box center [202, 23] width 151 height 16
click at [156, 23] on input "text" at bounding box center [202, 23] width 151 height 16
paste input "FC38685"
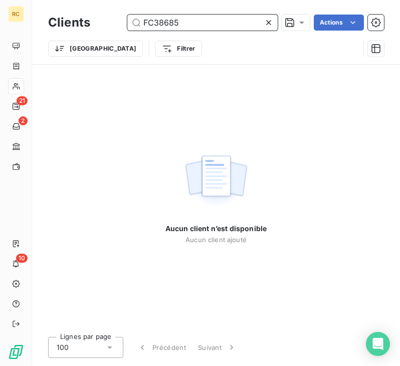
drag, startPoint x: 197, startPoint y: 25, endPoint x: 118, endPoint y: 21, distance: 78.9
click at [118, 21] on div "FC38685 Actions" at bounding box center [243, 23] width 282 height 16
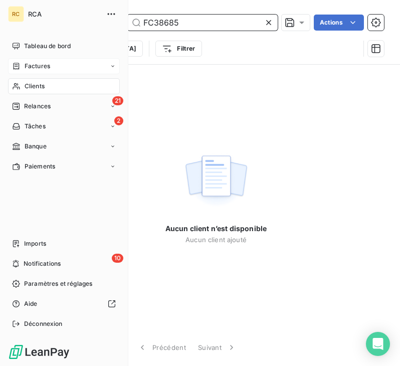
type input "FC38685"
click at [33, 60] on div "Factures" at bounding box center [64, 66] width 112 height 16
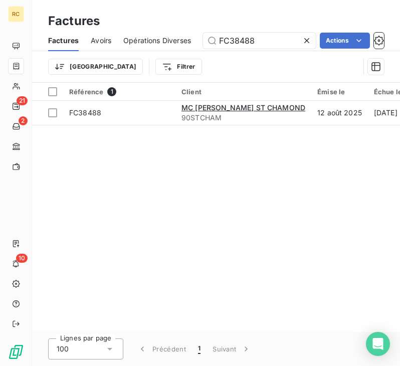
drag, startPoint x: 265, startPoint y: 46, endPoint x: 152, endPoint y: 51, distance: 113.1
click at [153, 51] on div "Factures Avoirs Opérations Diverses FC38488 Actions" at bounding box center [216, 40] width 368 height 21
type input "FC38685"
click at [161, 100] on th "Référence 1" at bounding box center [119, 92] width 112 height 18
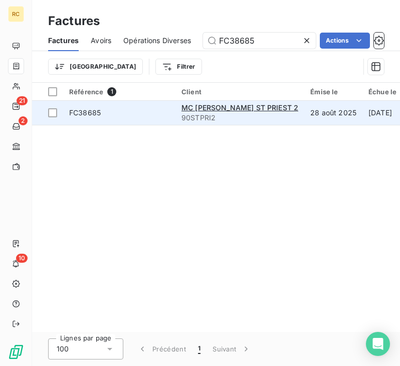
click at [154, 108] on span "FC38685" at bounding box center [119, 113] width 100 height 10
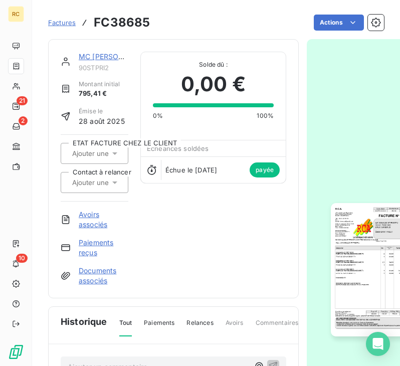
click at [100, 56] on link "MC [PERSON_NAME] ST PRIEST 2" at bounding box center [137, 56] width 117 height 9
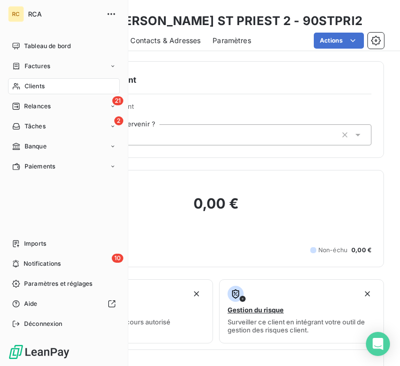
click at [46, 86] on div "Clients" at bounding box center [64, 86] width 112 height 16
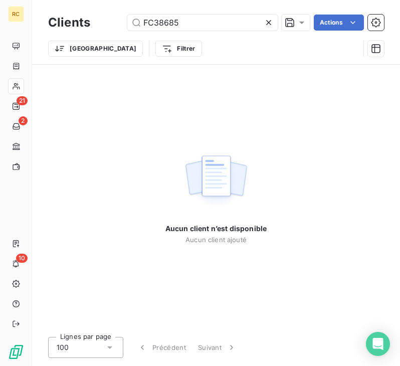
drag, startPoint x: 121, startPoint y: 22, endPoint x: 75, endPoint y: 22, distance: 46.2
click at [75, 22] on div "Clients FC38685 Actions" at bounding box center [216, 22] width 336 height 21
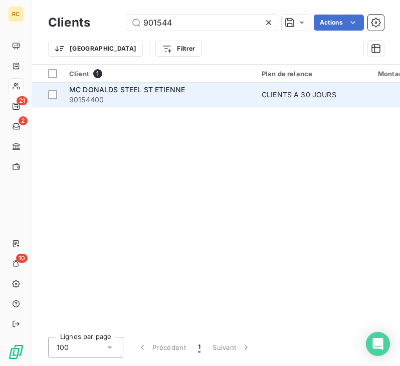
type input "901544"
click at [162, 101] on span "90154400" at bounding box center [159, 100] width 181 height 10
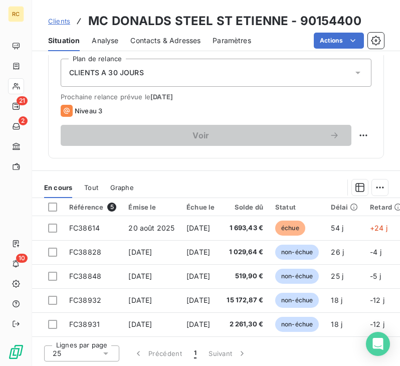
scroll to position [351, 0]
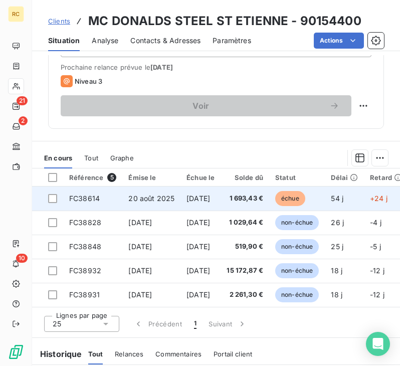
click at [243, 196] on td "1 693,43 €" at bounding box center [245, 199] width 49 height 24
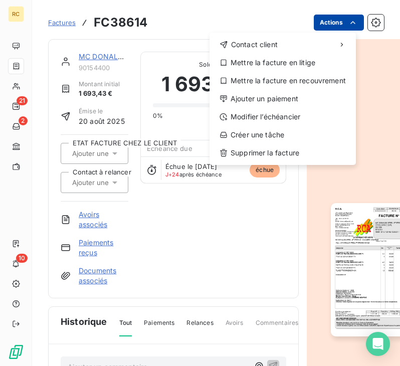
click at [351, 24] on html "RC 21 2 10 Factures FC38614 Actions Contact client Mettre la facture en litige …" at bounding box center [200, 183] width 400 height 366
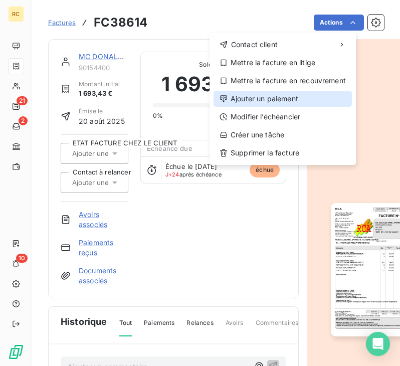
click at [311, 102] on div "Ajouter un paiement" at bounding box center [283, 99] width 139 height 16
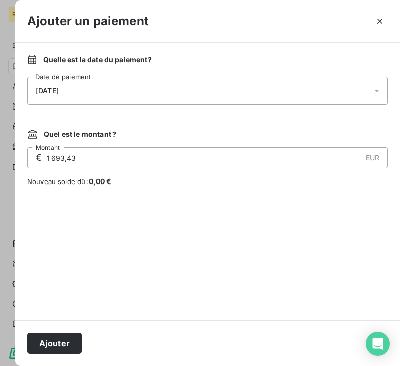
click at [57, 87] on span "[DATE]" at bounding box center [47, 91] width 23 height 8
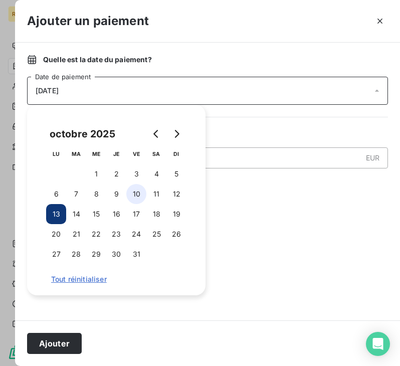
click at [131, 193] on button "10" at bounding box center [136, 194] width 20 height 20
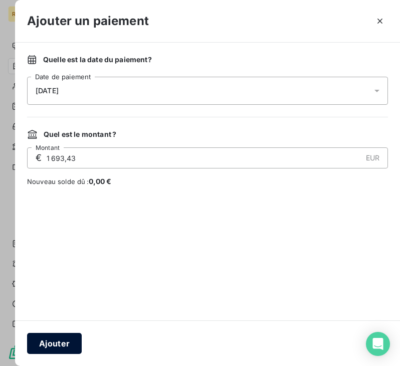
click at [59, 343] on button "Ajouter" at bounding box center [54, 343] width 55 height 21
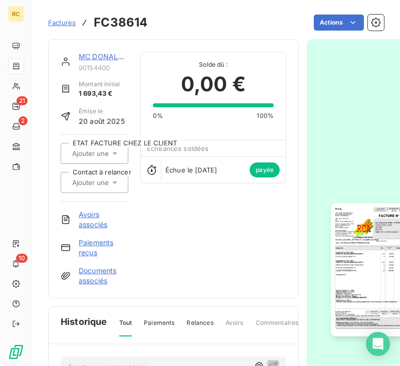
click at [94, 54] on link "MC DONALDS STEEL ST ETIENNE" at bounding box center [137, 56] width 116 height 9
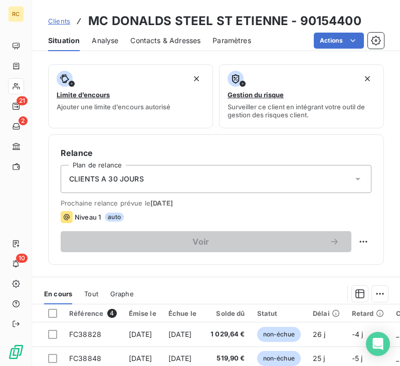
scroll to position [201, 0]
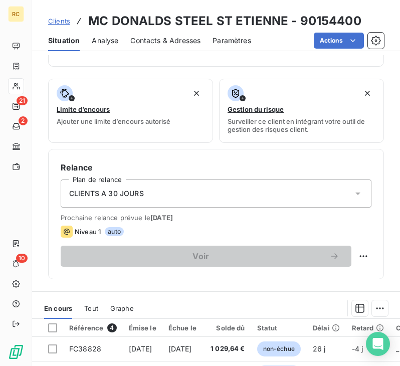
click at [67, 21] on span "Clients" at bounding box center [59, 21] width 22 height 8
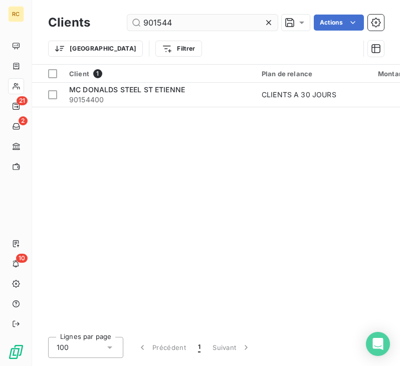
drag, startPoint x: 176, startPoint y: 26, endPoint x: 146, endPoint y: 23, distance: 30.8
click at [146, 23] on input "901544" at bounding box center [202, 23] width 151 height 16
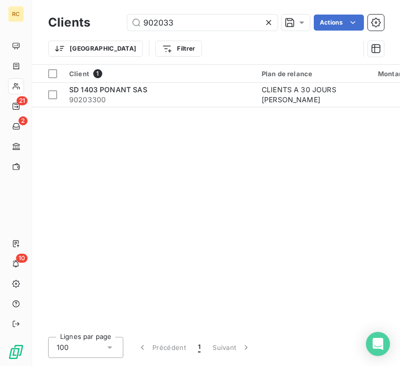
type input "902033"
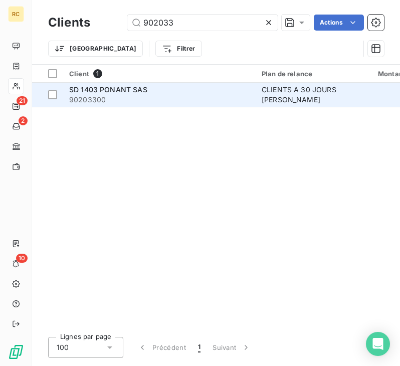
click at [177, 99] on span "90203300" at bounding box center [159, 100] width 181 height 10
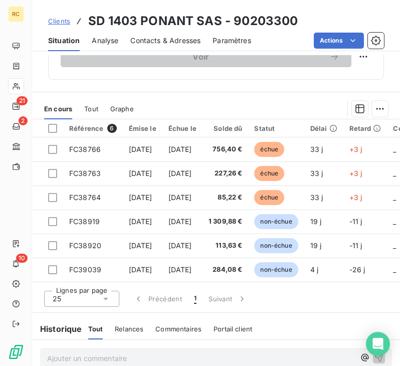
scroll to position [401, 0]
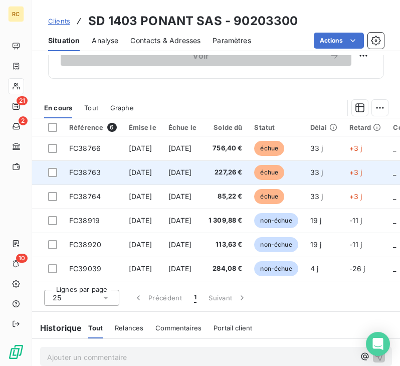
click at [203, 177] on td "[DATE]" at bounding box center [183, 173] width 40 height 24
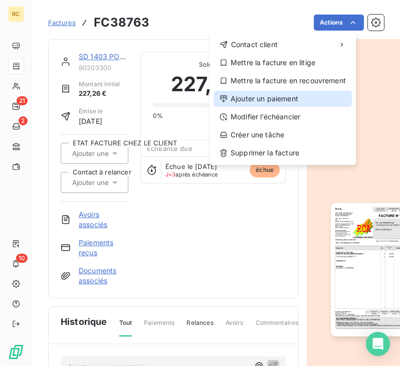
click at [293, 98] on div "Ajouter un paiement" at bounding box center [283, 99] width 139 height 16
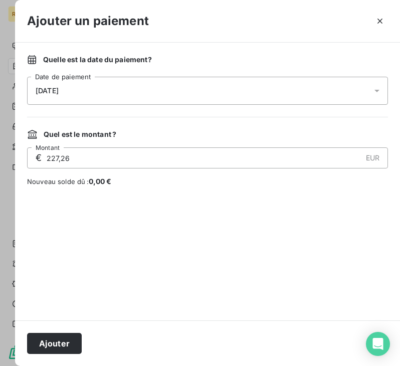
click at [174, 95] on div "[DATE]" at bounding box center [207, 91] width 361 height 28
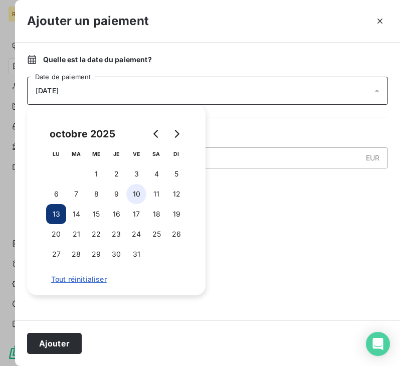
click at [137, 195] on button "10" at bounding box center [136, 194] width 20 height 20
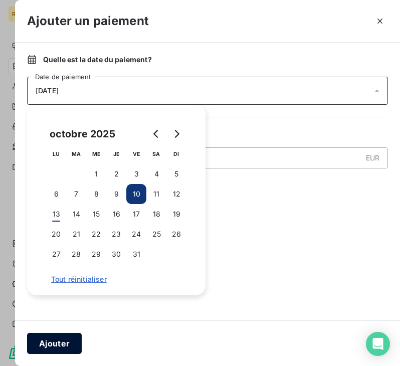
click at [56, 345] on button "Ajouter" at bounding box center [54, 343] width 55 height 21
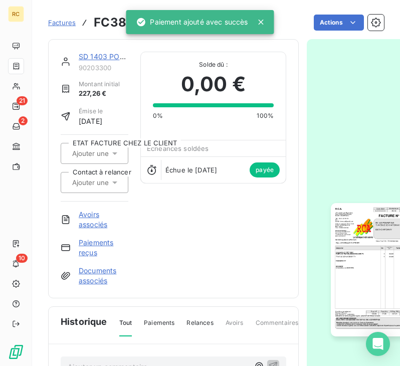
click at [100, 57] on link "SD 1403 PONANT SAS" at bounding box center [118, 56] width 78 height 9
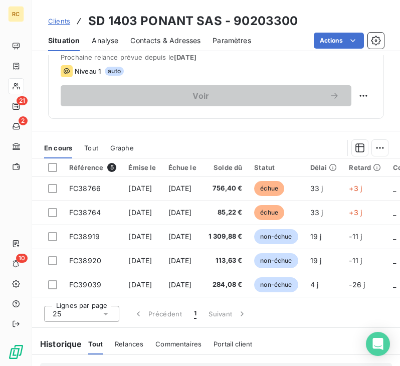
scroll to position [401, 0]
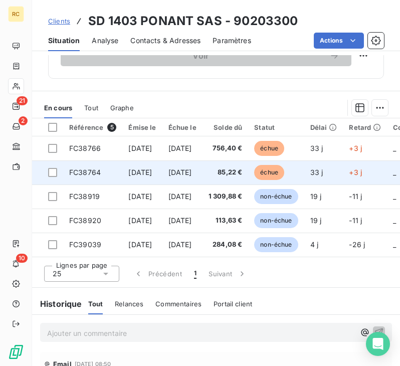
click at [203, 179] on td "[DATE]" at bounding box center [183, 173] width 40 height 24
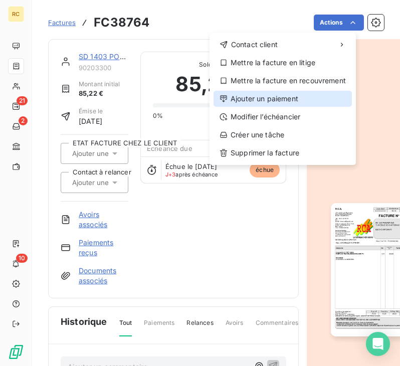
click at [273, 98] on div "Ajouter un paiement" at bounding box center [283, 99] width 139 height 16
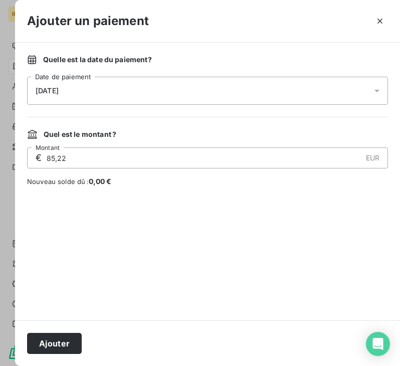
click at [80, 90] on div "[DATE]" at bounding box center [207, 91] width 361 height 28
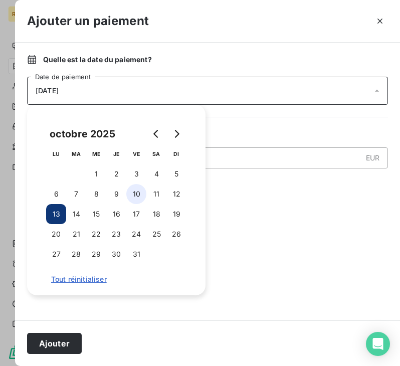
click at [138, 195] on button "10" at bounding box center [136, 194] width 20 height 20
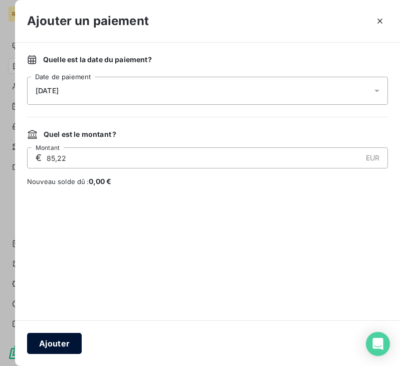
click at [69, 344] on button "Ajouter" at bounding box center [54, 343] width 55 height 21
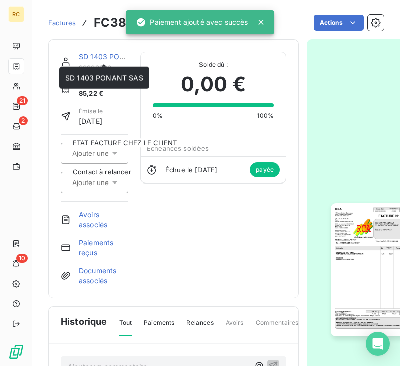
click at [108, 55] on link "SD 1403 PONANT SAS" at bounding box center [118, 56] width 78 height 9
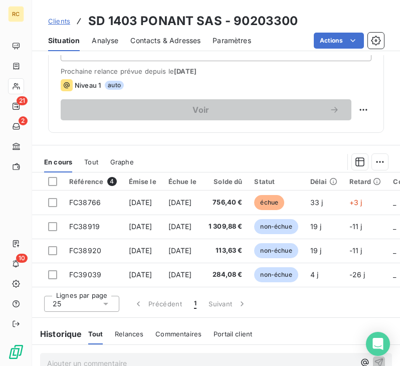
scroll to position [351, 0]
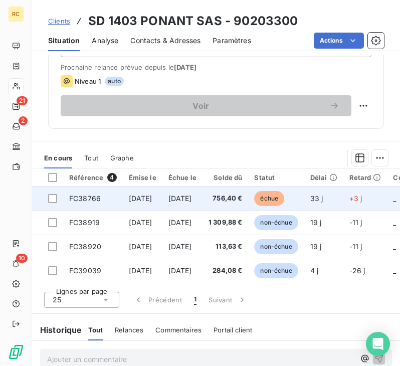
click at [153, 204] on td "[DATE]" at bounding box center [143, 199] width 40 height 24
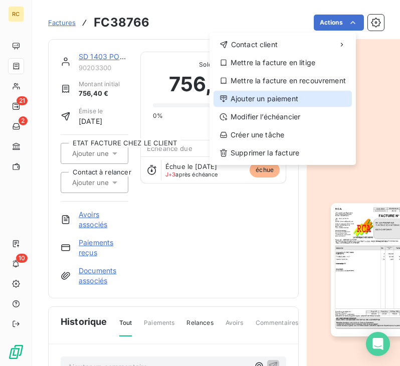
click at [269, 97] on div "Ajouter un paiement" at bounding box center [283, 99] width 139 height 16
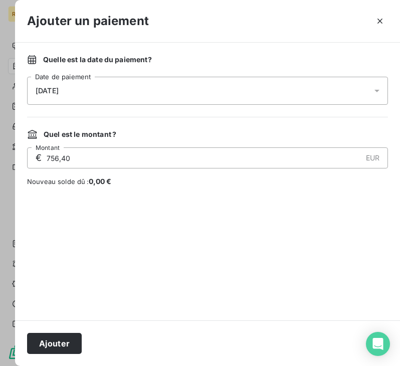
click at [185, 88] on div "[DATE]" at bounding box center [207, 91] width 361 height 28
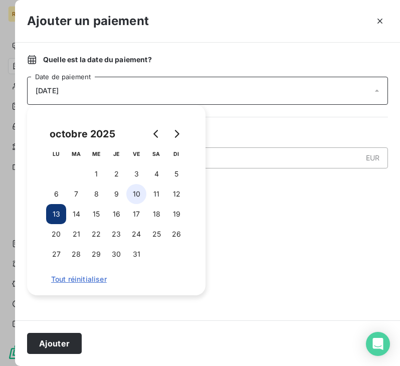
click at [139, 192] on button "10" at bounding box center [136, 194] width 20 height 20
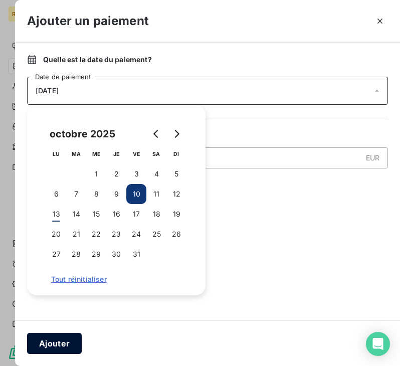
click at [71, 340] on button "Ajouter" at bounding box center [54, 343] width 55 height 21
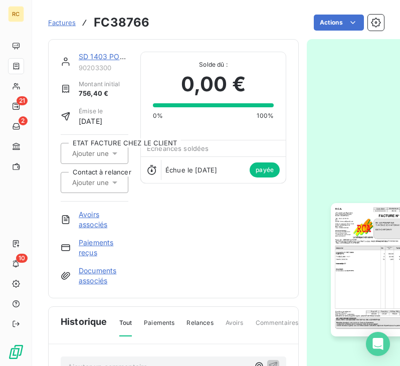
click at [76, 16] on div "Factures FC38766" at bounding box center [98, 23] width 101 height 18
click at [71, 20] on span "Factures" at bounding box center [62, 23] width 28 height 8
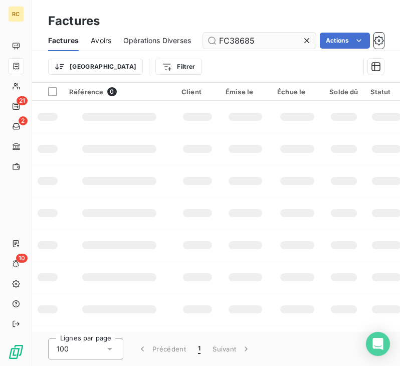
click at [257, 38] on input "FC38685" at bounding box center [259, 41] width 113 height 16
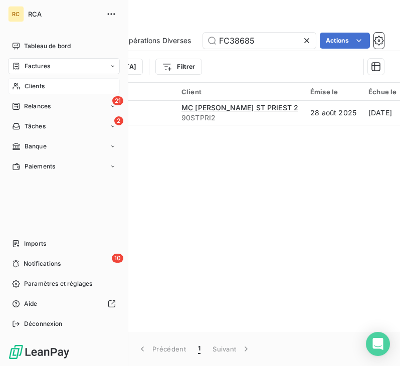
click at [31, 89] on span "Clients" at bounding box center [35, 86] width 20 height 9
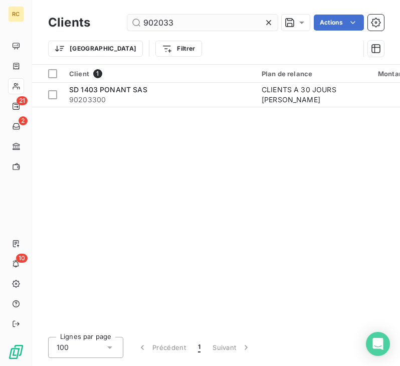
click at [196, 20] on input "902033" at bounding box center [202, 23] width 151 height 16
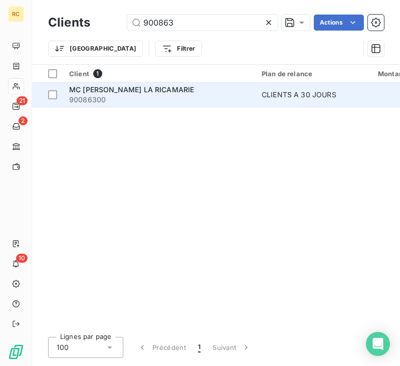
type input "900863"
click at [199, 97] on span "90086300" at bounding box center [159, 100] width 181 height 10
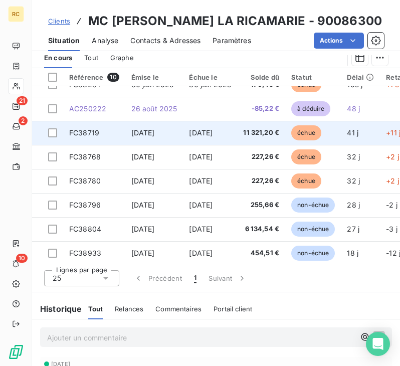
scroll to position [70, 0]
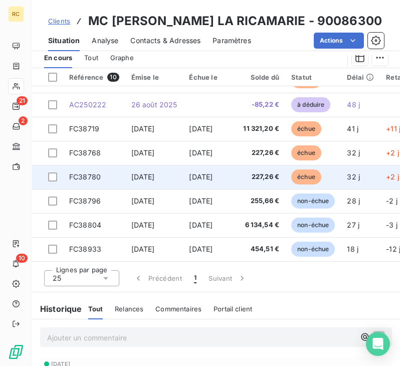
click at [197, 179] on td "[DATE]" at bounding box center [210, 177] width 54 height 24
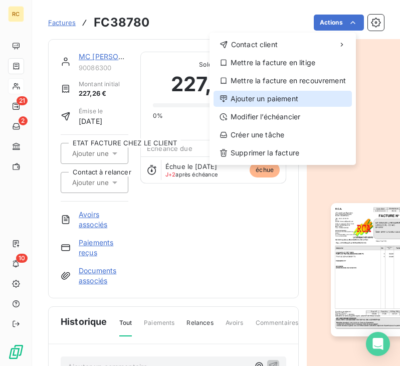
click at [285, 93] on div "Ajouter un paiement" at bounding box center [283, 99] width 139 height 16
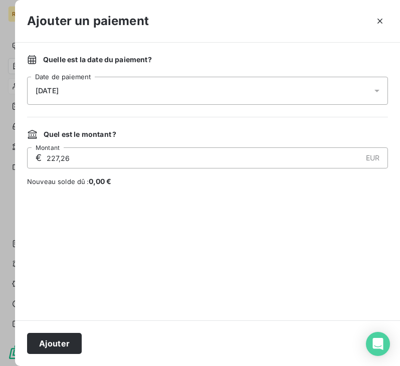
click at [104, 86] on div "[DATE]" at bounding box center [207, 91] width 361 height 28
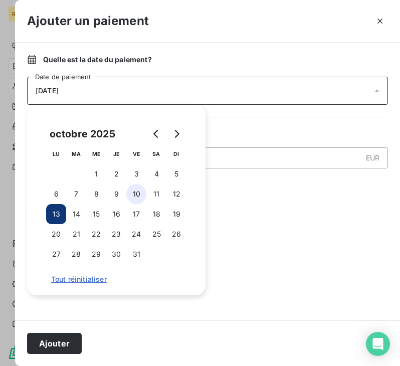
click at [133, 190] on button "10" at bounding box center [136, 194] width 20 height 20
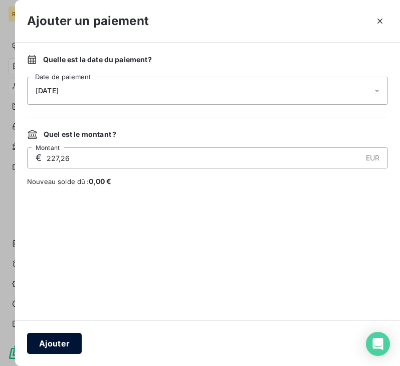
click at [63, 344] on button "Ajouter" at bounding box center [54, 343] width 55 height 21
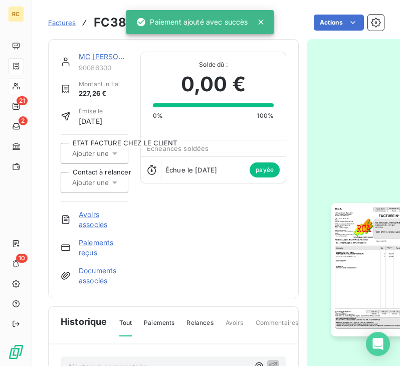
click at [94, 61] on div "MC [PERSON_NAME] LA RICAMARIE" at bounding box center [104, 57] width 50 height 10
click at [94, 58] on link "MC [PERSON_NAME] LA RICAMARIE" at bounding box center [141, 56] width 125 height 9
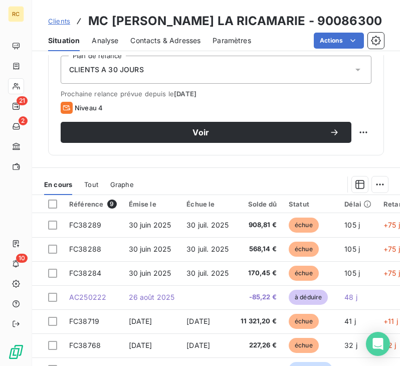
scroll to position [452, 0]
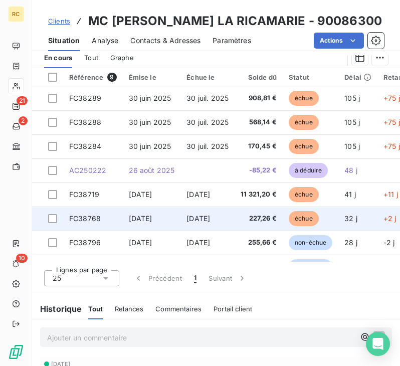
click at [227, 219] on td "[DATE]" at bounding box center [208, 219] width 54 height 24
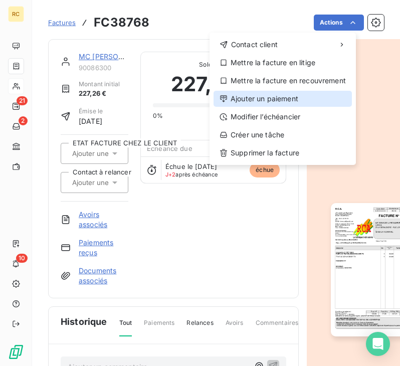
click at [304, 95] on div "Ajouter un paiement" at bounding box center [283, 99] width 139 height 16
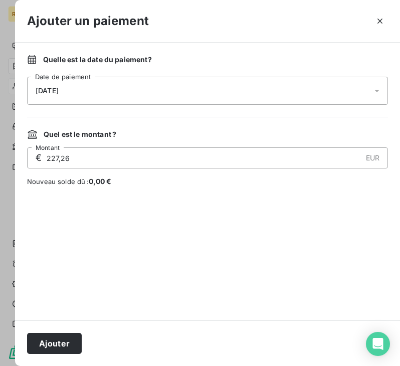
click at [159, 92] on div "[DATE]" at bounding box center [207, 91] width 361 height 28
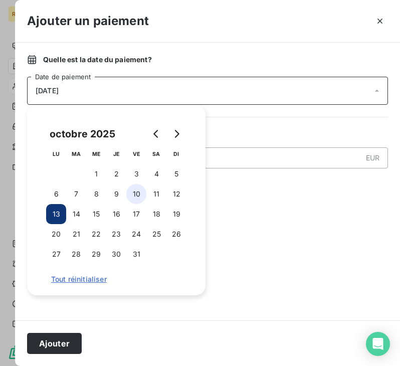
click at [139, 195] on button "10" at bounding box center [136, 194] width 20 height 20
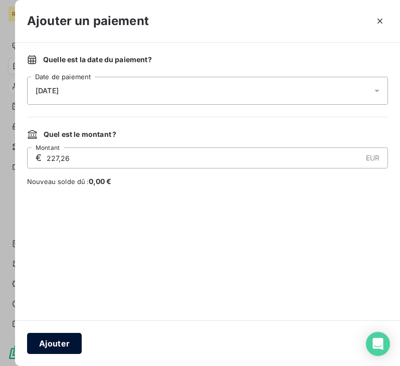
click at [65, 345] on button "Ajouter" at bounding box center [54, 343] width 55 height 21
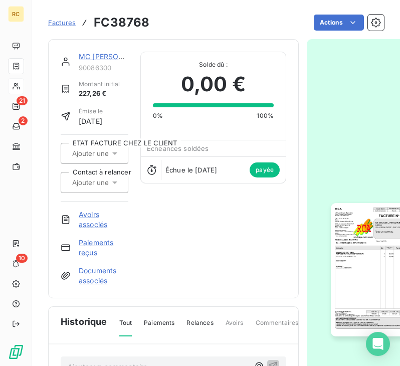
click at [93, 56] on link "MC [PERSON_NAME] LA RICAMARIE" at bounding box center [141, 56] width 125 height 9
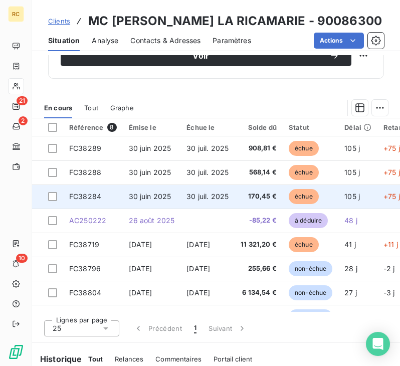
scroll to position [22, 0]
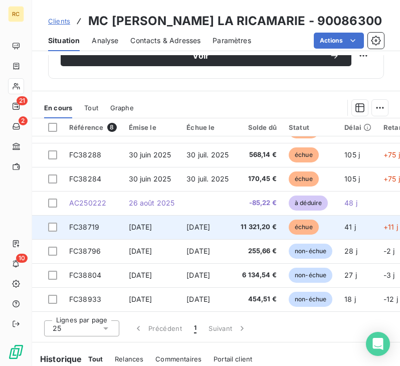
click at [260, 223] on span "11 321,20 €" at bounding box center [259, 227] width 36 height 10
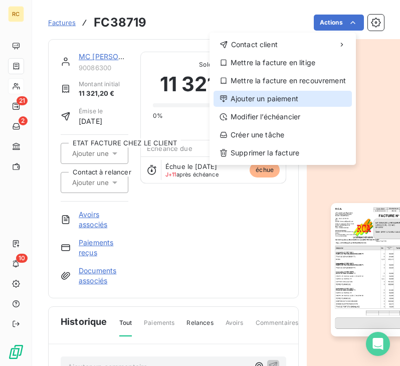
click at [315, 95] on div "Ajouter un paiement" at bounding box center [283, 99] width 139 height 16
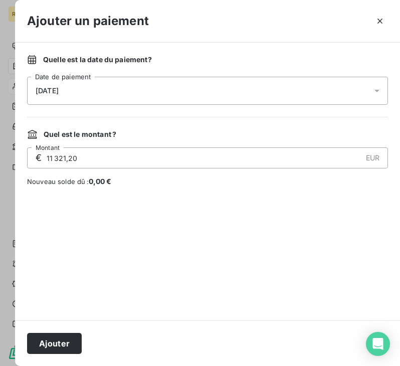
click at [191, 84] on div "[DATE]" at bounding box center [207, 91] width 361 height 28
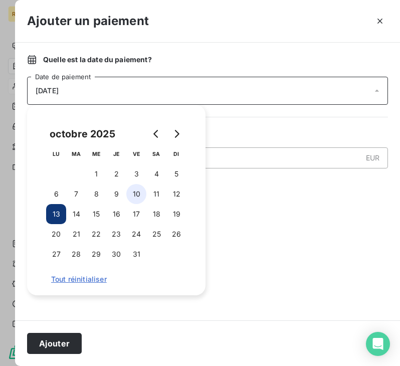
click at [137, 196] on button "10" at bounding box center [136, 194] width 20 height 20
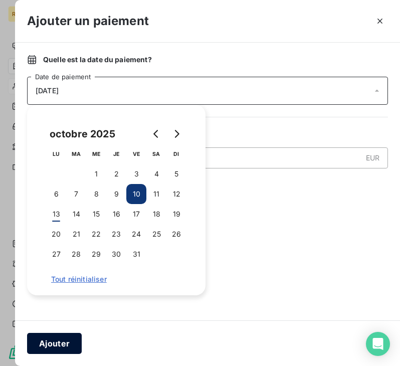
click at [72, 341] on button "Ajouter" at bounding box center [54, 343] width 55 height 21
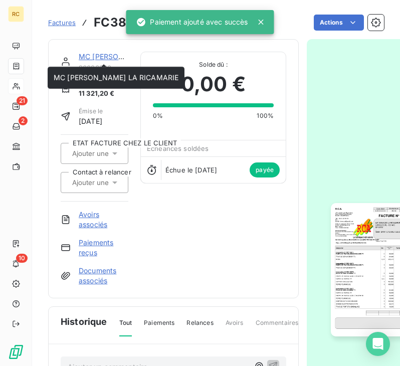
click at [108, 56] on link "MC [PERSON_NAME] LA RICAMARIE" at bounding box center [141, 56] width 125 height 9
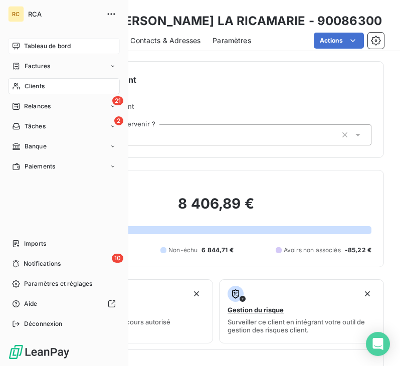
click at [31, 53] on div "Tableau de bord" at bounding box center [64, 46] width 112 height 16
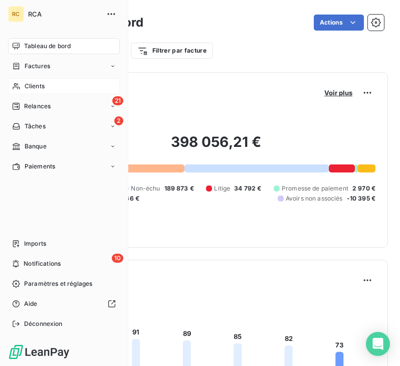
click at [38, 69] on span "Factures" at bounding box center [38, 66] width 26 height 9
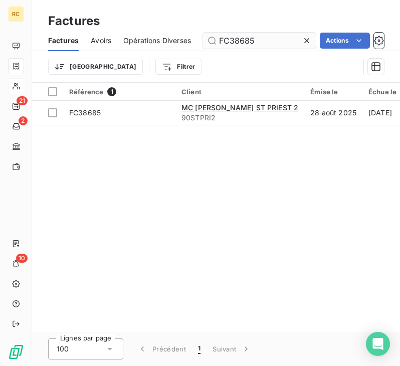
click at [262, 42] on input "FC38685" at bounding box center [259, 41] width 113 height 16
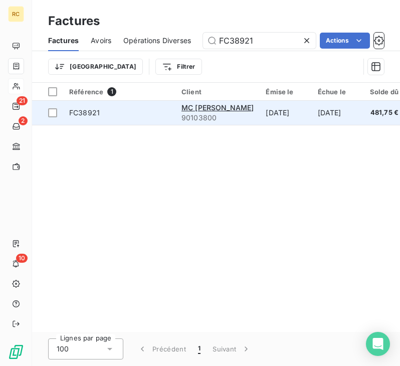
type input "FC38921"
click at [126, 108] on span "FC38921" at bounding box center [119, 113] width 100 height 10
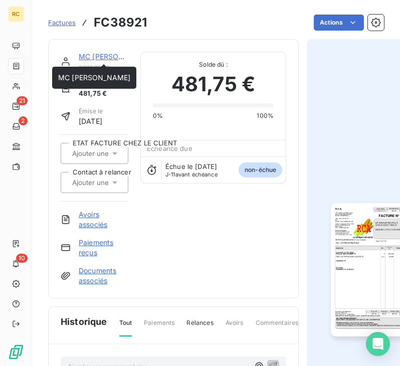
click at [100, 54] on link "MC [PERSON_NAME]" at bounding box center [115, 56] width 72 height 9
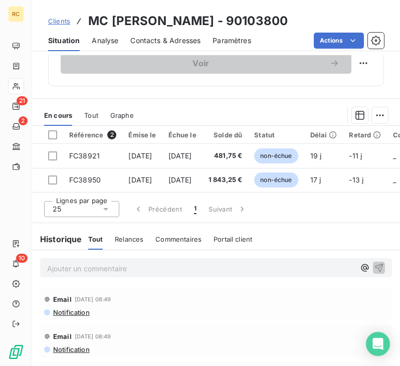
scroll to position [401, 0]
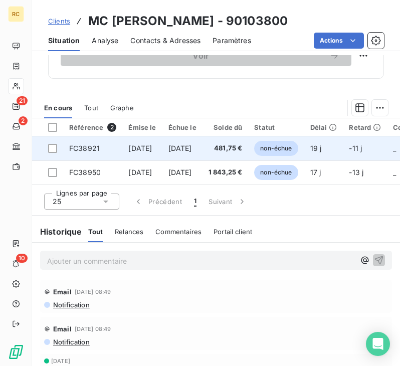
click at [203, 148] on td "[DATE]" at bounding box center [183, 149] width 40 height 24
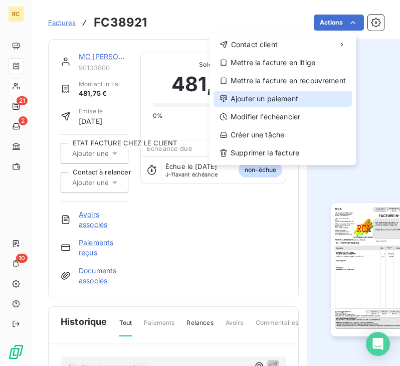
click at [274, 99] on div "Ajouter un paiement" at bounding box center [283, 99] width 139 height 16
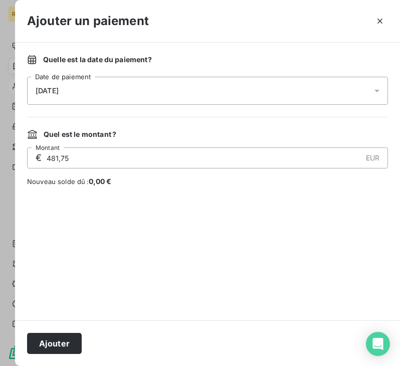
click at [123, 87] on div "[DATE]" at bounding box center [207, 91] width 361 height 28
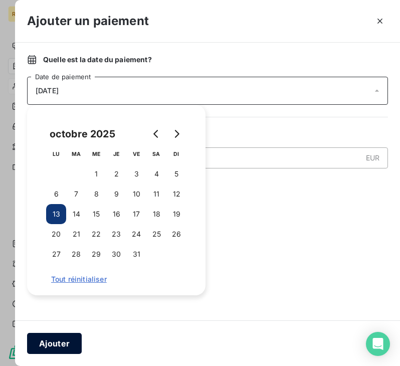
click at [66, 351] on button "Ajouter" at bounding box center [54, 343] width 55 height 21
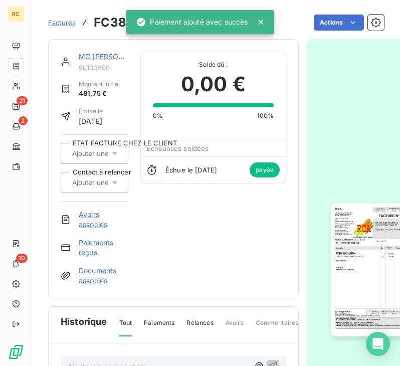
click at [112, 58] on link "MC [PERSON_NAME]" at bounding box center [115, 56] width 72 height 9
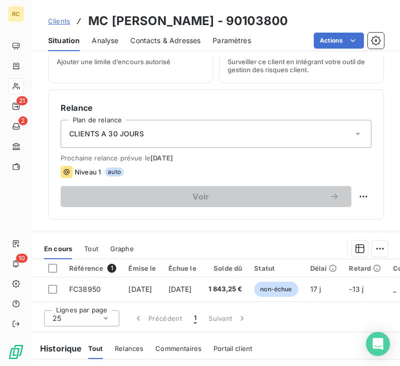
scroll to position [351, 0]
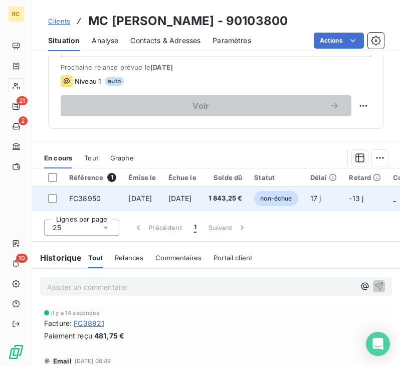
click at [202, 192] on td "[DATE]" at bounding box center [183, 199] width 40 height 24
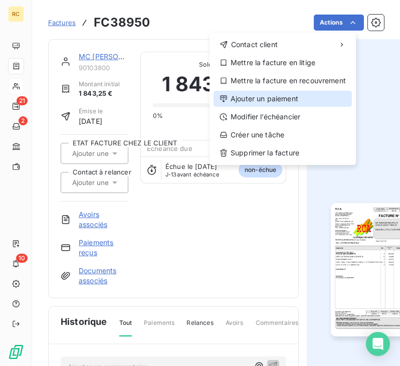
click at [289, 98] on div "Ajouter un paiement" at bounding box center [283, 99] width 139 height 16
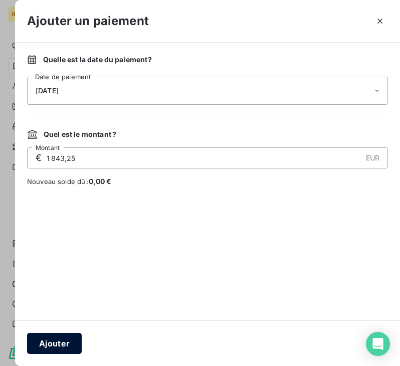
click at [56, 348] on button "Ajouter" at bounding box center [54, 343] width 55 height 21
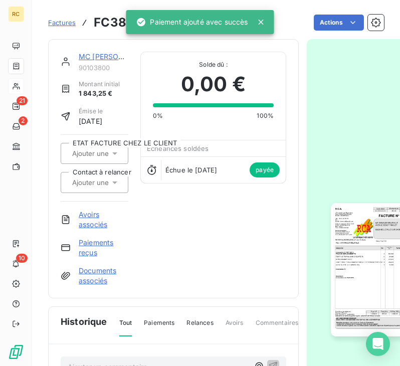
click at [109, 56] on link "MC [PERSON_NAME]" at bounding box center [115, 56] width 72 height 9
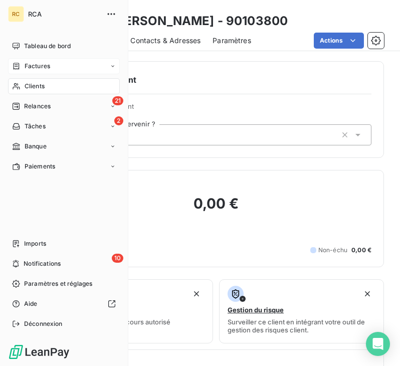
click at [35, 61] on div "Factures" at bounding box center [64, 66] width 112 height 16
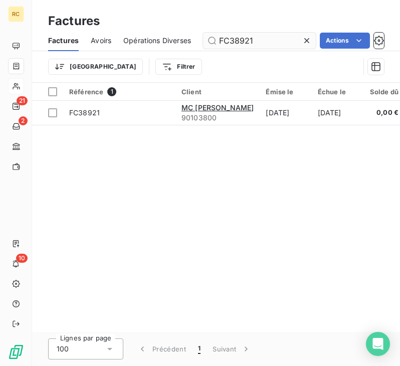
click at [279, 41] on input "FC38921" at bounding box center [259, 41] width 113 height 16
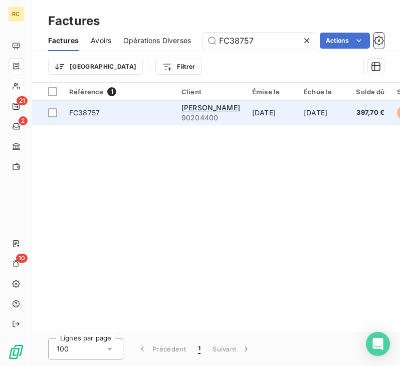
type input "FC38757"
click at [99, 117] on div "FC38757" at bounding box center [84, 113] width 31 height 10
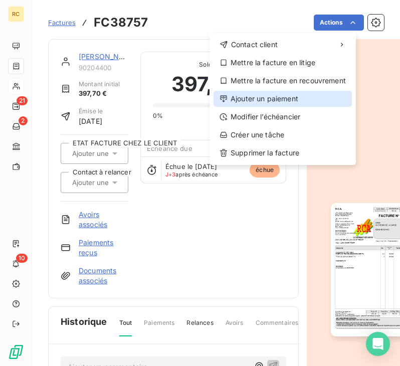
click at [285, 94] on div "Ajouter un paiement" at bounding box center [283, 99] width 139 height 16
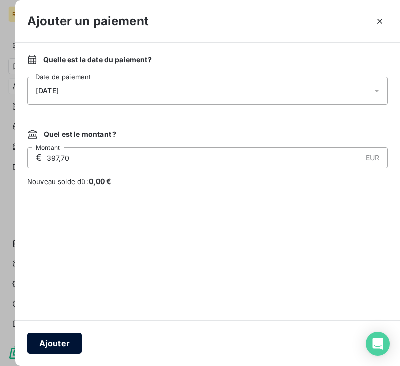
click at [54, 338] on button "Ajouter" at bounding box center [54, 343] width 55 height 21
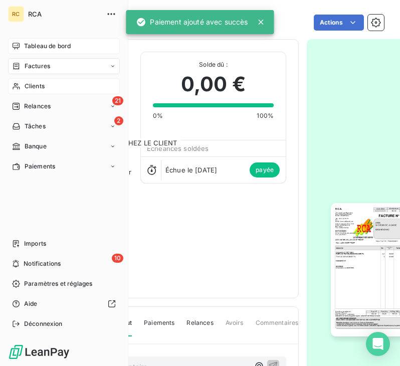
click at [37, 39] on div "Tableau de bord" at bounding box center [64, 46] width 112 height 16
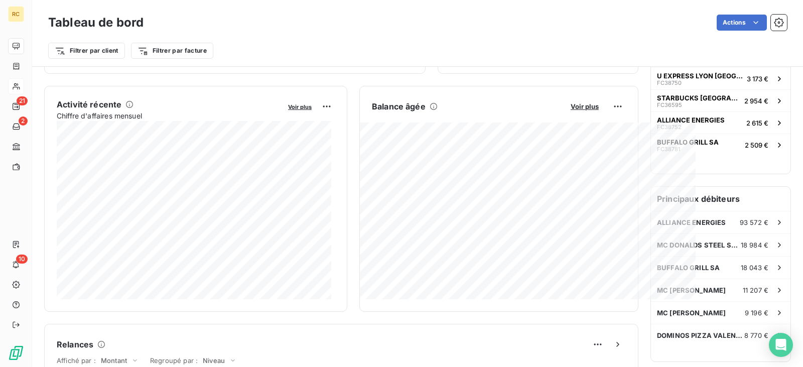
scroll to position [201, 0]
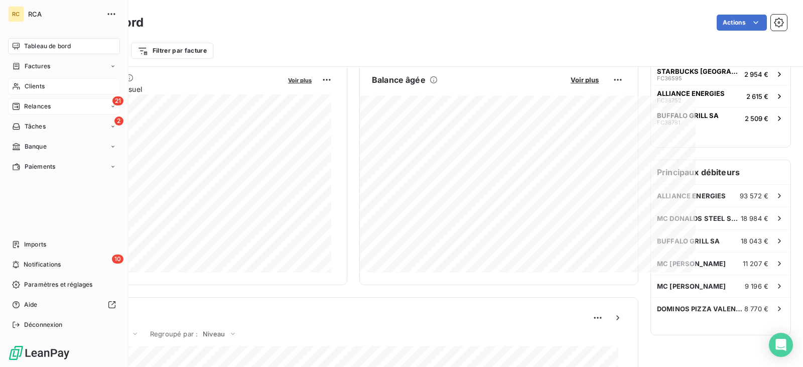
click at [77, 105] on div "21 Relances" at bounding box center [64, 106] width 112 height 16
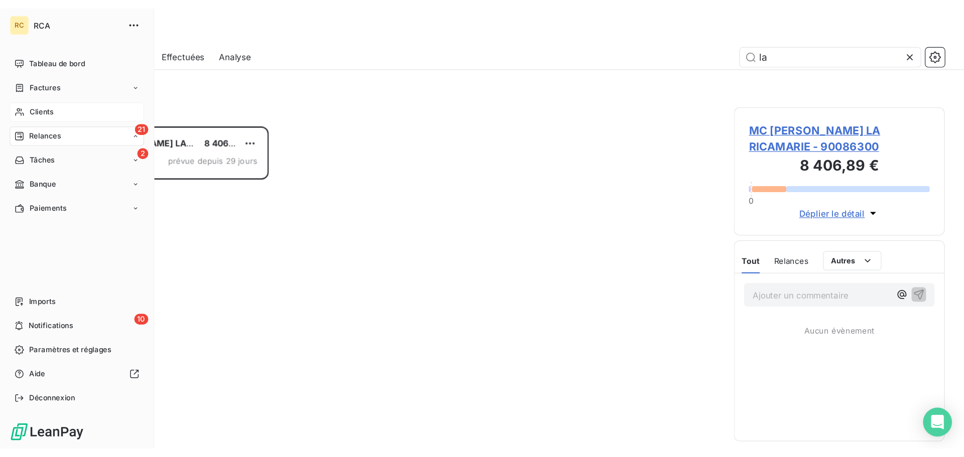
scroll to position [261, 168]
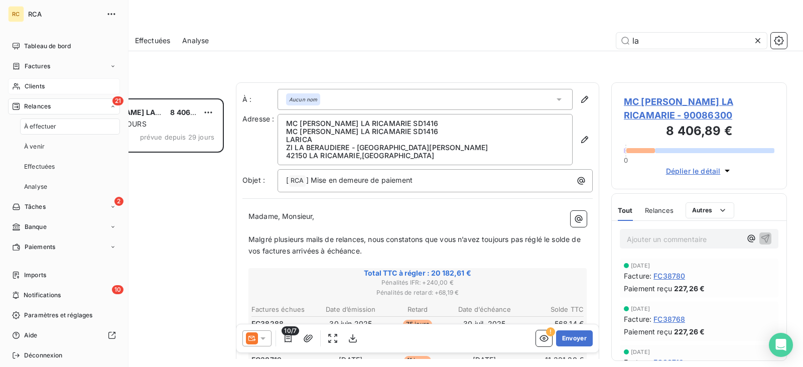
click at [43, 84] on span "Clients" at bounding box center [35, 86] width 20 height 9
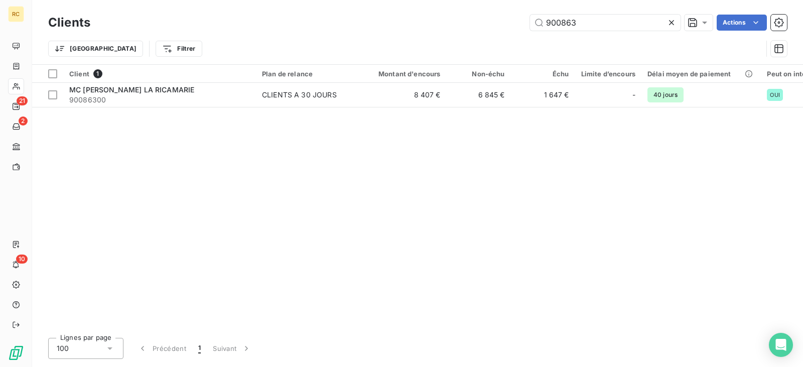
drag, startPoint x: 600, startPoint y: 24, endPoint x: 505, endPoint y: 21, distance: 94.9
click at [400, 21] on div "900863 Actions" at bounding box center [444, 23] width 685 height 16
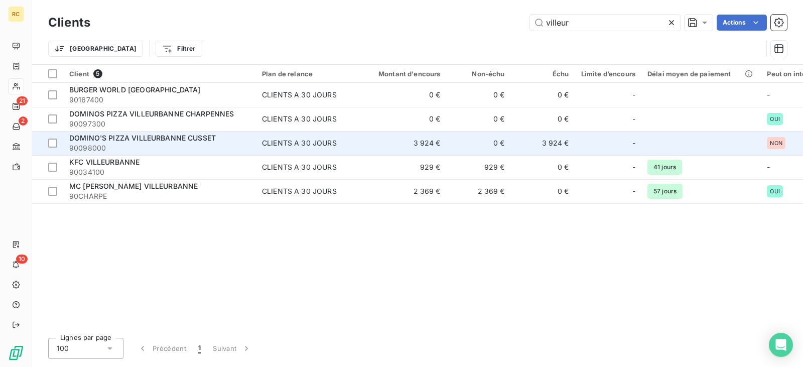
type input "villeur"
click at [186, 146] on span "90098000" at bounding box center [159, 148] width 181 height 10
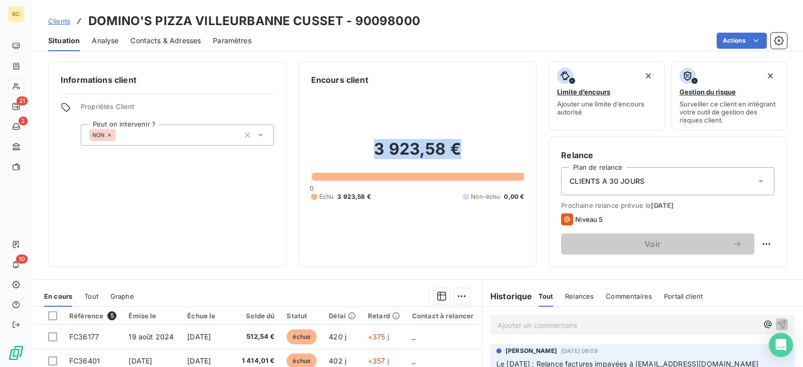
drag, startPoint x: 366, startPoint y: 144, endPoint x: 466, endPoint y: 141, distance: 99.9
click at [400, 141] on h2 "3 923,58 €" at bounding box center [417, 154] width 213 height 30
copy h2 "3 923,58 €"
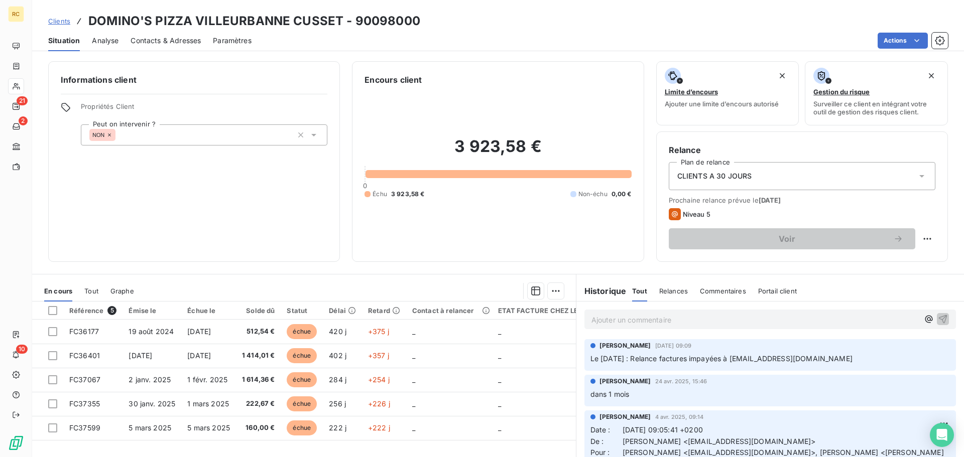
click at [400, 316] on p "Ajouter un commentaire ﻿" at bounding box center [754, 320] width 327 height 13
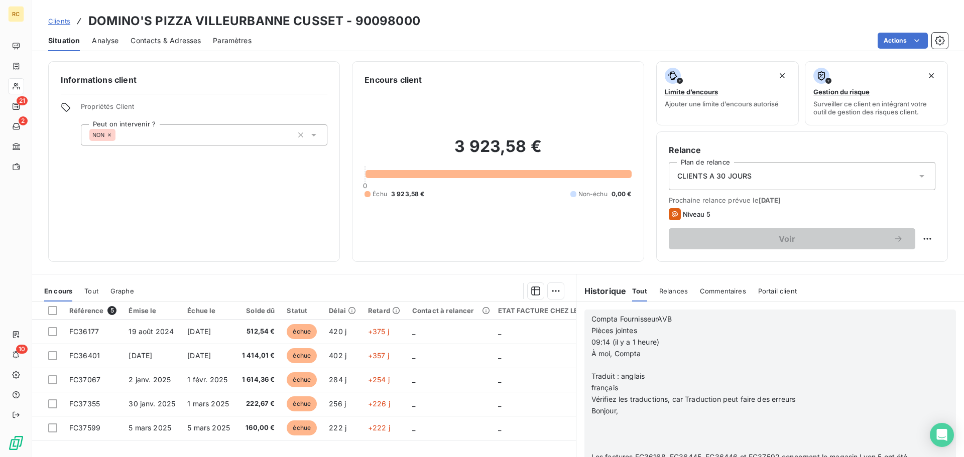
click at [400, 366] on p "﻿" at bounding box center [756, 366] width 331 height 12
drag, startPoint x: 801, startPoint y: 399, endPoint x: 588, endPoint y: 375, distance: 214.7
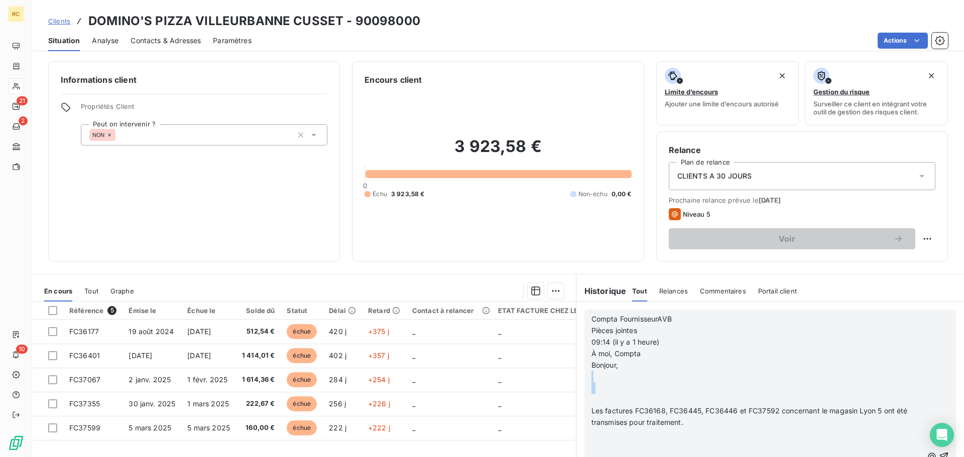
drag, startPoint x: 595, startPoint y: 402, endPoint x: 589, endPoint y: 378, distance: 25.0
click at [400, 366] on div "Compta FournisseurAVB Pièces jointes 09:14 (il y a 1 heure) À moi, Compta Bonjo…" at bounding box center [756, 457] width 331 height 287
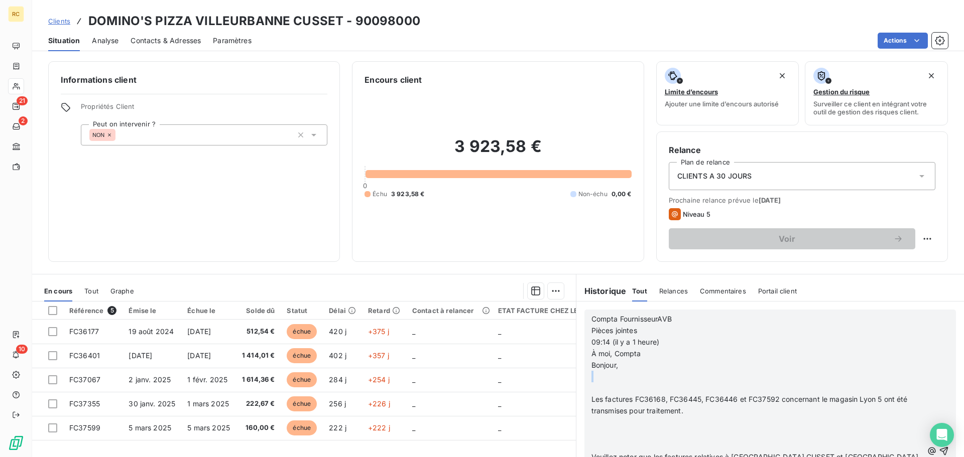
drag, startPoint x: 598, startPoint y: 389, endPoint x: 586, endPoint y: 377, distance: 17.4
click at [400, 366] on div "Compta FournisseurAVB Pièces jointes 09:14 (il y a 1 heure) À moi, Compta Bonjo…" at bounding box center [769, 451] width 371 height 283
drag, startPoint x: 595, startPoint y: 390, endPoint x: 588, endPoint y: 375, distance: 17.1
click at [400, 366] on div "Compta FournisseurAVB Pièces jointes 09:14 (il y a 1 heure) À moi, Compta Bonjo…" at bounding box center [756, 452] width 331 height 276
click at [400, 366] on p "﻿" at bounding box center [756, 388] width 331 height 12
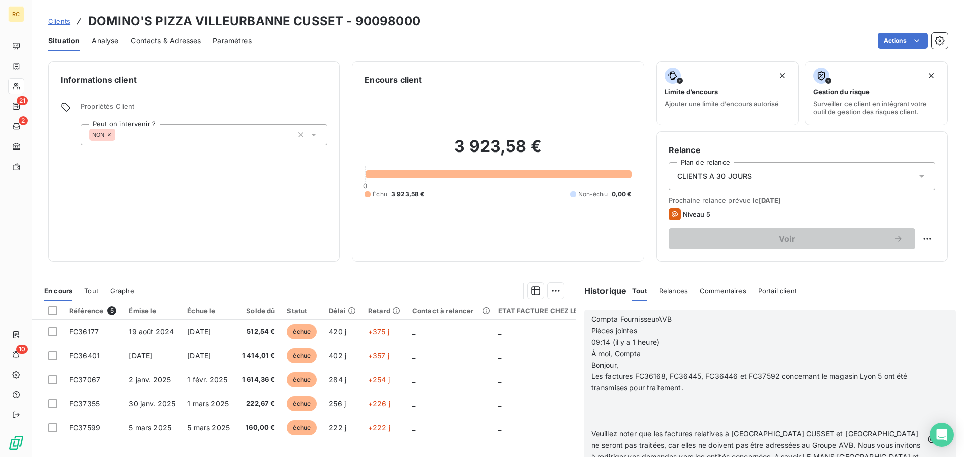
click at [400, 366] on p "﻿" at bounding box center [756, 423] width 331 height 12
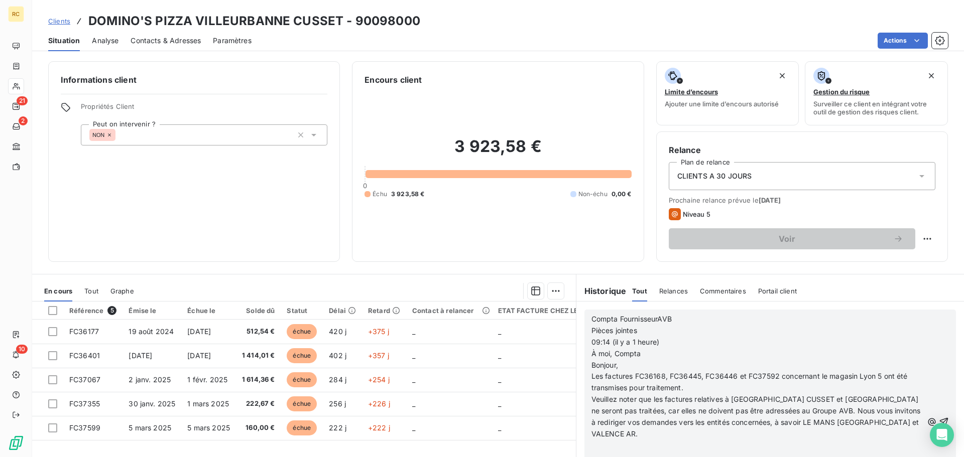
scroll to position [100, 0]
click at [400, 366] on p "﻿" at bounding box center [756, 446] width 331 height 12
click at [400, 321] on span "Compta FournisseurAVB" at bounding box center [631, 319] width 80 height 9
click at [400, 320] on span "Compta FournisseurAVB" at bounding box center [631, 319] width 80 height 9
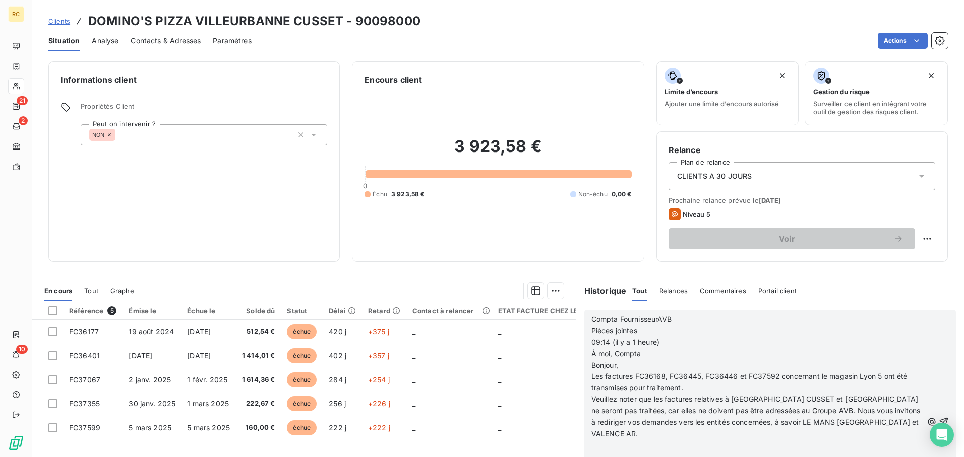
click at [400, 320] on div "Compta FournisseurAVB Pièces jointes 09:14 (il y a 1 heure) À moi, Compta Bonjo…" at bounding box center [769, 422] width 371 height 225
click at [400, 319] on span "Compta FournisseurAVB" at bounding box center [631, 319] width 80 height 9
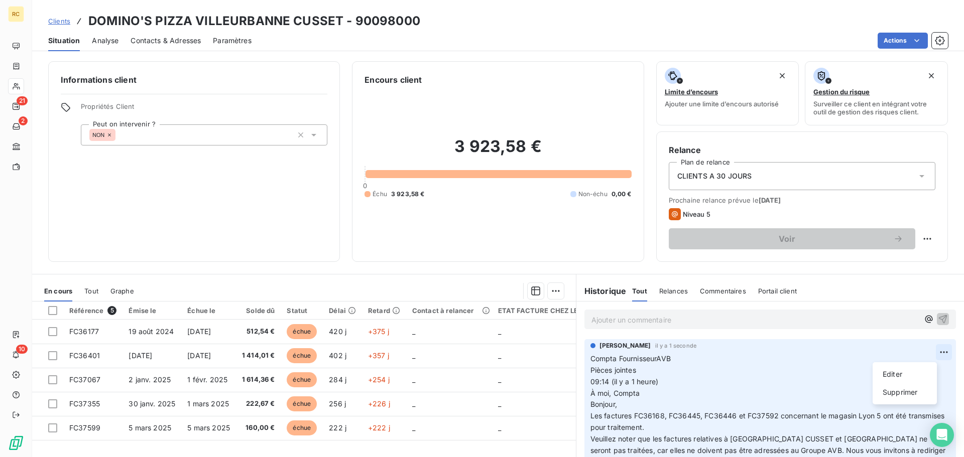
click at [400, 354] on html "RC 21 2 10 Clients DOMINO'S PIZZA VILLEURBANNE CUSSET - 90098000 Situation Anal…" at bounding box center [482, 228] width 964 height 457
click at [400, 366] on div "Editer" at bounding box center [904, 374] width 56 height 16
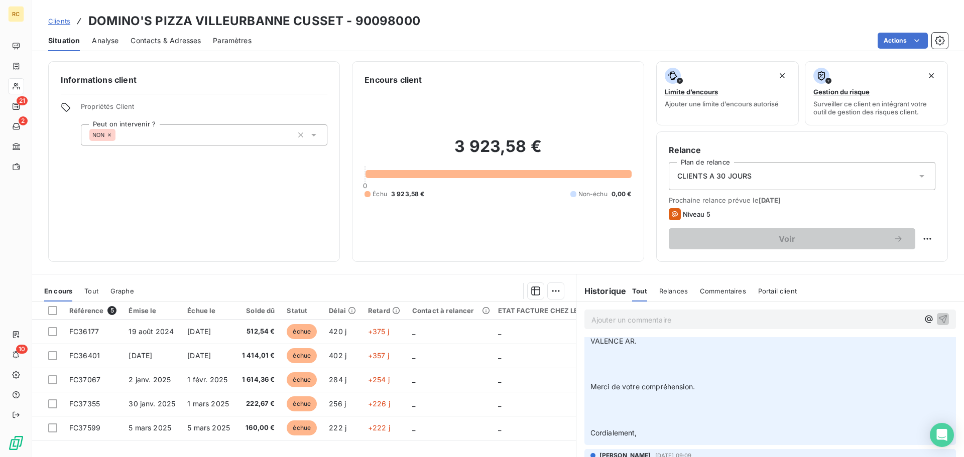
scroll to position [151, 0]
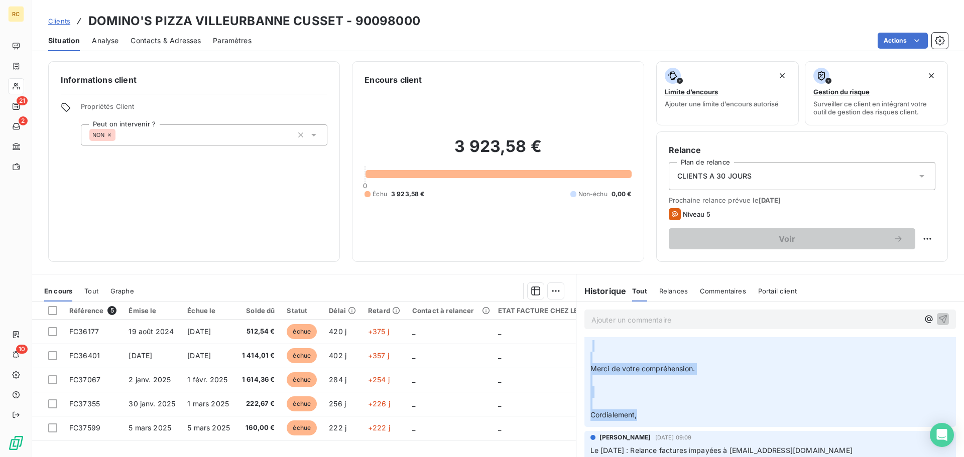
drag, startPoint x: 615, startPoint y: 394, endPoint x: 589, endPoint y: 335, distance: 64.3
click at [400, 335] on div "Ajouter un commentaire ﻿ [PERSON_NAME] il y a 6 secondes Compta FournisseurAVB …" at bounding box center [769, 413] width 387 height 223
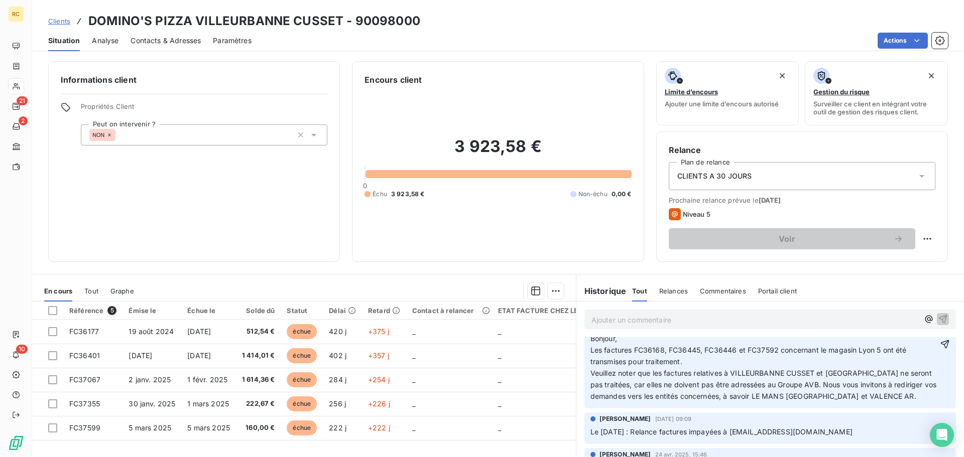
scroll to position [50, 0]
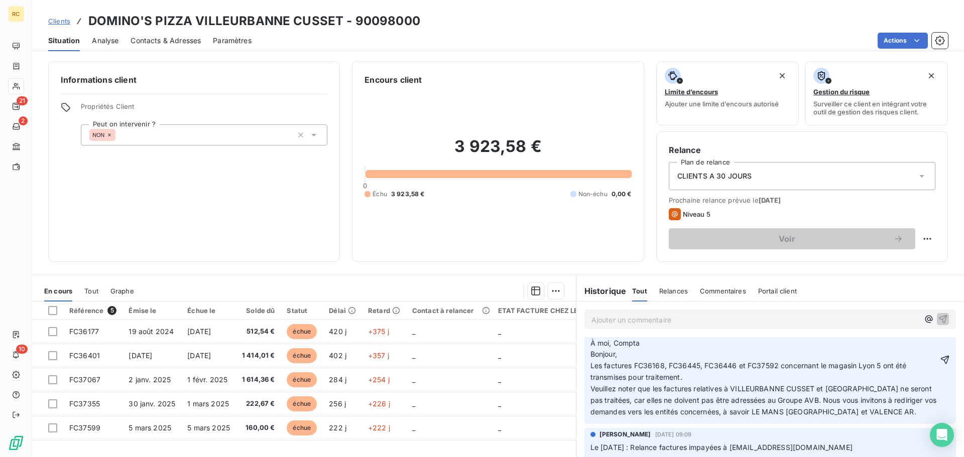
click at [400, 366] on p "Compta FournisseurAVB Pièces jointes 09:14 (il y a 1 heure) À moi, Compta Bonjo…" at bounding box center [763, 360] width 347 height 115
click at [400, 350] on span "Compta FournisseurAVB Pièces jointes 09:14 (il y a 1 heure) À moi, Compta Bonjo…" at bounding box center [764, 360] width 348 height 112
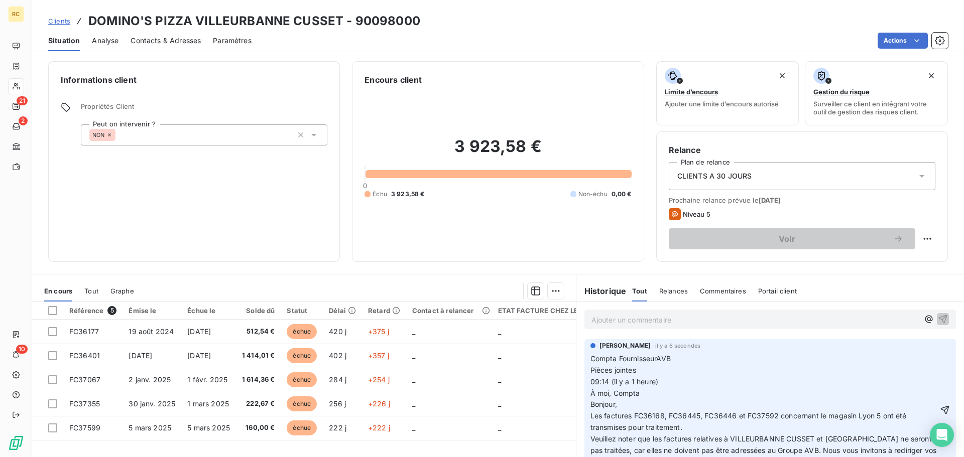
click at [400, 360] on span "Compta FournisseurAVB Pièces jointes 09:14 (il y a 1 heure) À moi, Compta Bonjo…" at bounding box center [764, 410] width 348 height 112
click at [400, 358] on div "[PERSON_NAME] il y a 6 secondes Compta FournisseurAVB Pièces jointes 09:14 (il …" at bounding box center [769, 406] width 371 height 135
click at [400, 360] on span "Compta FournisseurAVB Pièces jointes 09:14 (il y a 1 heure) À moi, Compta Bonjo…" at bounding box center [764, 410] width 348 height 112
click at [400, 349] on html "RC 21 2 10 Clients DOMINO'S PIZZA VILLEURBANNE CUSSET - 90098000 Situation Anal…" at bounding box center [482, 228] width 964 height 457
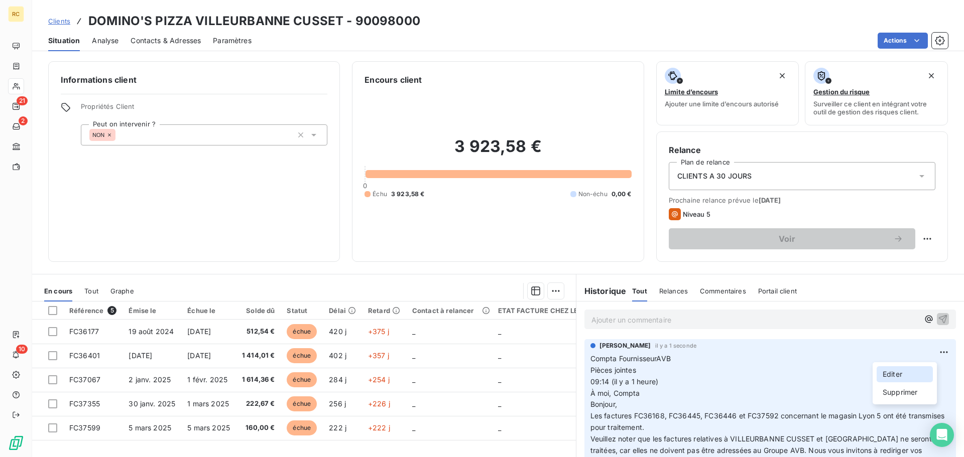
click at [400, 366] on div "Editer" at bounding box center [904, 374] width 56 height 16
click at [400, 360] on span "Compta FournisseurAVB Pièces jointes 09:14 (il y a 1 heure) À moi, Compta Bonjo…" at bounding box center [764, 410] width 348 height 112
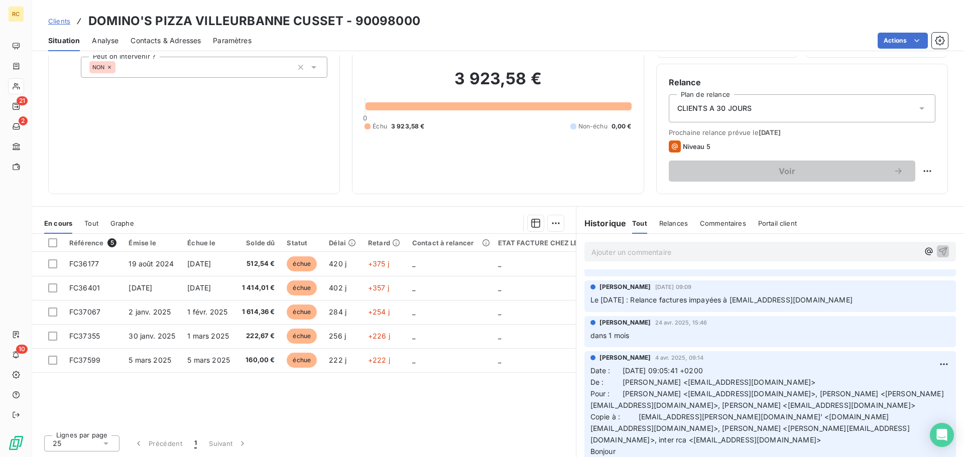
scroll to position [57, 0]
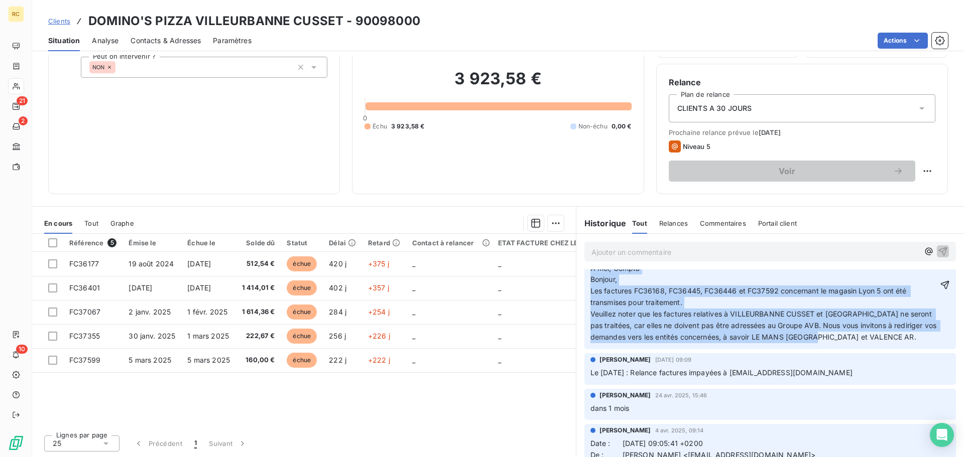
drag, startPoint x: 586, startPoint y: 359, endPoint x: 863, endPoint y: 344, distance: 277.4
click at [400, 344] on div "[PERSON_NAME] il y a 11 secondes Compta FournisseurAVB Pièces jointes 09:14 (il…" at bounding box center [769, 281] width 371 height 135
copy span "Compta FournisseurAVB Pièces jointes 09:14 (il y a 1 heure) À moi, Compta Bonjo…"
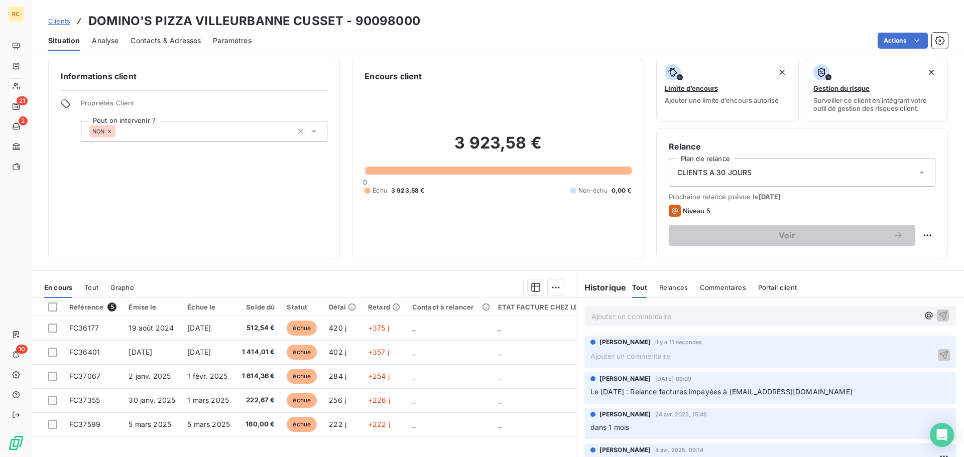
scroll to position [0, 0]
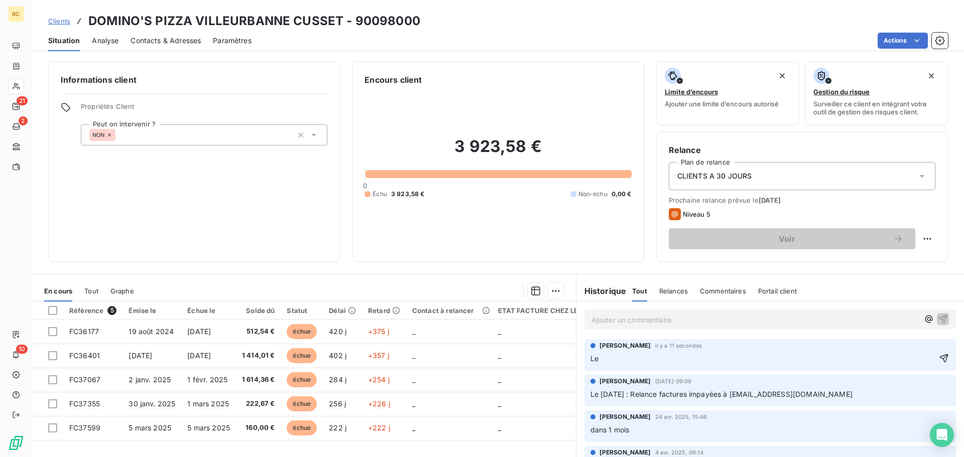
click at [400, 363] on p "Le" at bounding box center [762, 359] width 345 height 12
click at [400, 354] on p "Le" at bounding box center [762, 359] width 345 height 12
click at [400, 366] on div "[PERSON_NAME] il y a 11 secondes Le" at bounding box center [769, 355] width 371 height 32
click at [400, 360] on p "Le" at bounding box center [762, 359] width 345 height 12
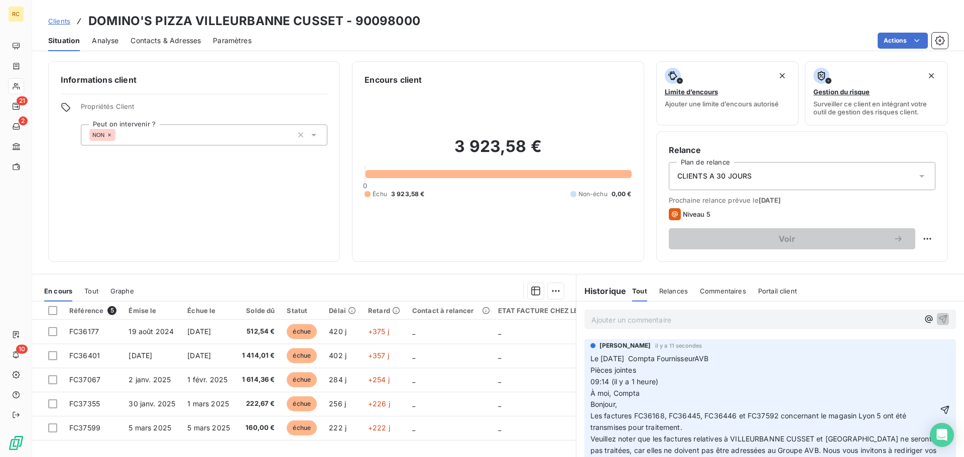
click at [400, 361] on span "Le [DATE] Compta FournisseurAVB Pièces jointes 09:14 (il y a 1 heure) À moi, Co…" at bounding box center [764, 410] width 348 height 112
click at [400, 361] on span "Le [DATE] Compta FournisseurAVB Pièces jointes 09:14 (il y a 1 heure) À moi, Co…" at bounding box center [769, 410] width 358 height 112
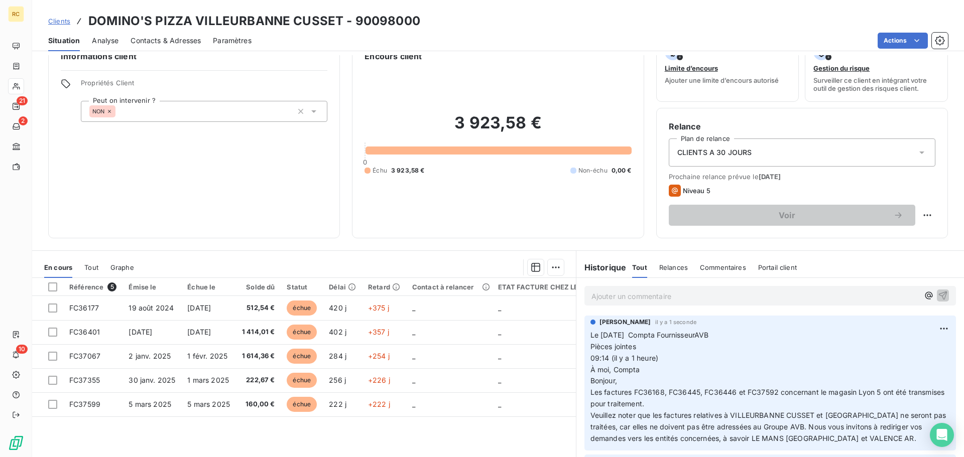
scroll to position [35, 0]
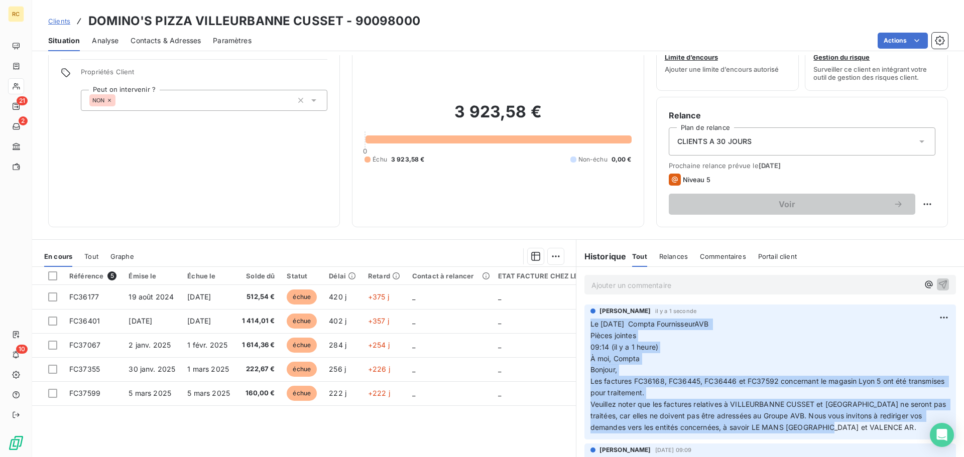
drag, startPoint x: 586, startPoint y: 357, endPoint x: 827, endPoint y: 435, distance: 253.0
click at [400, 366] on div "[PERSON_NAME] il y a 1 seconde Le [DATE] Compta FournisseurAVB Pièces jointes 0…" at bounding box center [769, 372] width 371 height 135
copy span "Le [DATE] Compta FournisseurAVB Pièces jointes 09:14 (il y a 1 heure) À moi, Co…"
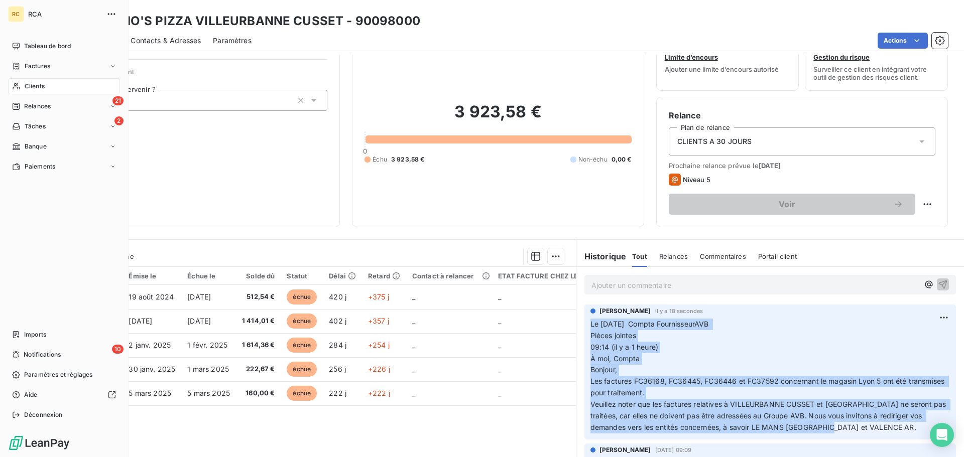
click at [44, 84] on span "Clients" at bounding box center [35, 86] width 20 height 9
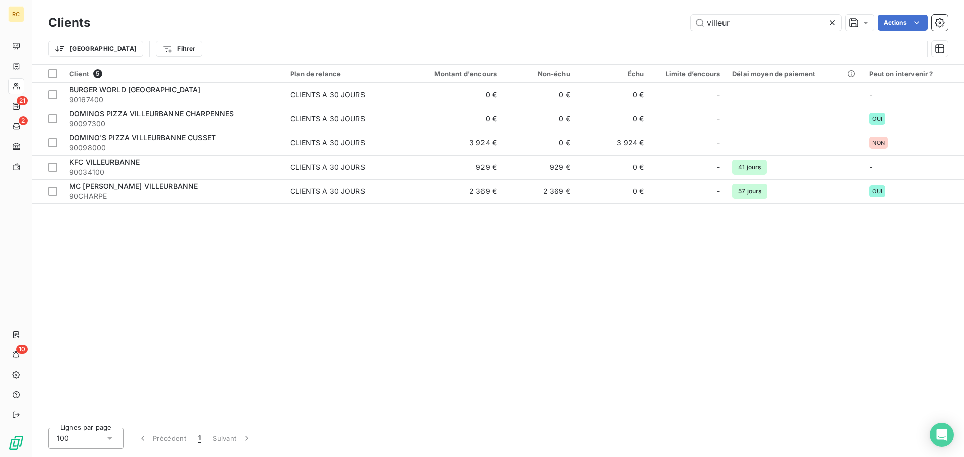
drag, startPoint x: 740, startPoint y: 21, endPoint x: 677, endPoint y: 17, distance: 63.4
click at [400, 17] on div "villeur Actions" at bounding box center [524, 23] width 845 height 16
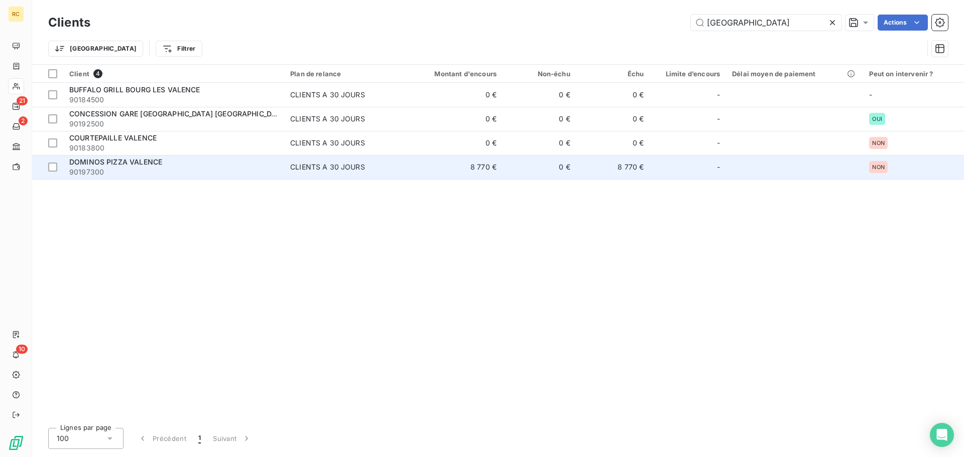
type input "[GEOGRAPHIC_DATA]"
click at [269, 160] on div "DOMINOS PIZZA VALENCE" at bounding box center [173, 162] width 209 height 10
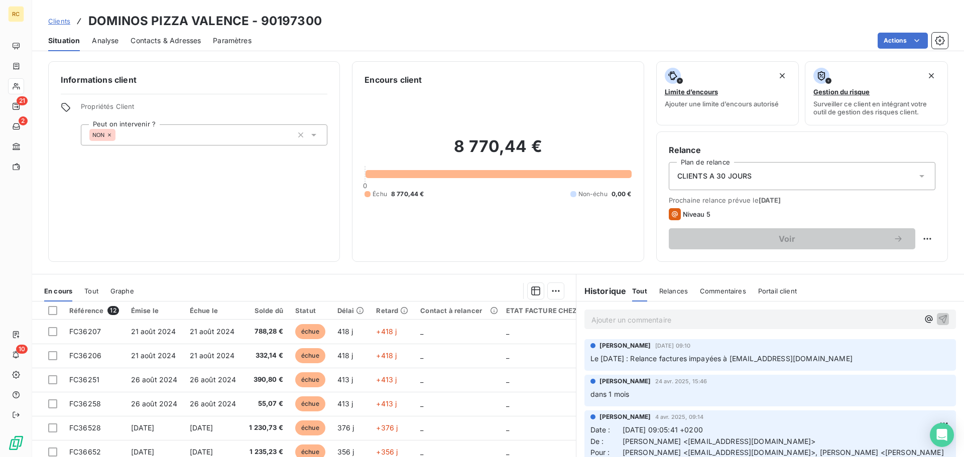
click at [400, 322] on p "Ajouter un commentaire ﻿" at bounding box center [754, 320] width 327 height 13
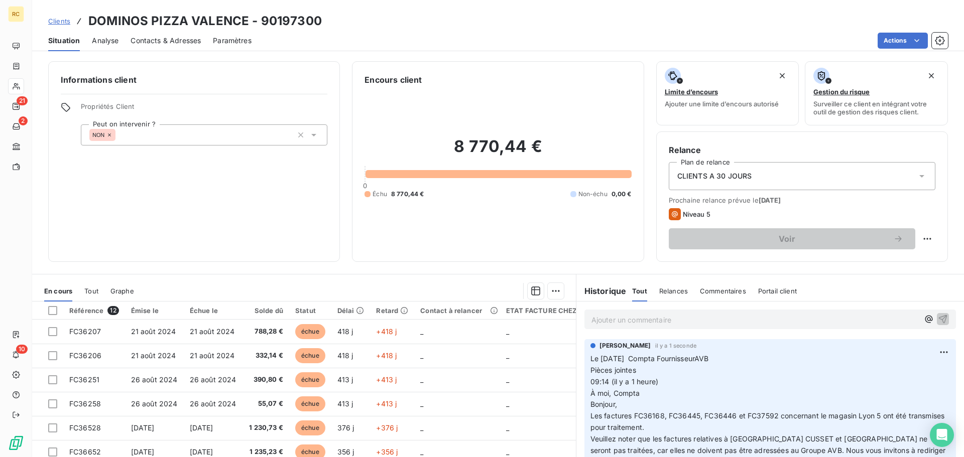
click at [64, 21] on span "Clients" at bounding box center [59, 21] width 22 height 8
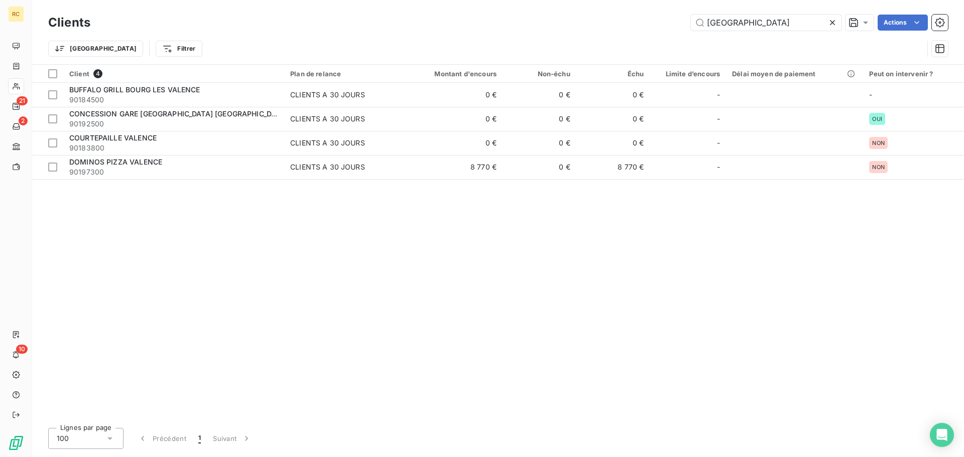
drag, startPoint x: 751, startPoint y: 23, endPoint x: 639, endPoint y: 20, distance: 111.5
click at [400, 20] on div "valence Actions" at bounding box center [524, 23] width 845 height 16
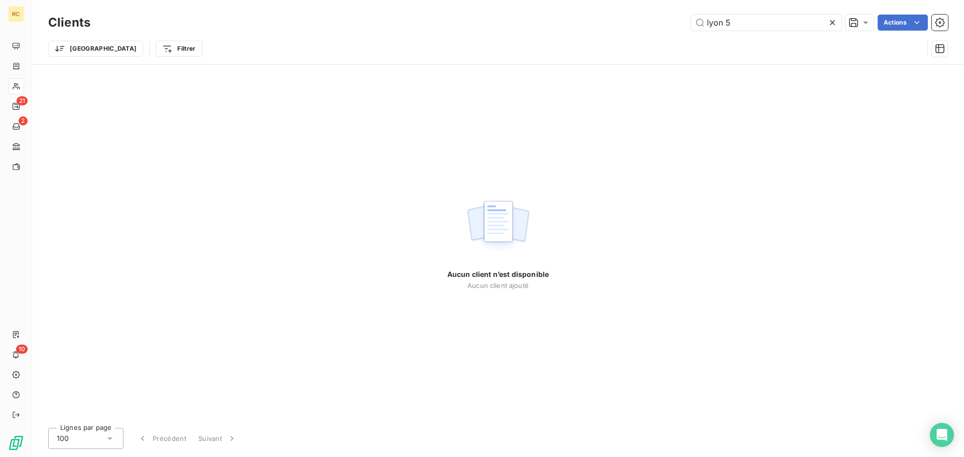
type input "[GEOGRAPHIC_DATA]"
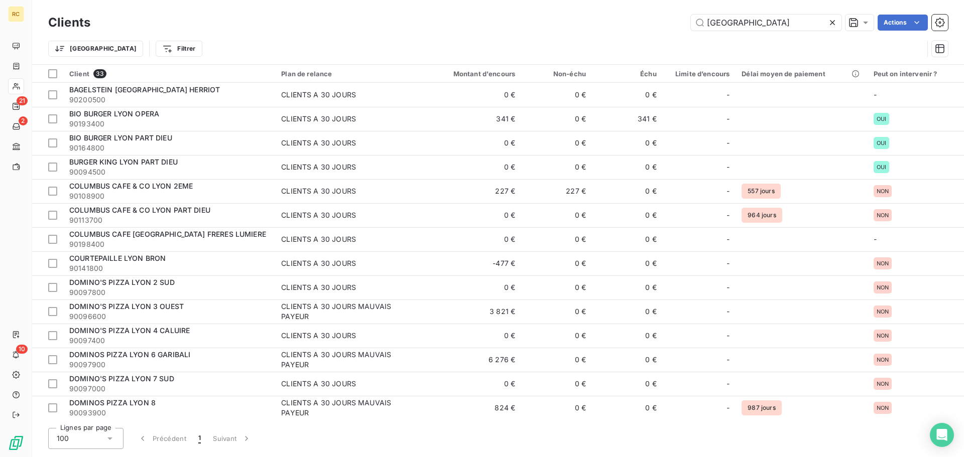
drag, startPoint x: 730, startPoint y: 23, endPoint x: 622, endPoint y: 23, distance: 108.4
click at [400, 23] on div "lyon Actions" at bounding box center [524, 23] width 845 height 16
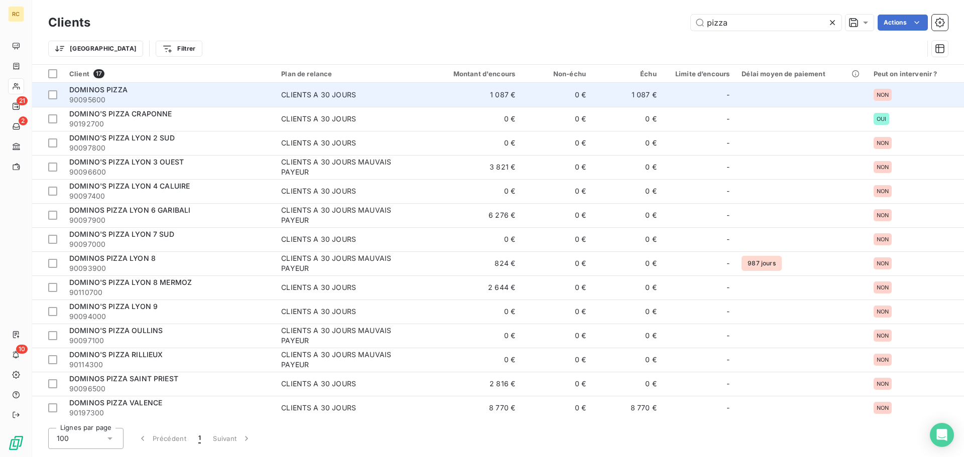
type input "pizza"
click at [228, 105] on td "DOMINOS PIZZA 90095600" at bounding box center [169, 95] width 212 height 24
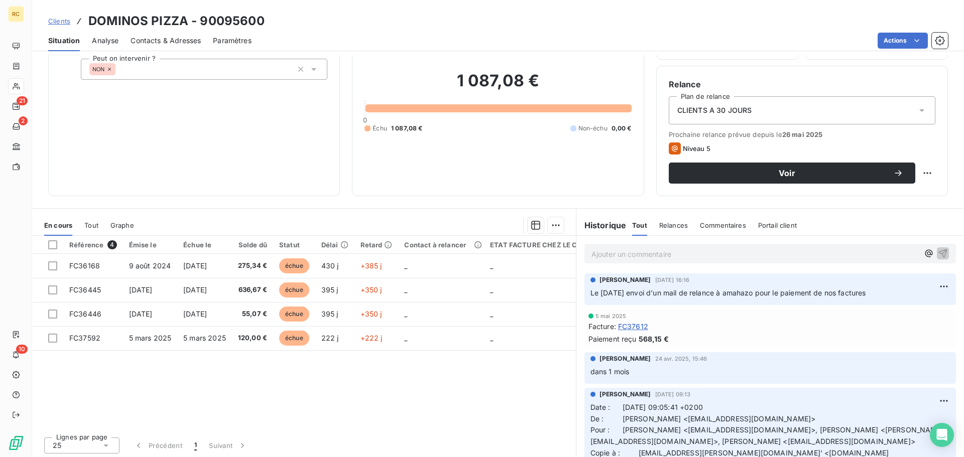
scroll to position [68, 0]
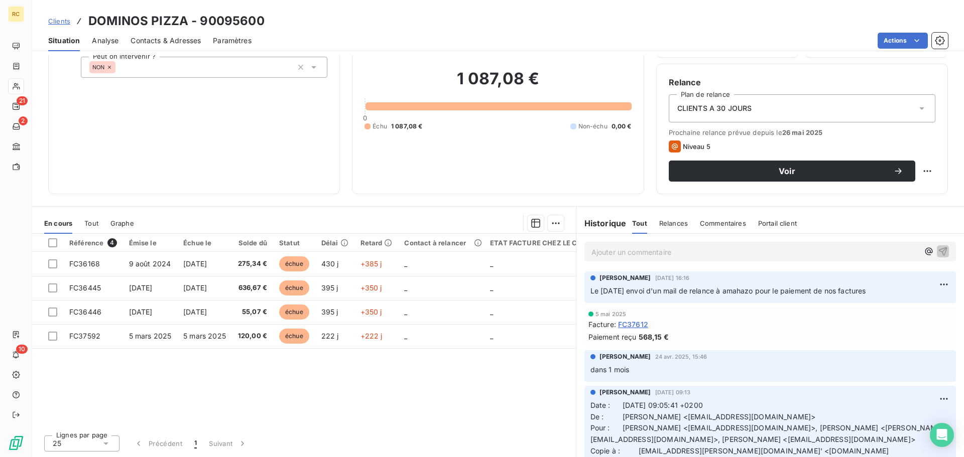
click at [400, 245] on div "Ajouter un commentaire ﻿" at bounding box center [754, 252] width 327 height 14
click at [400, 256] on p "Ajouter un commentaire ﻿" at bounding box center [754, 252] width 327 height 13
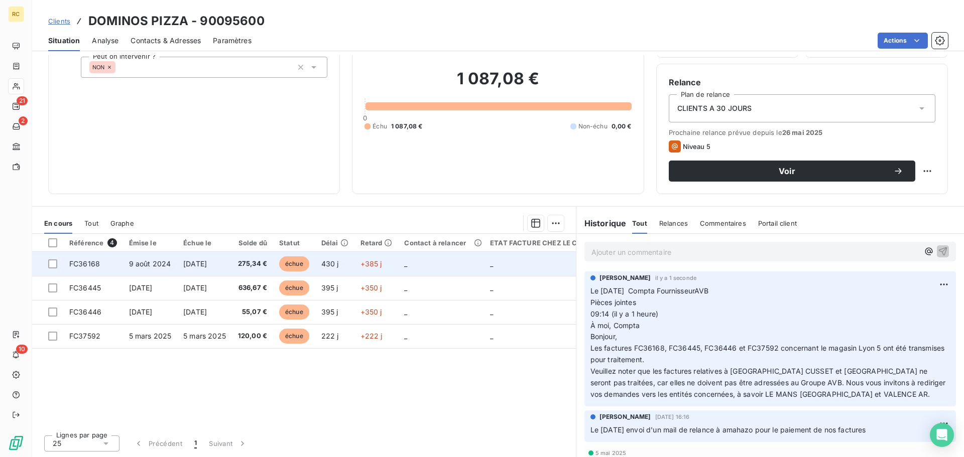
click at [241, 264] on td "275,34 €" at bounding box center [252, 264] width 41 height 24
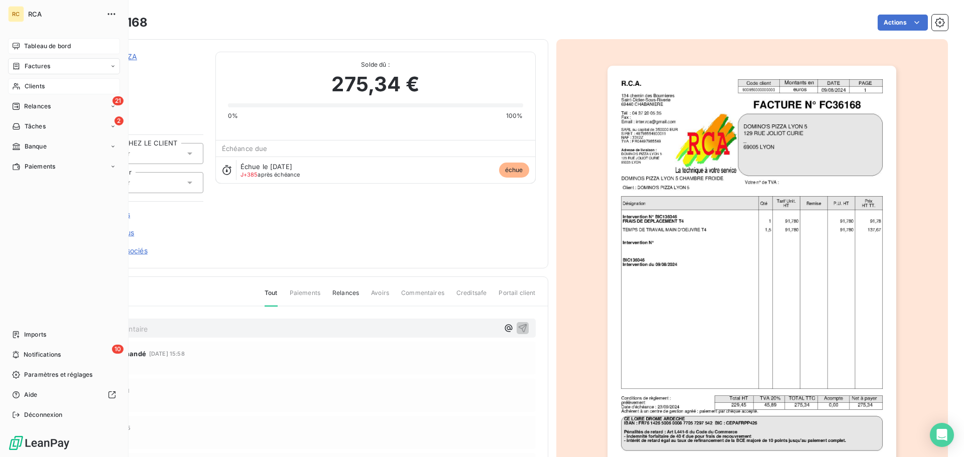
click at [53, 43] on span "Tableau de bord" at bounding box center [47, 46] width 47 height 9
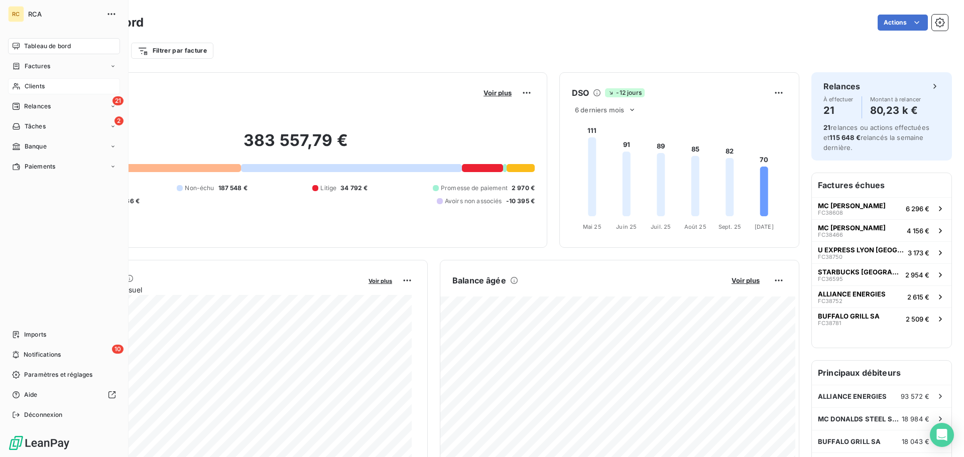
click at [55, 88] on div "Clients" at bounding box center [64, 86] width 112 height 16
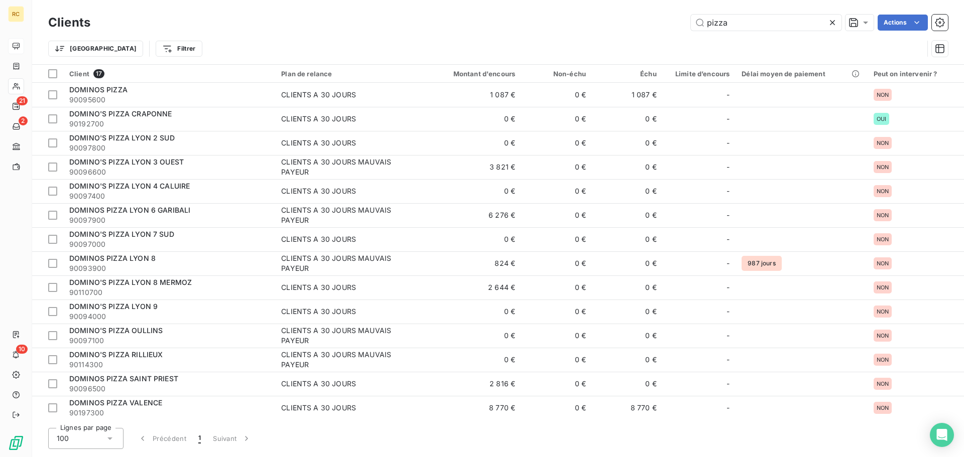
drag, startPoint x: 740, startPoint y: 17, endPoint x: 677, endPoint y: 12, distance: 63.4
click at [400, 12] on div "Clients pizza Actions" at bounding box center [497, 22] width 899 height 21
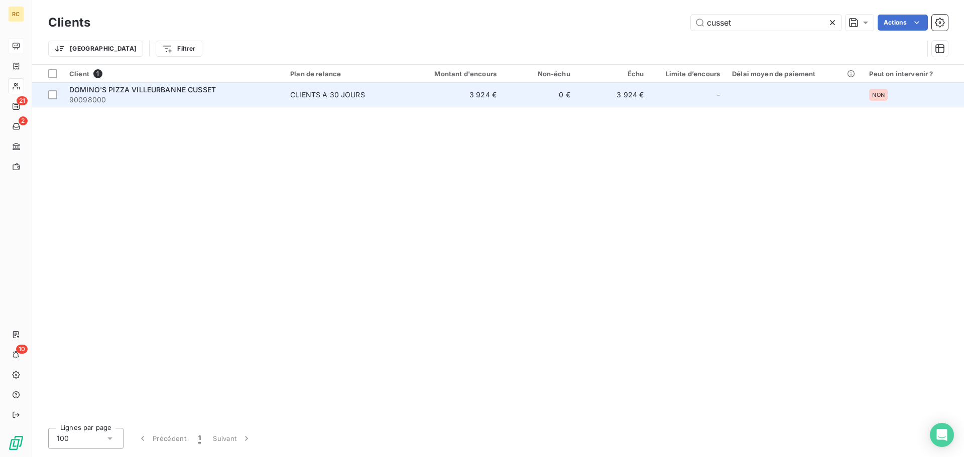
type input "cusset"
click at [276, 94] on div "DOMINO'S PIZZA VILLEURBANNE CUSSET" at bounding box center [173, 90] width 209 height 10
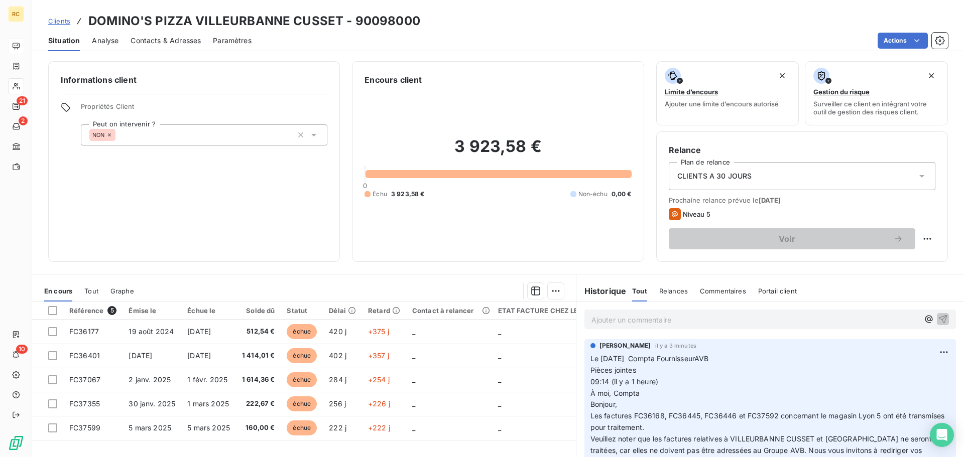
click at [400, 320] on p "Ajouter un commentaire ﻿" at bounding box center [754, 320] width 327 height 13
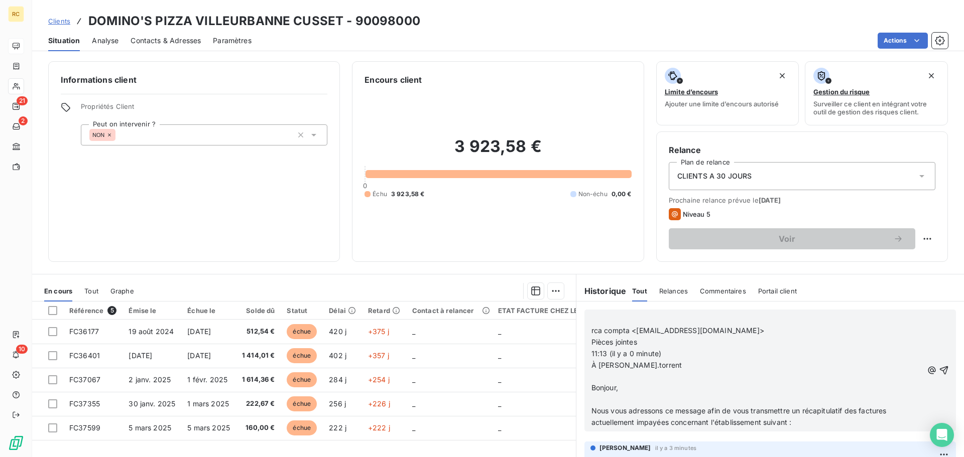
click at [400, 328] on span "rca compta <[EMAIL_ADDRESS][DOMAIN_NAME]>" at bounding box center [677, 330] width 173 height 9
click at [400, 319] on p "﻿" at bounding box center [756, 320] width 331 height 12
click at [400, 366] on p "Nous vous adressons ce message afin de vous transmettre un récapitulatif des fa…" at bounding box center [756, 417] width 331 height 23
click at [400, 366] on icon "button" at bounding box center [944, 370] width 9 height 9
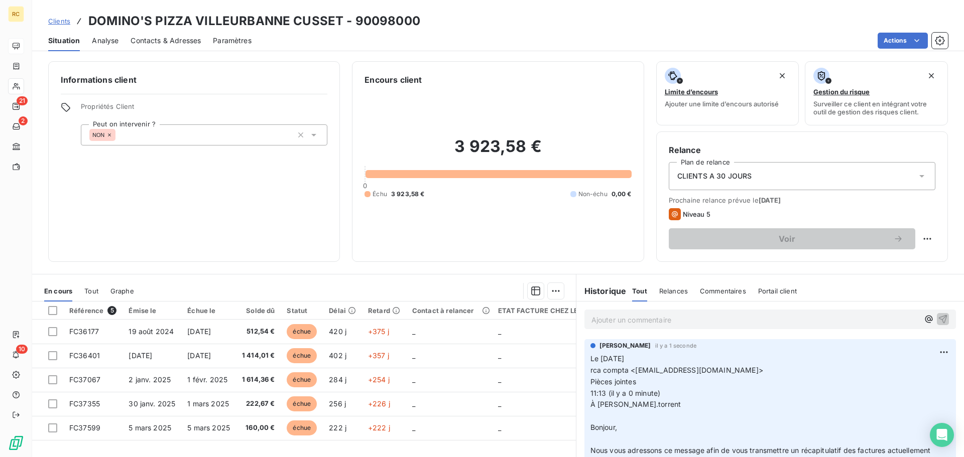
click at [400, 366] on p "Le [DATE] rca compta <[EMAIL_ADDRESS][DOMAIN_NAME]> Pièces jointes 11:13 (il y …" at bounding box center [769, 410] width 359 height 115
drag, startPoint x: 582, startPoint y: 415, endPoint x: 588, endPoint y: 417, distance: 5.9
click at [400, 366] on div "[PERSON_NAME] il y a 1 seconde Le [DATE] rca compta <[EMAIL_ADDRESS][DOMAIN_NAM…" at bounding box center [769, 406] width 371 height 135
click at [400, 366] on p "Le [DATE] rca compta <[EMAIL_ADDRESS][DOMAIN_NAME]> Pièces jointes 11:13 (il y …" at bounding box center [769, 410] width 359 height 115
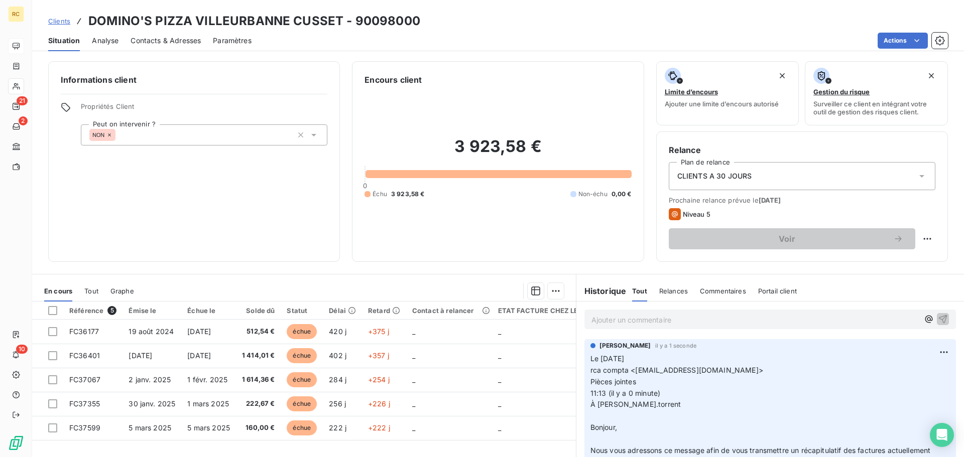
click at [400, 366] on p "Le [DATE] rca compta <[EMAIL_ADDRESS][DOMAIN_NAME]> Pièces jointes 11:13 (il y …" at bounding box center [769, 410] width 359 height 115
click at [400, 348] on html "RC 21 2 10 Clients DOMINO'S PIZZA VILLEURBANNE CUSSET - 90098000 Situation Anal…" at bounding box center [482, 228] width 964 height 457
drag, startPoint x: 899, startPoint y: 370, endPoint x: 890, endPoint y: 371, distance: 9.1
click at [400, 366] on div "Editer" at bounding box center [904, 374] width 56 height 16
click at [400, 366] on p "Le [DATE] rca compta <[EMAIL_ADDRESS][DOMAIN_NAME]> Pièces jointes 11:13 (il y …" at bounding box center [763, 410] width 347 height 115
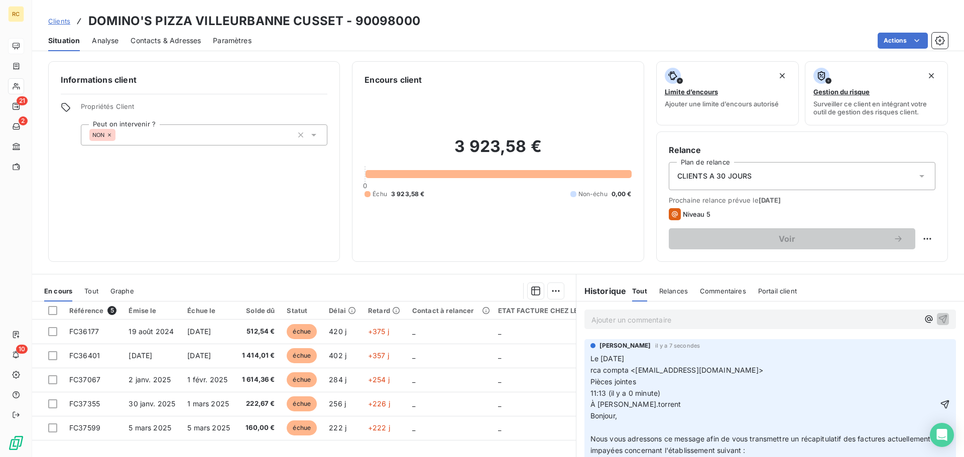
click at [400, 366] on p "Le [DATE] rca compta <[EMAIL_ADDRESS][DOMAIN_NAME]> Pièces jointes 11:13 (il y …" at bounding box center [763, 404] width 347 height 103
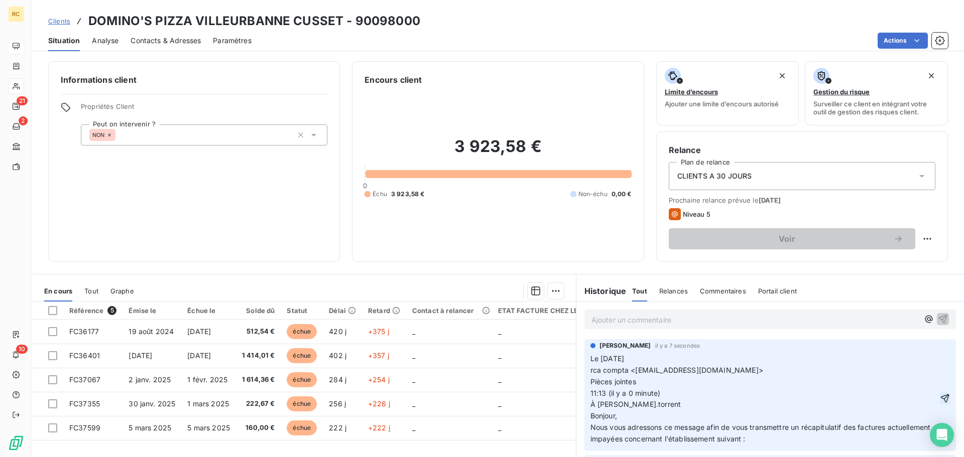
click at [400, 366] on icon "button" at bounding box center [945, 398] width 10 height 10
click at [63, 21] on span "Clients" at bounding box center [59, 21] width 22 height 8
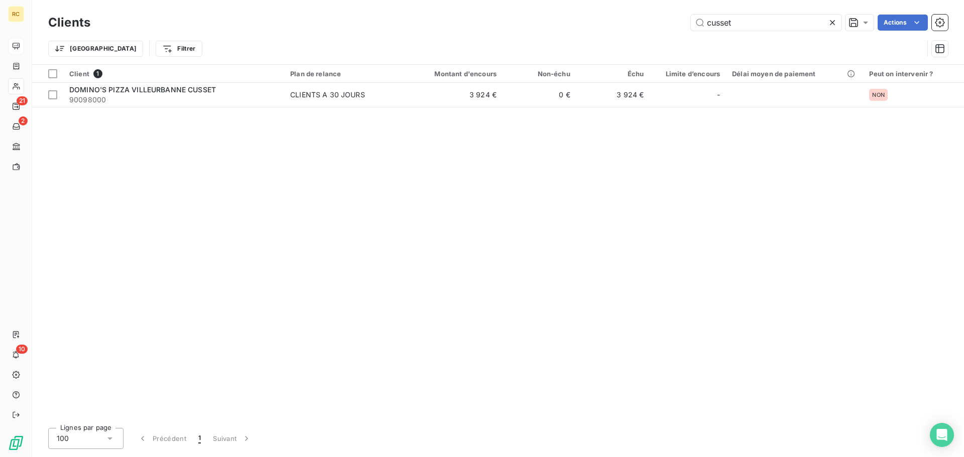
drag, startPoint x: 743, startPoint y: 23, endPoint x: 642, endPoint y: 15, distance: 101.2
click at [400, 14] on div "Clients cusset Actions" at bounding box center [497, 22] width 899 height 21
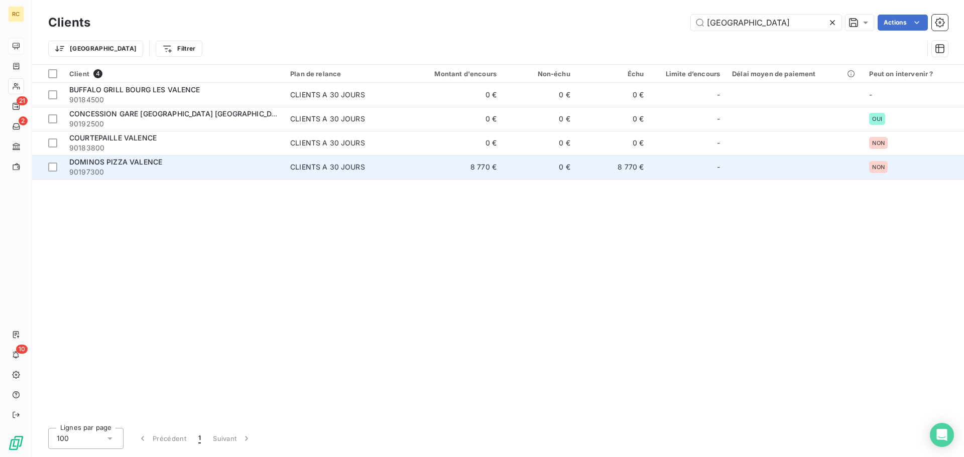
type input "[GEOGRAPHIC_DATA]"
click at [158, 162] on span "DOMINOS PIZZA VALENCE" at bounding box center [115, 162] width 93 height 9
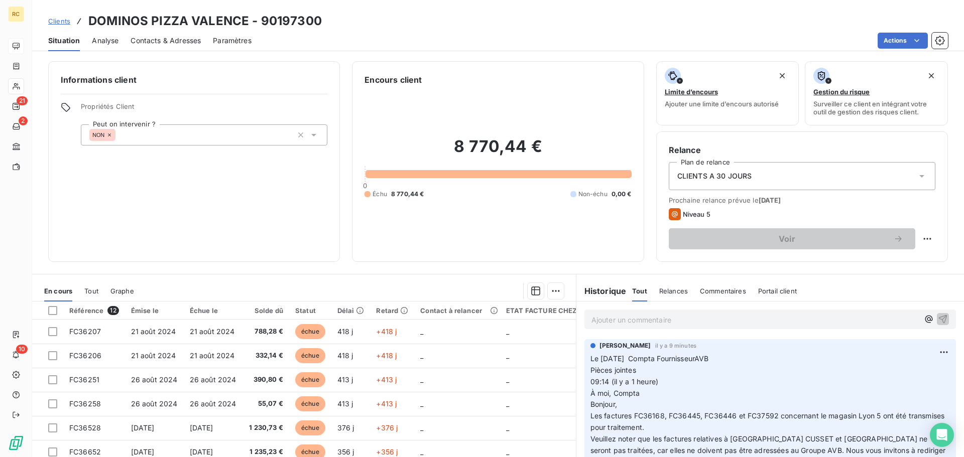
click at [400, 321] on p "Ajouter un commentaire ﻿" at bounding box center [754, 320] width 327 height 13
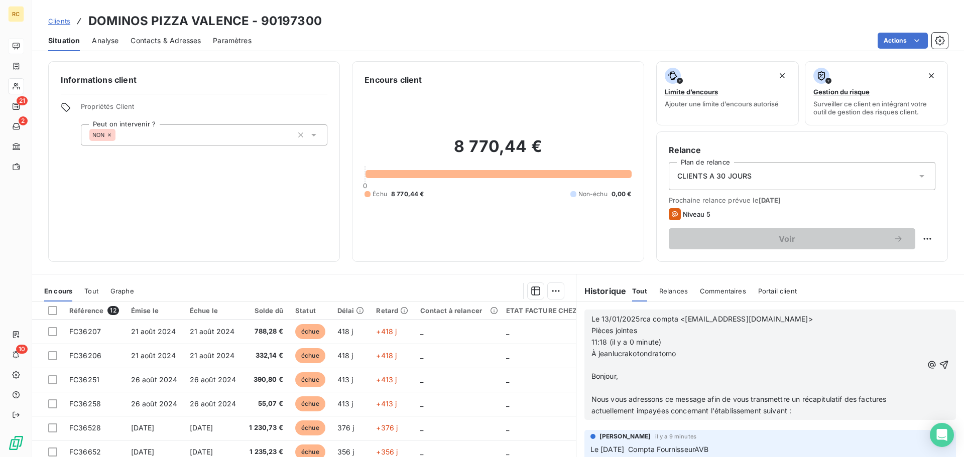
click at [400, 366] on p "﻿" at bounding box center [756, 388] width 331 height 12
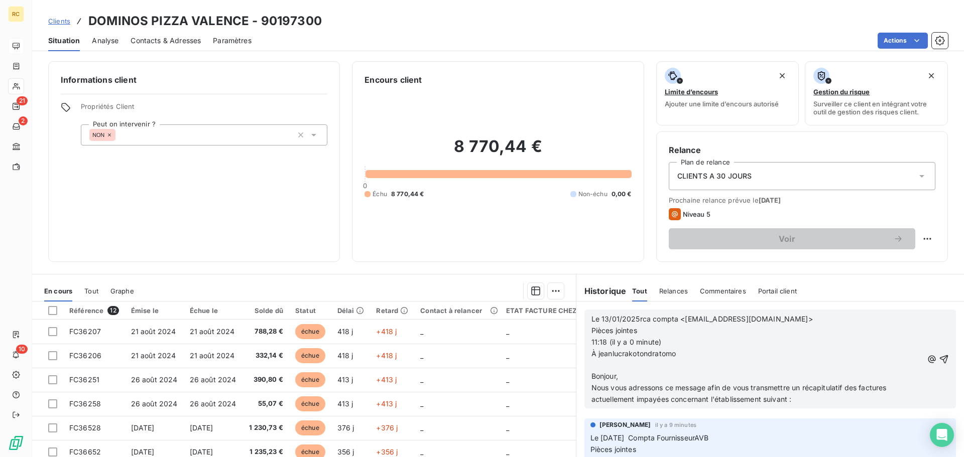
click at [400, 366] on p "Bonjour," at bounding box center [756, 377] width 331 height 12
click at [400, 366] on p "﻿" at bounding box center [756, 366] width 331 height 12
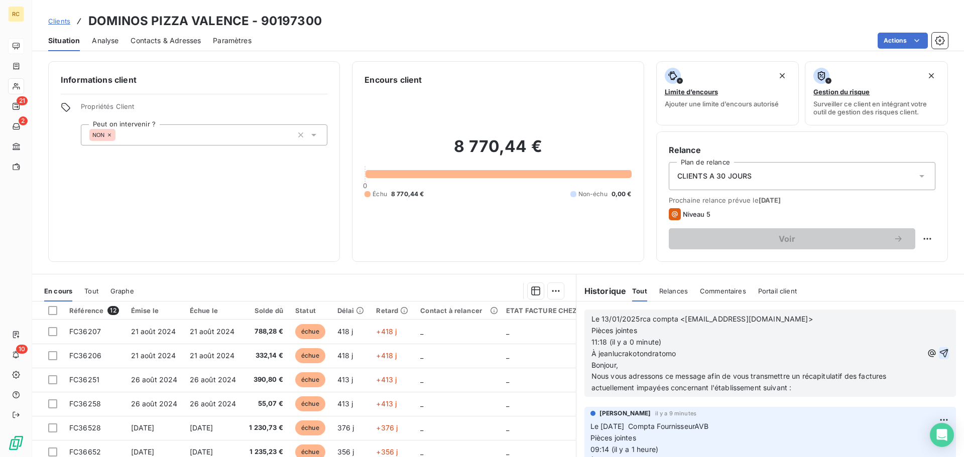
click at [400, 350] on icon "button" at bounding box center [944, 353] width 9 height 9
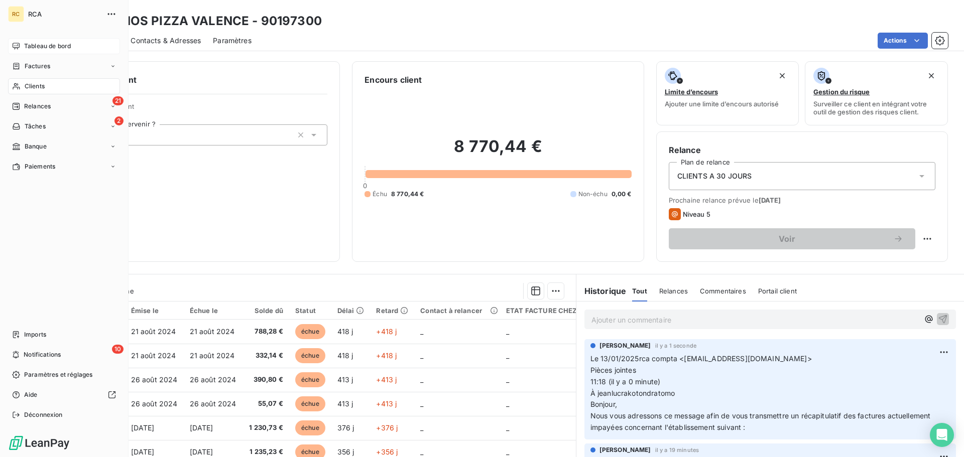
click at [49, 67] on span "Factures" at bounding box center [38, 66] width 26 height 9
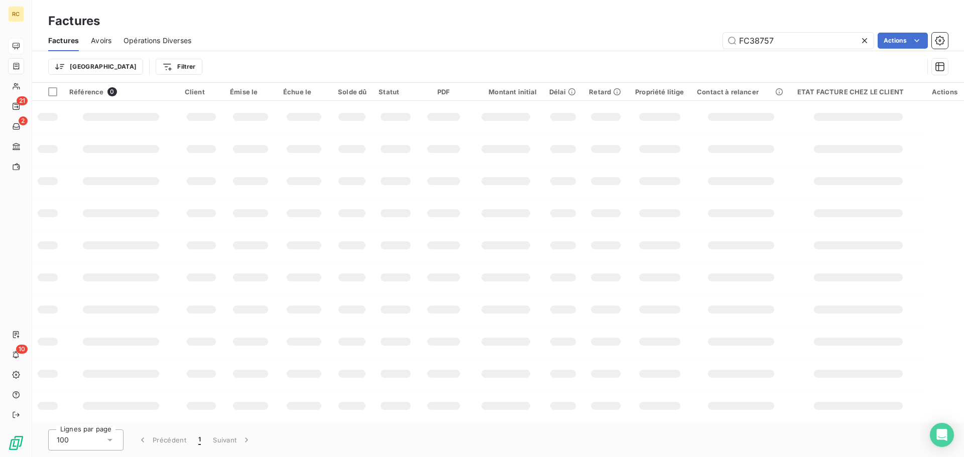
drag, startPoint x: 808, startPoint y: 37, endPoint x: 691, endPoint y: 29, distance: 117.2
click at [400, 24] on div "Factures Factures Avoirs Opérations Diverses FC38757 Actions Trier Filtrer" at bounding box center [497, 41] width 931 height 83
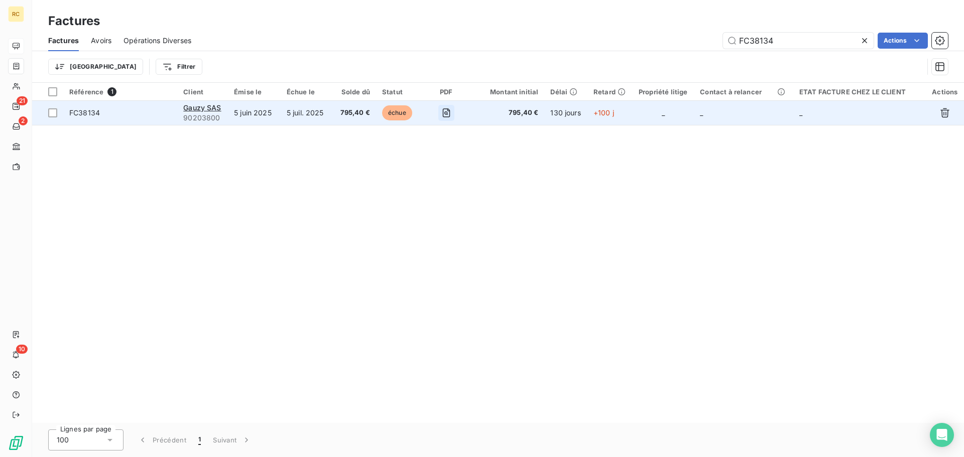
type input "FC38134"
click at [400, 111] on icon "button" at bounding box center [446, 112] width 8 height 9
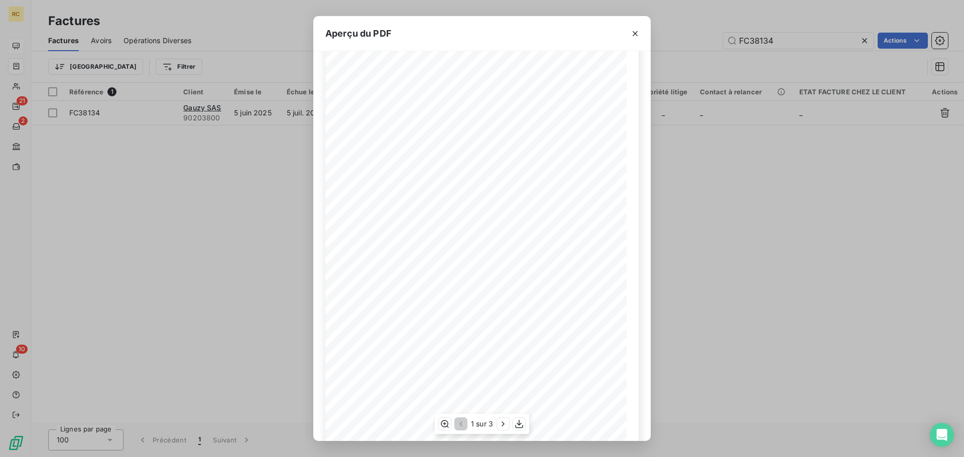
scroll to position [60, 0]
click at [400, 366] on icon "button" at bounding box center [519, 424] width 8 height 9
click at [400, 224] on div "Aperçu du PDF R.C.A. Code client Montants en DATE PAGE 902038000000000 euros [D…" at bounding box center [482, 228] width 964 height 457
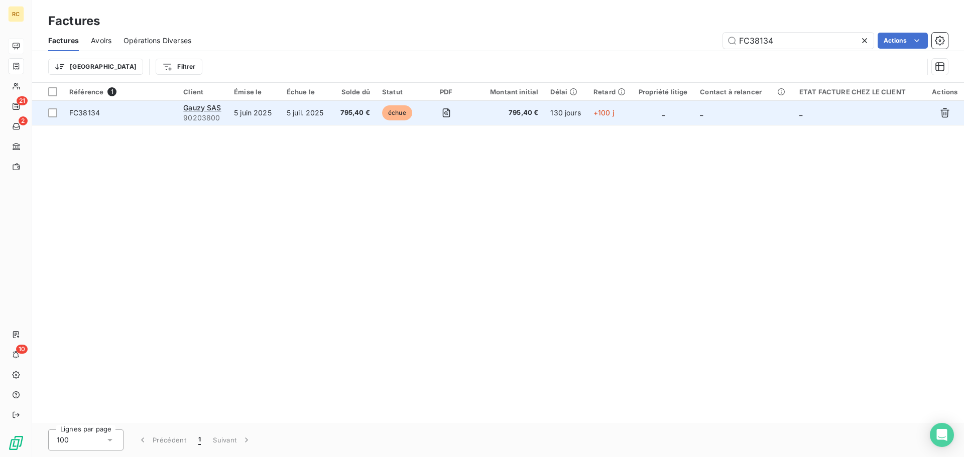
click at [121, 113] on span "FC38134" at bounding box center [120, 113] width 102 height 10
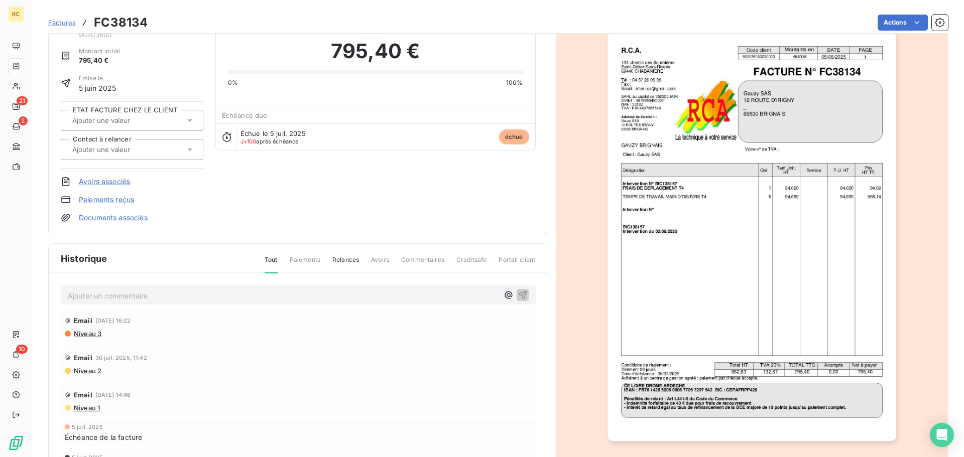
scroll to position [52, 0]
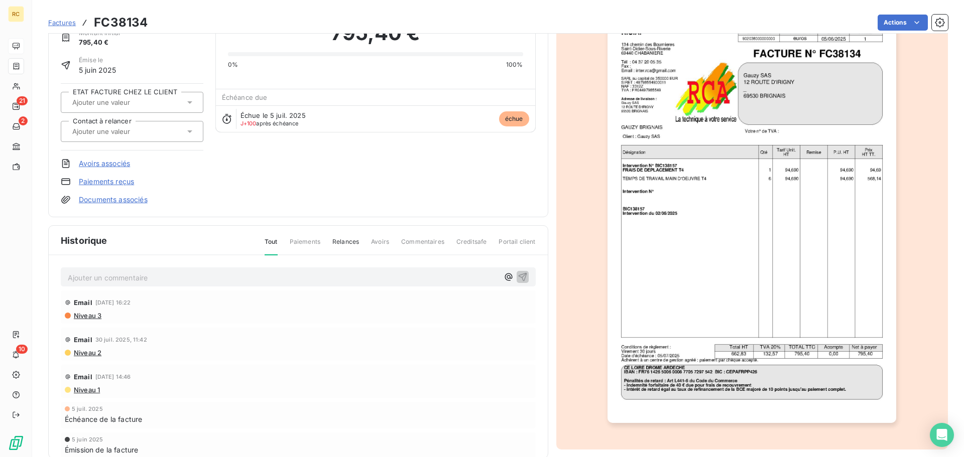
click at [400, 243] on span "Commentaires" at bounding box center [422, 245] width 43 height 17
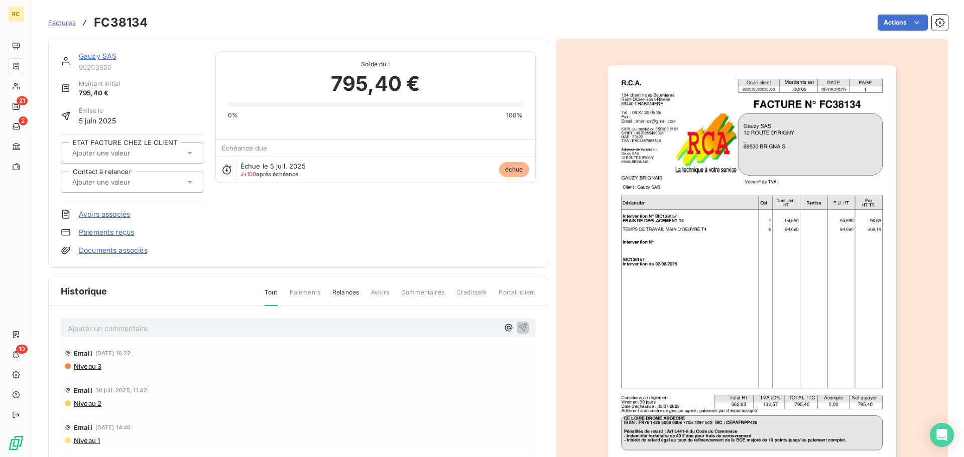
scroll to position [0, 0]
click at [106, 56] on link "Gauzy SAS" at bounding box center [98, 56] width 38 height 9
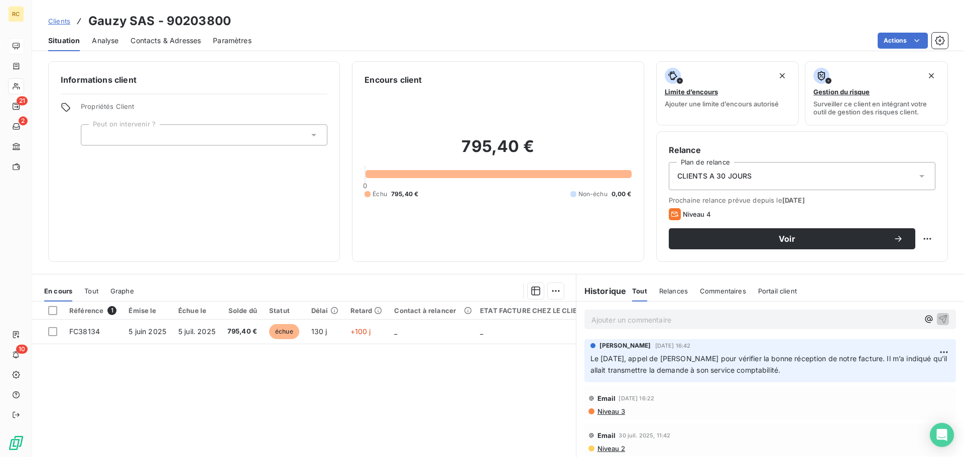
click at [400, 326] on p "Ajouter un commentaire ﻿" at bounding box center [754, 320] width 327 height 13
